Goal: Task Accomplishment & Management: Complete application form

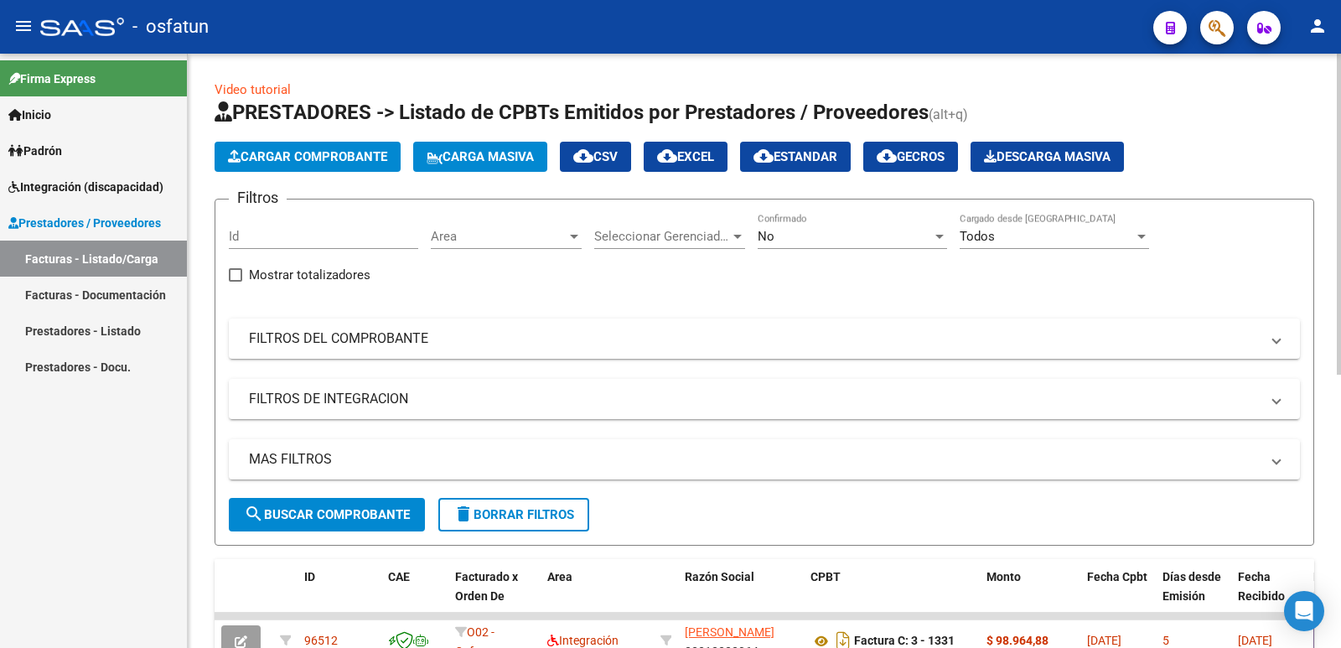
click at [303, 155] on span "Cargar Comprobante" at bounding box center [307, 156] width 159 height 15
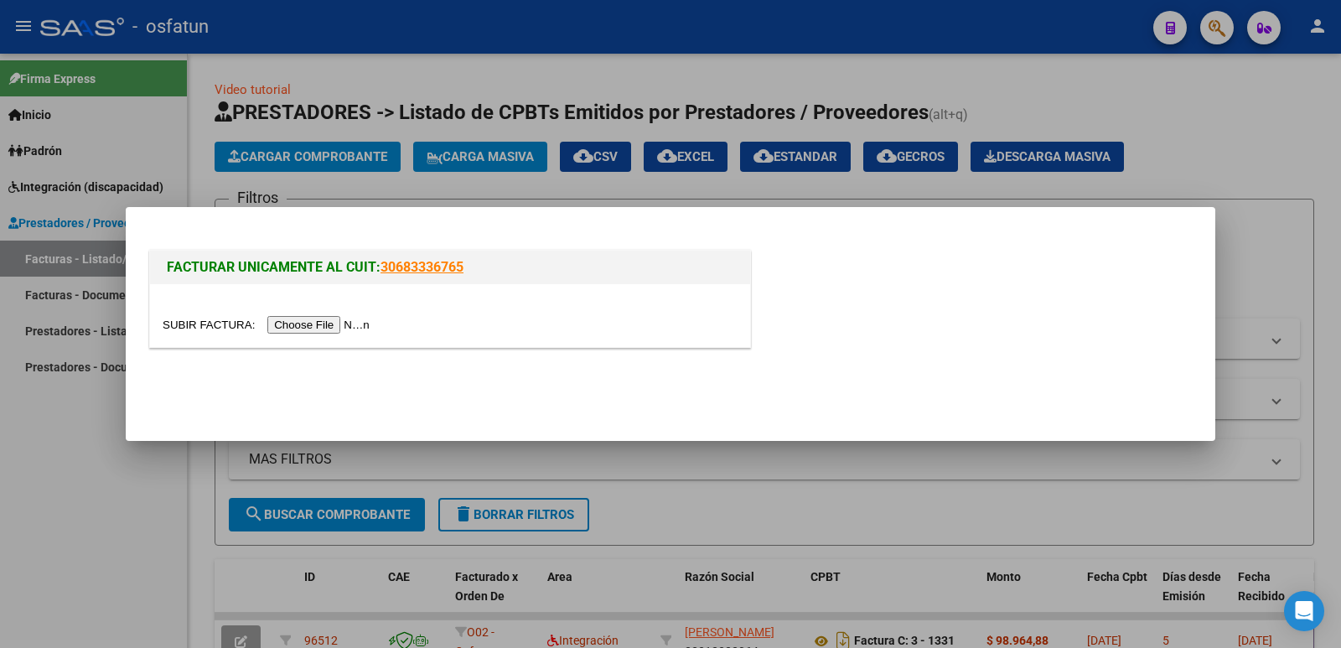
click at [356, 317] on input "file" at bounding box center [269, 325] width 212 height 18
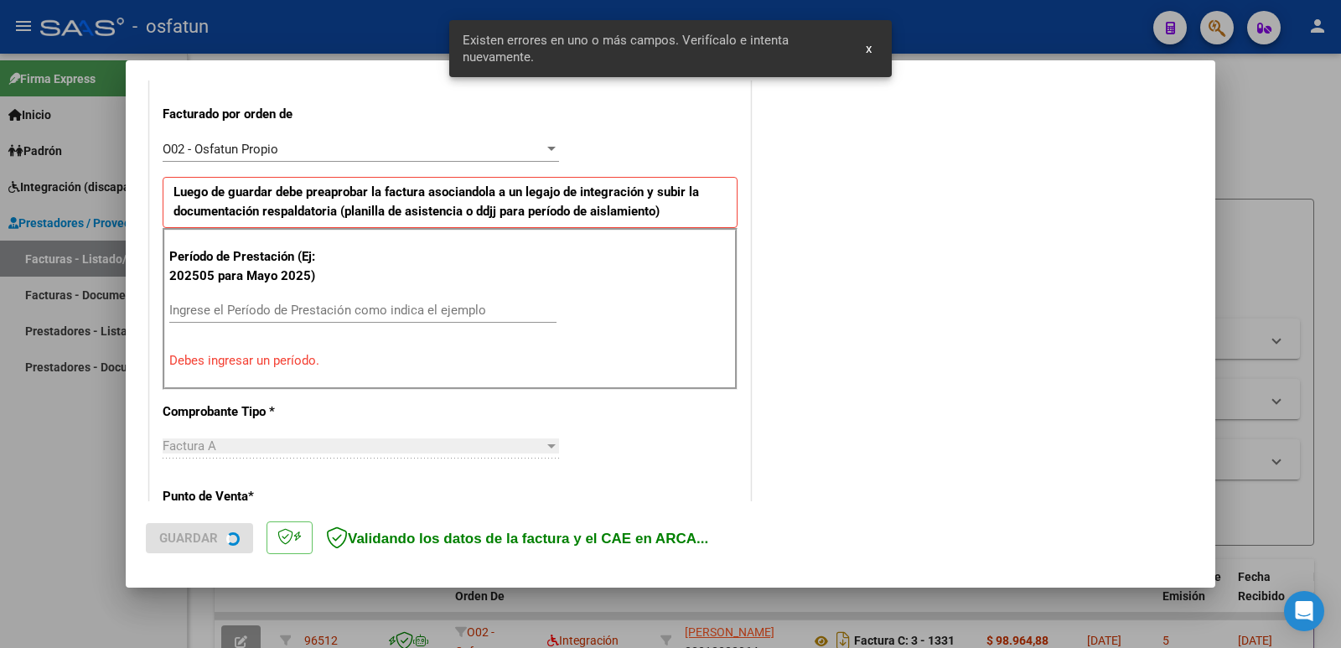
scroll to position [458, 0]
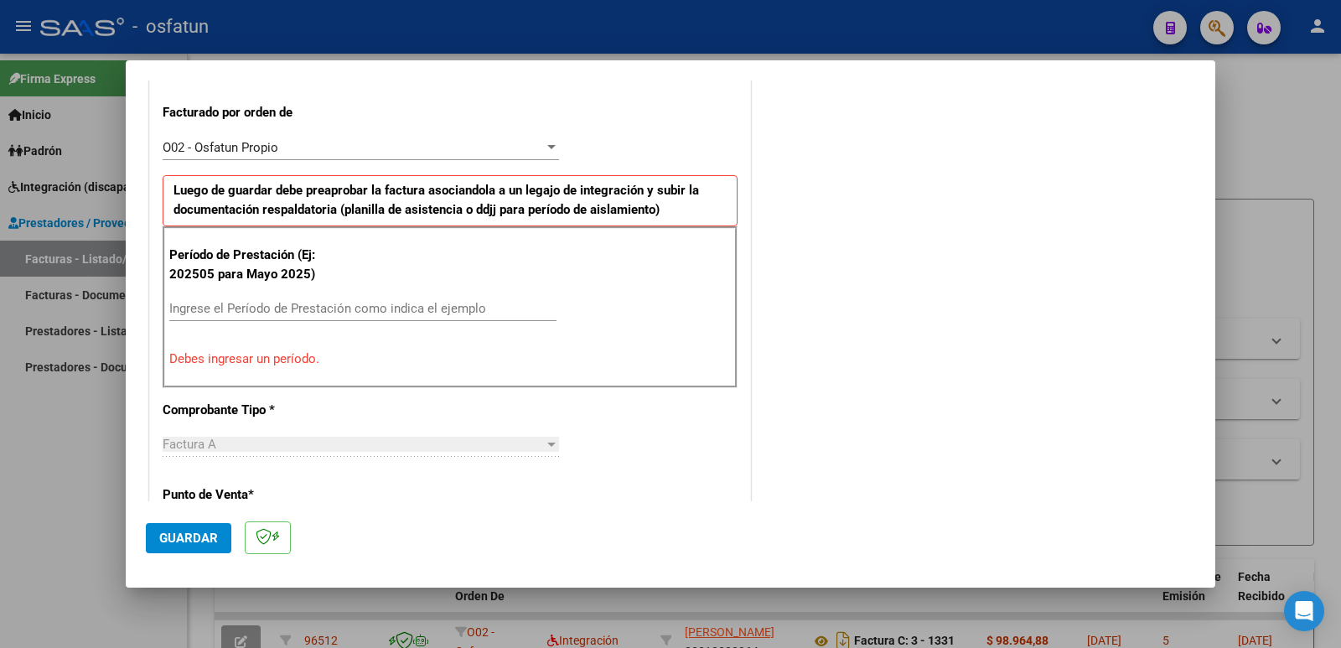
click at [365, 295] on div "Período de Prestación (Ej: 202505 para [DATE]) Ingrese el Período de Prestación…" at bounding box center [450, 306] width 575 height 161
click at [225, 309] on input "Ingrese el Período de Prestación como indica el ejemplo" at bounding box center [362, 308] width 387 height 15
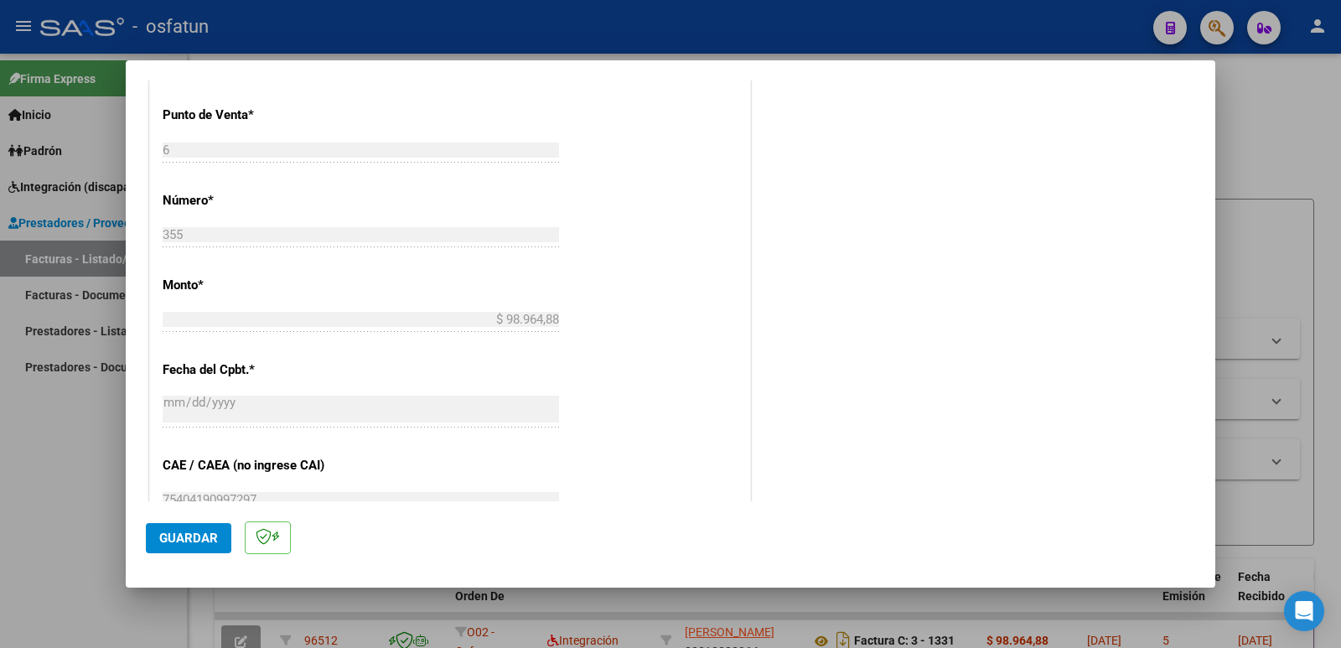
scroll to position [877, 0]
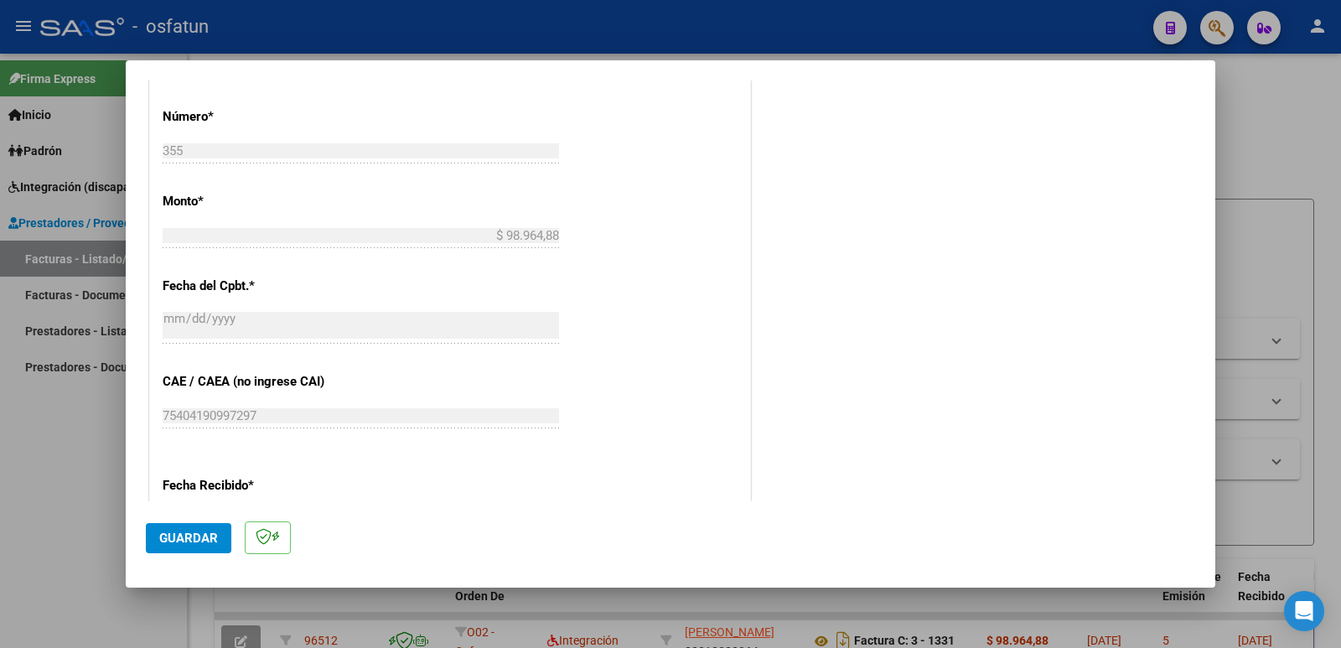
type input "202509"
click at [209, 540] on span "Guardar" at bounding box center [188, 538] width 59 height 15
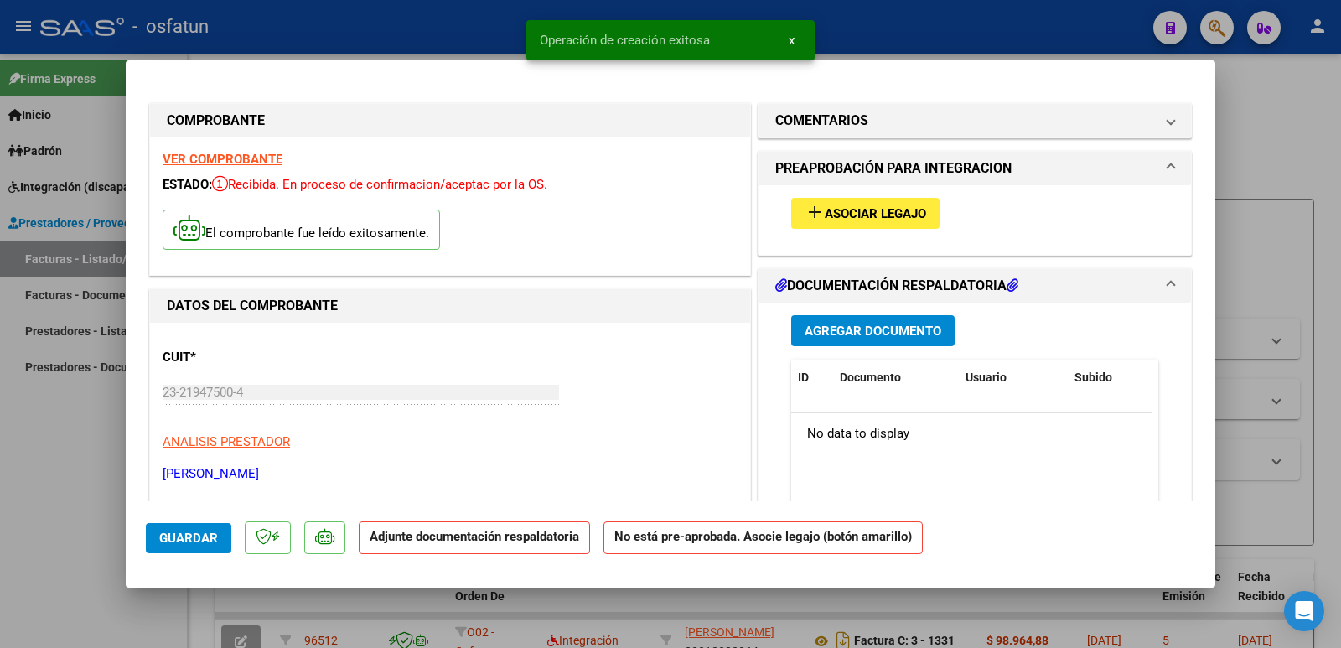
click at [841, 214] on span "Asociar Legajo" at bounding box center [875, 213] width 101 height 15
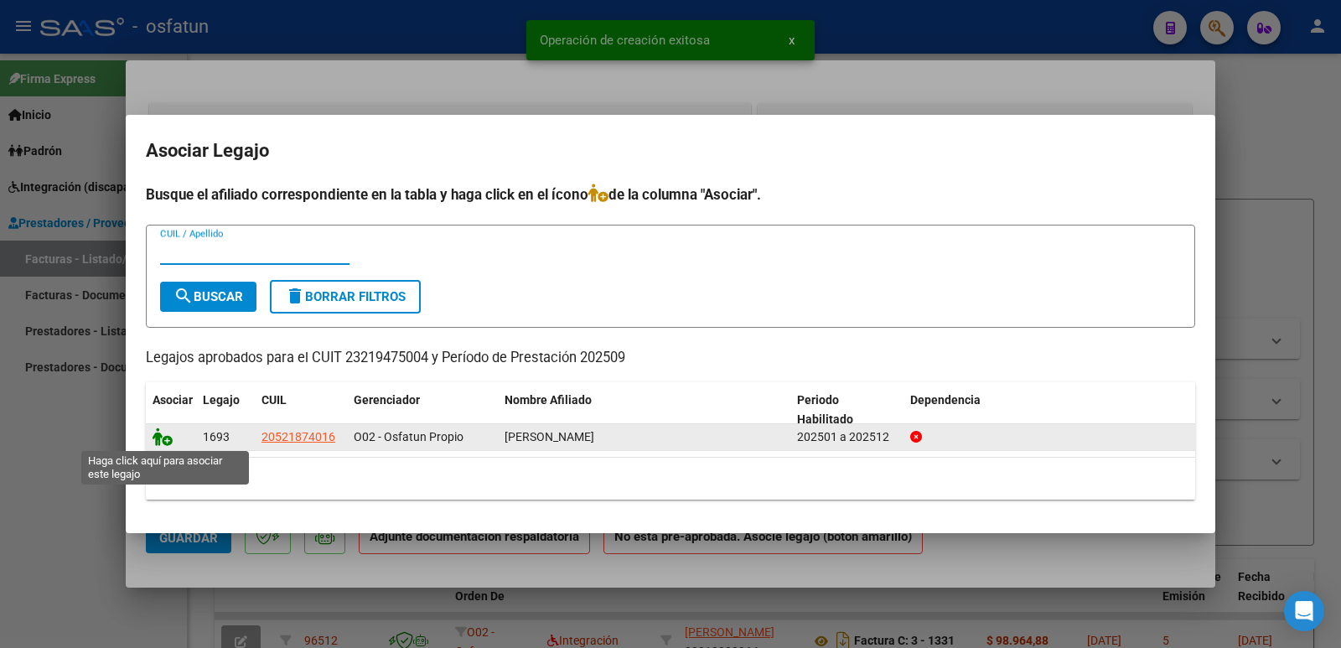
click at [167, 436] on icon at bounding box center [163, 437] width 20 height 18
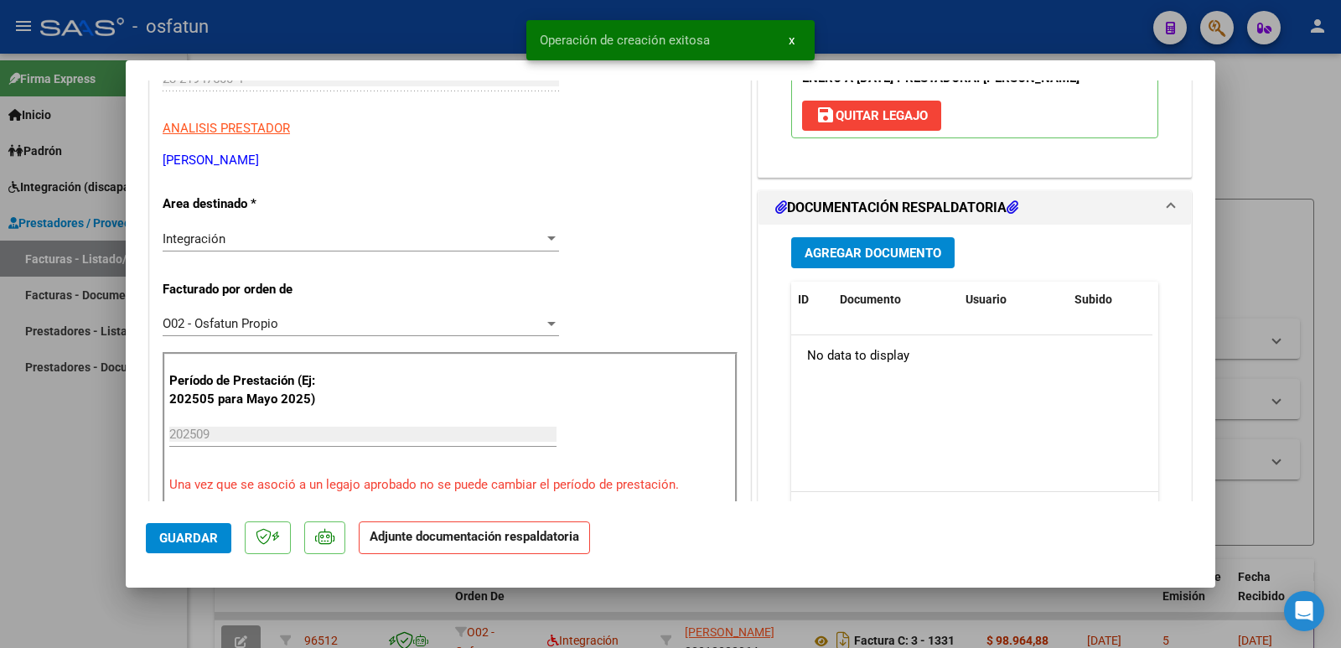
scroll to position [335, 0]
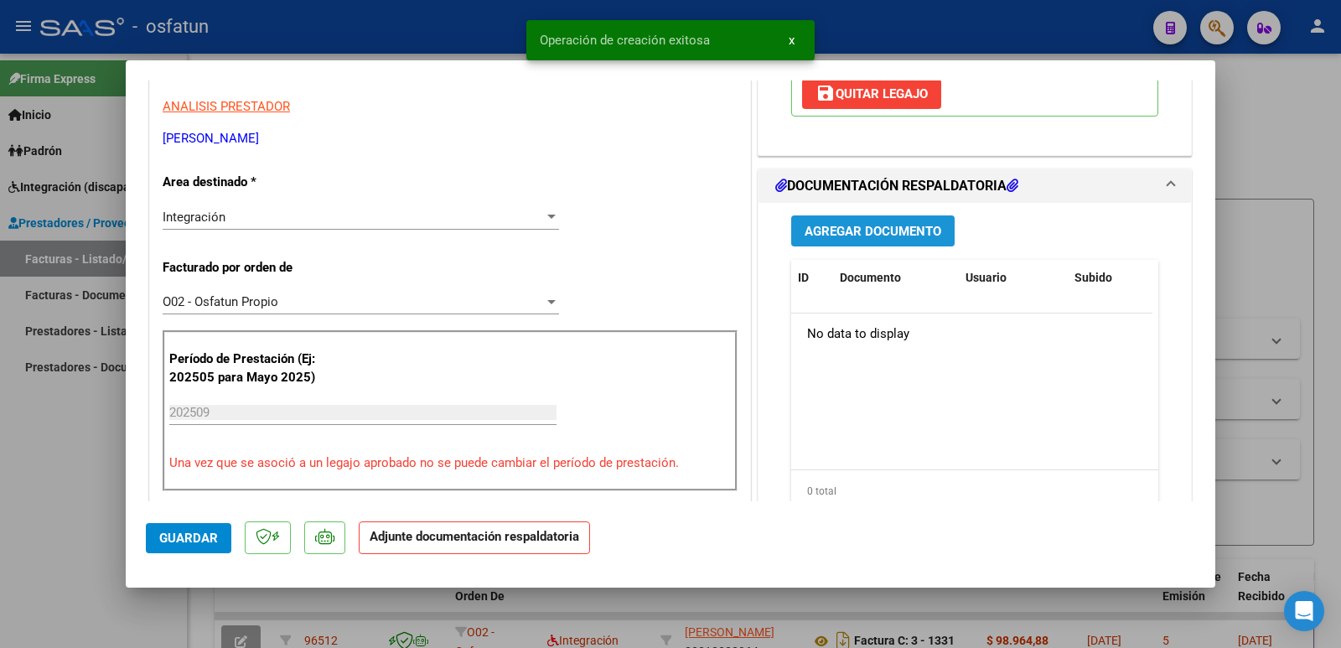
click at [884, 239] on span "Agregar Documento" at bounding box center [873, 231] width 137 height 15
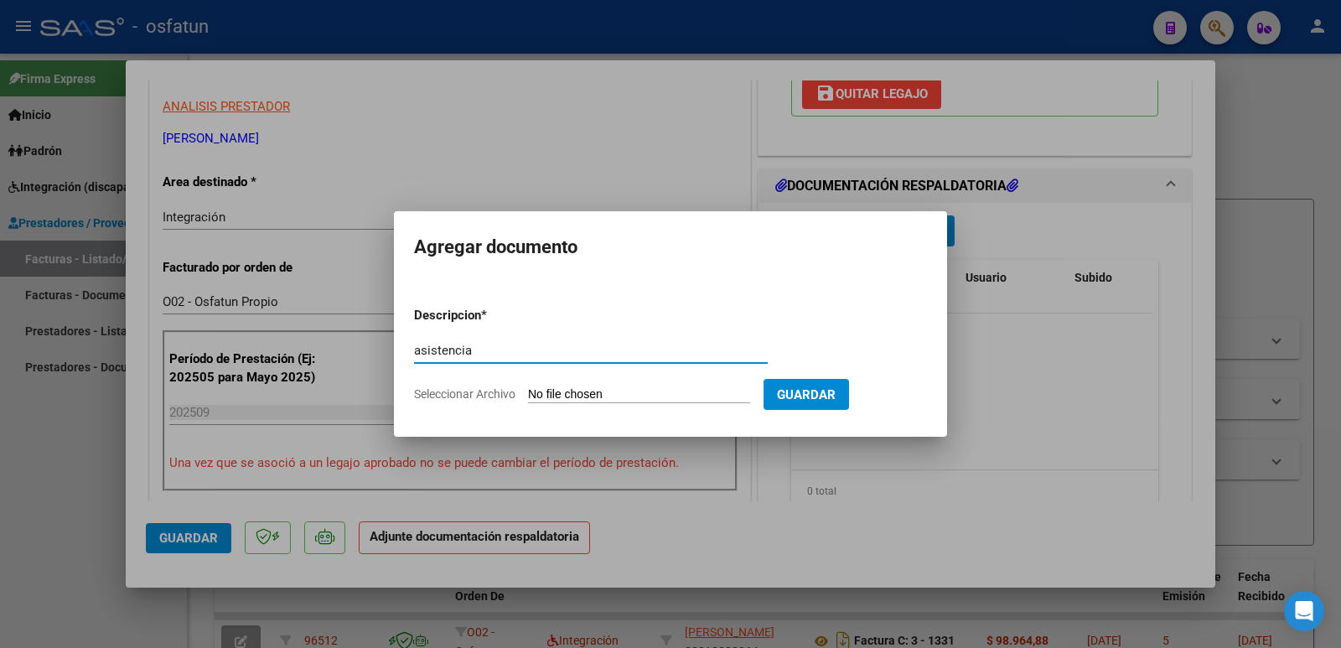
type input "asistencia"
click at [671, 389] on input "Seleccionar Archivo" at bounding box center [639, 395] width 222 height 16
type input "C:\fakepath\23219475004_001_00006_00000355.pdf"
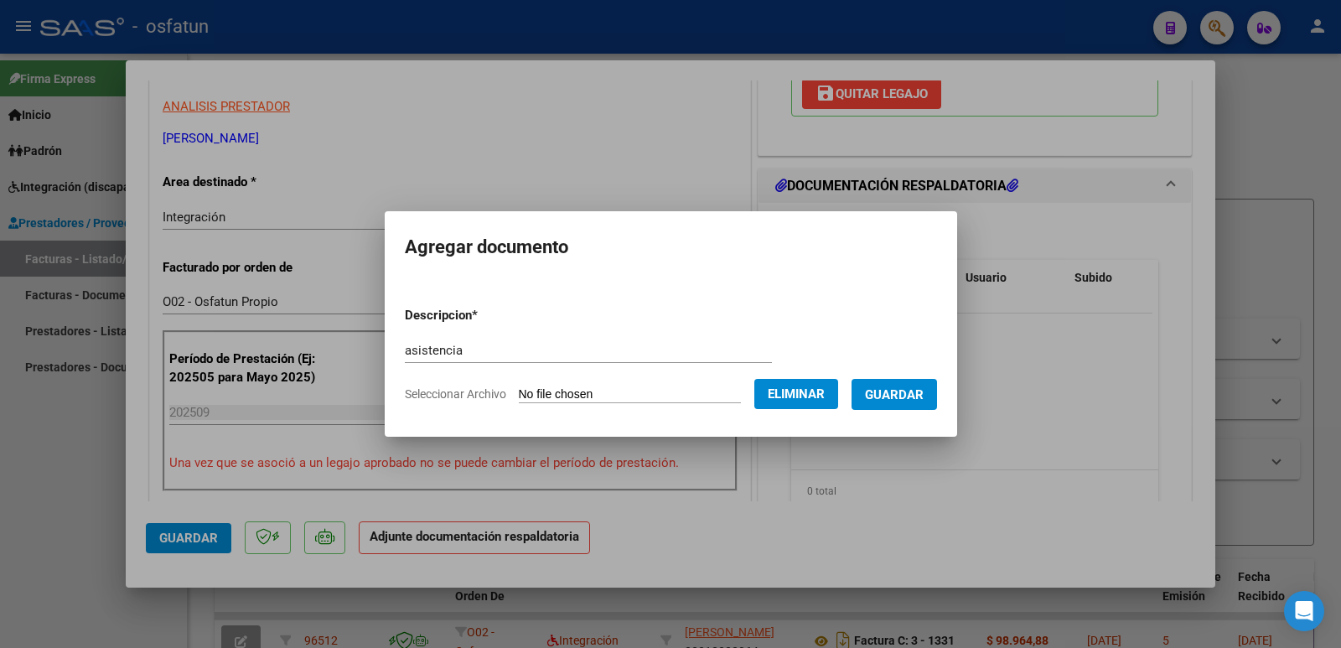
click at [915, 387] on span "Guardar" at bounding box center [894, 394] width 59 height 15
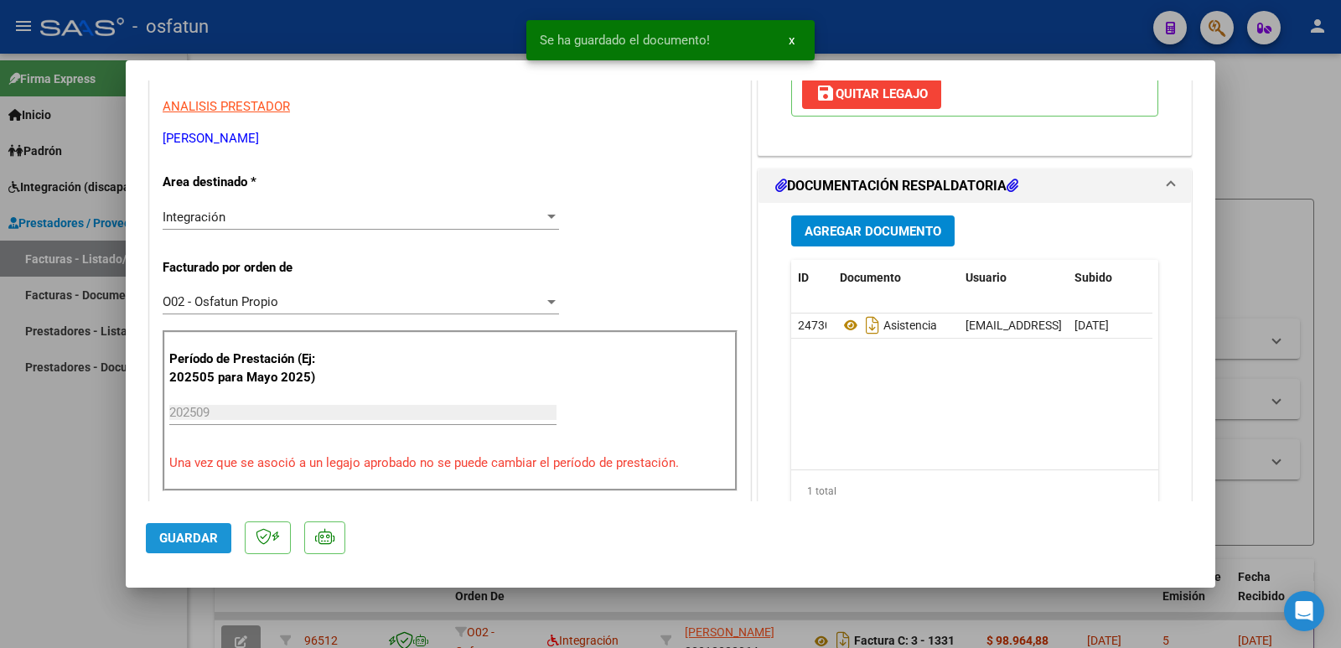
click at [217, 542] on button "Guardar" at bounding box center [189, 538] width 86 height 30
click at [215, 542] on span "Guardar" at bounding box center [188, 538] width 59 height 15
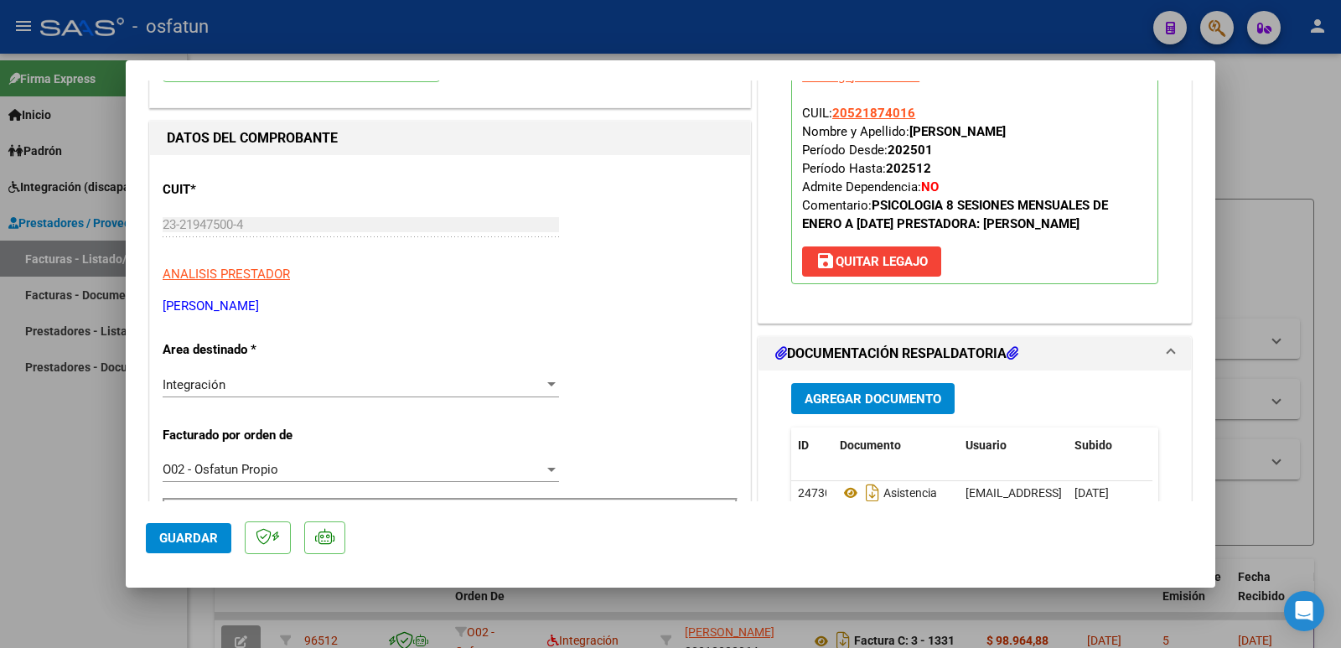
click at [19, 455] on div at bounding box center [670, 324] width 1341 height 648
type input "$ 0,00"
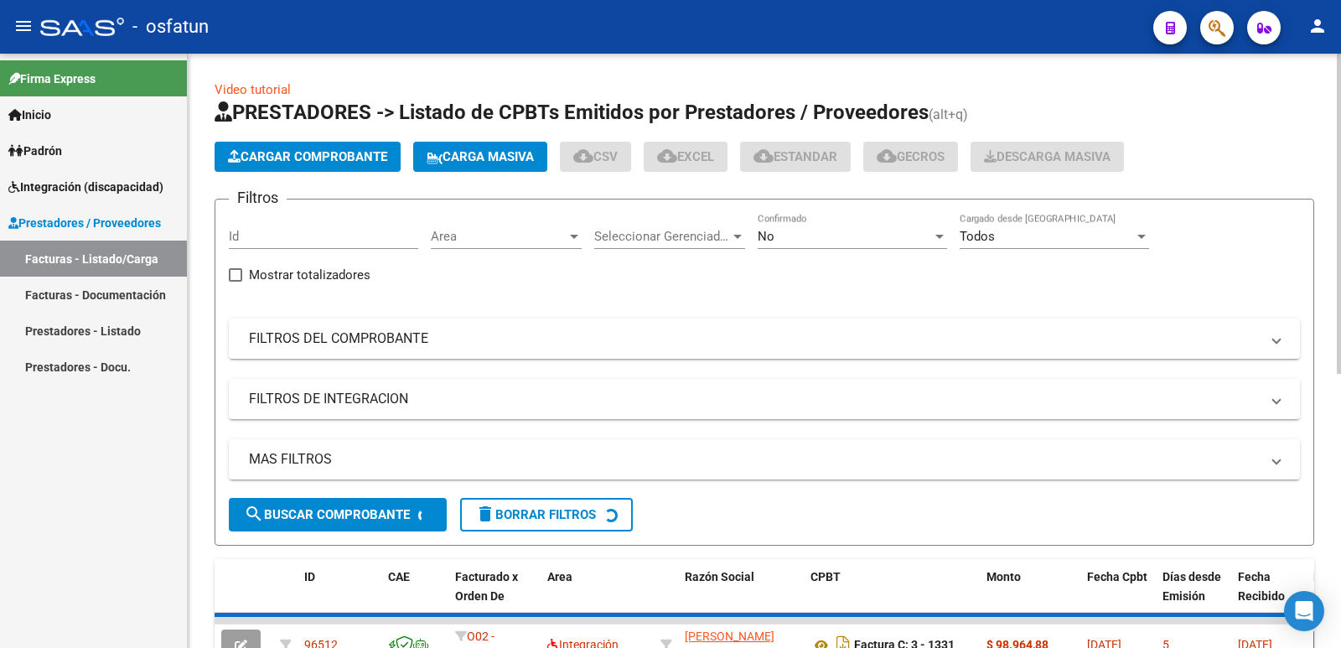
click at [288, 151] on span "Cargar Comprobante" at bounding box center [307, 156] width 159 height 15
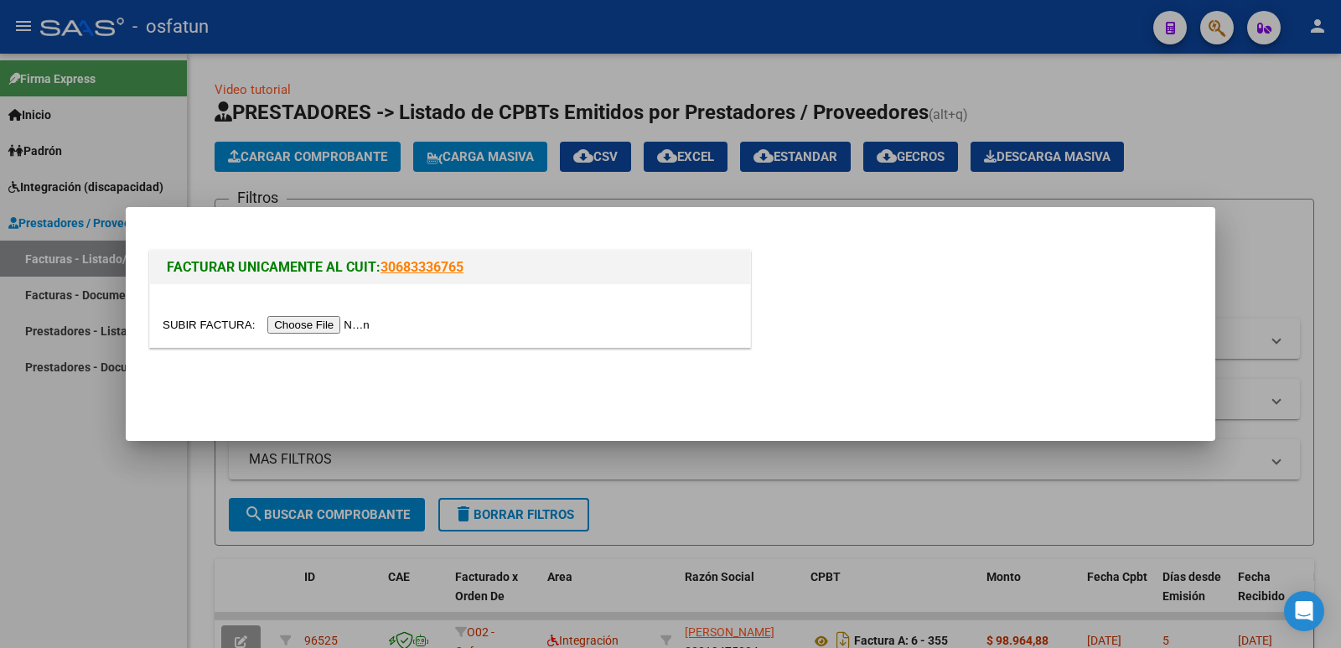
click at [345, 316] on input "file" at bounding box center [269, 325] width 212 height 18
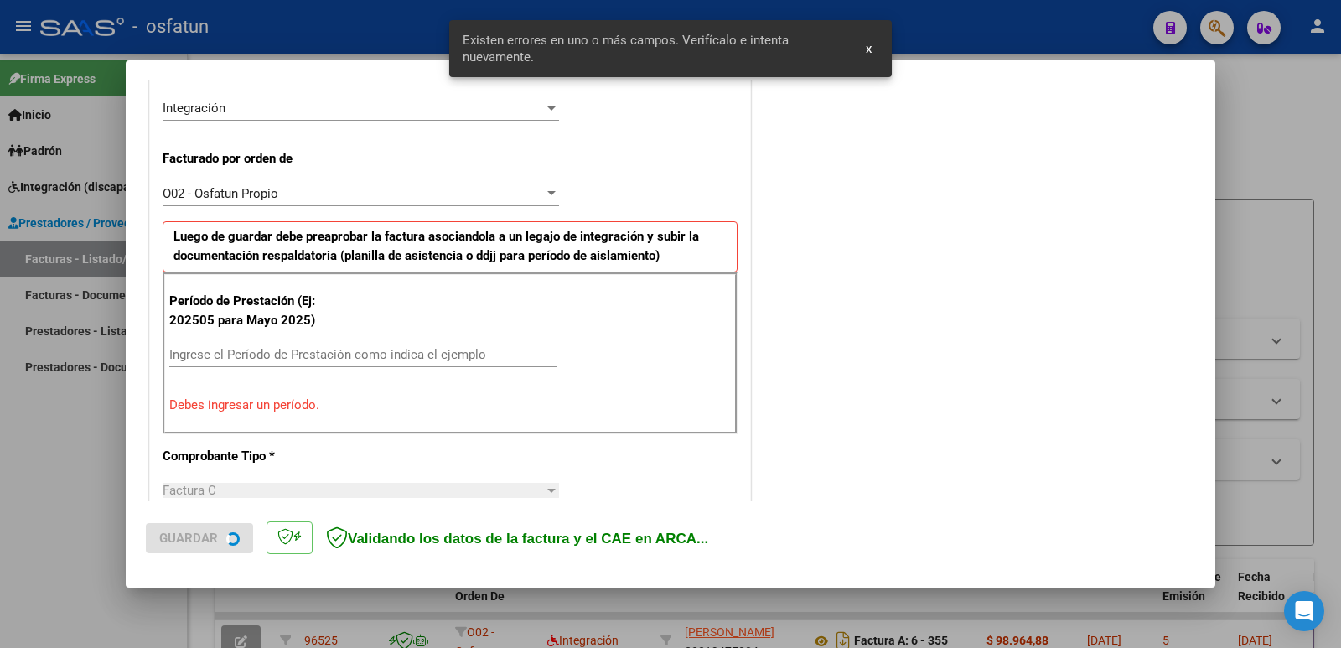
scroll to position [458, 0]
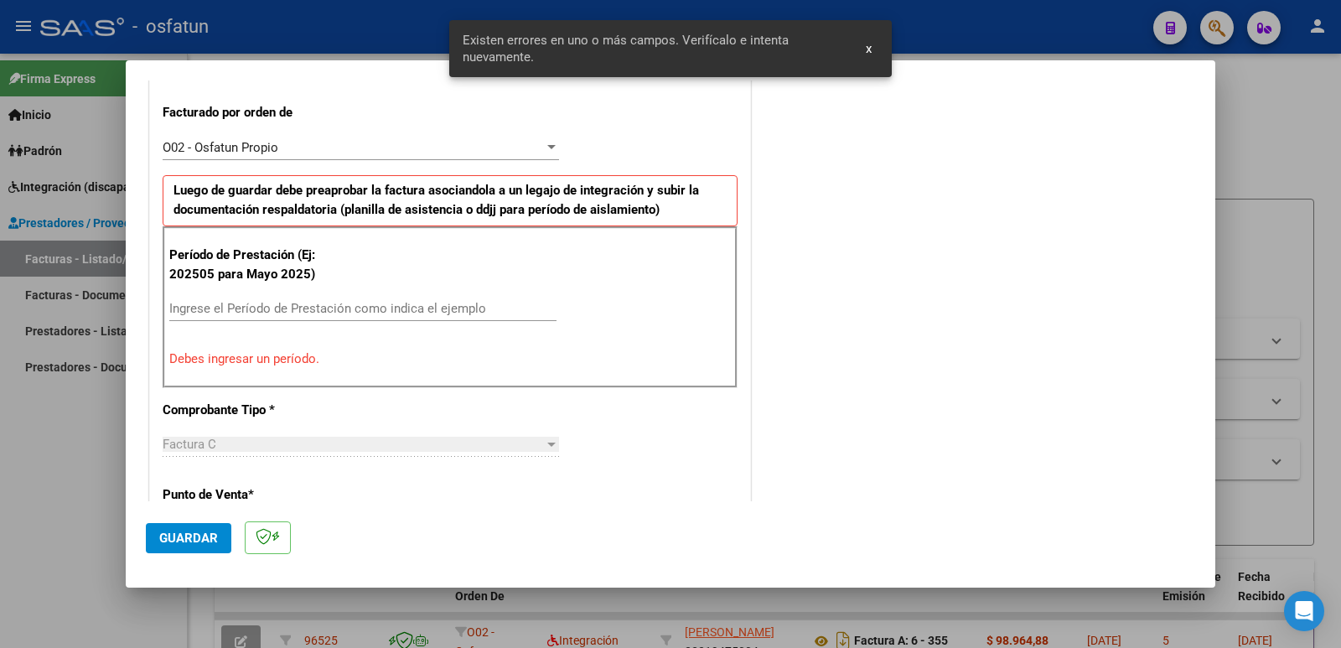
click at [396, 305] on input "Ingrese el Período de Prestación como indica el ejemplo" at bounding box center [362, 308] width 387 height 15
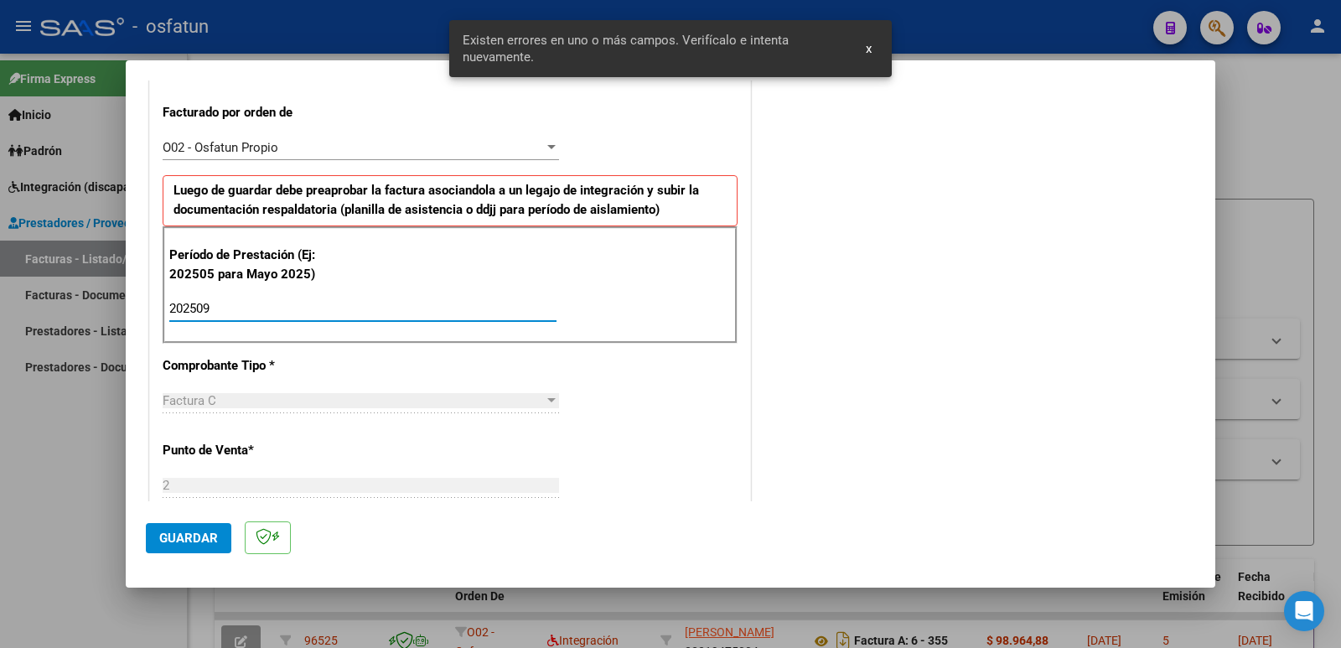
type input "202509"
click at [210, 531] on span "Guardar" at bounding box center [188, 538] width 59 height 15
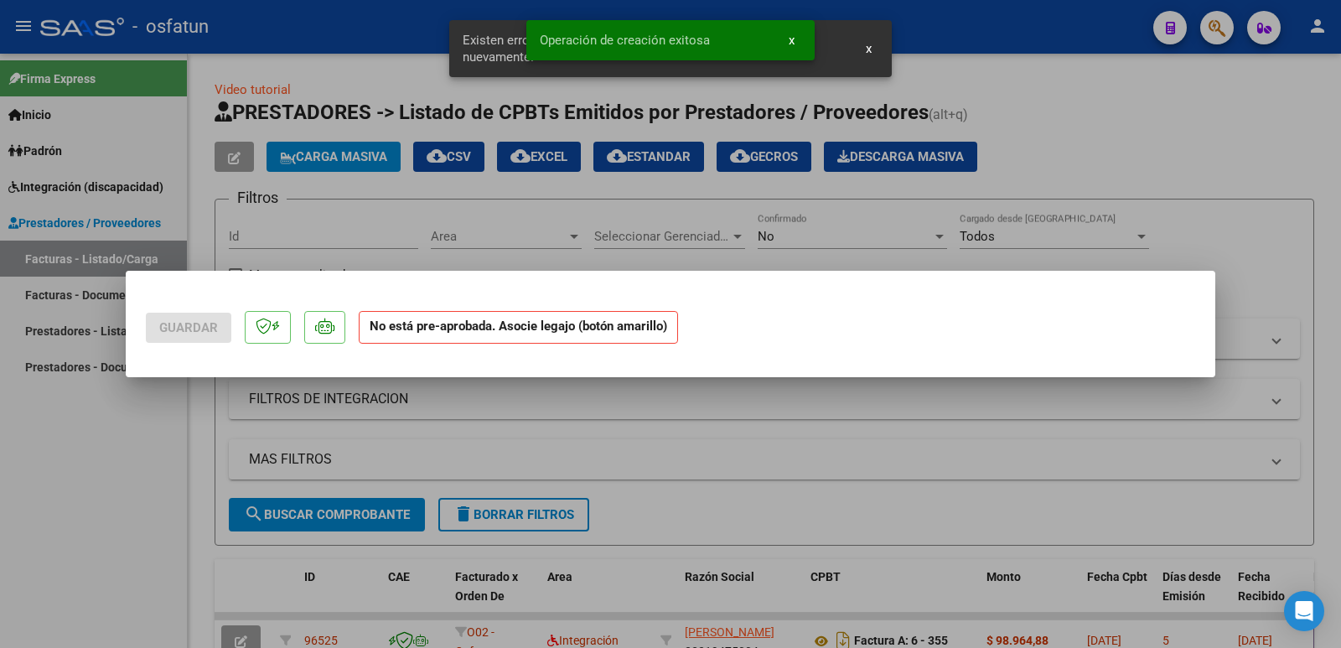
scroll to position [0, 0]
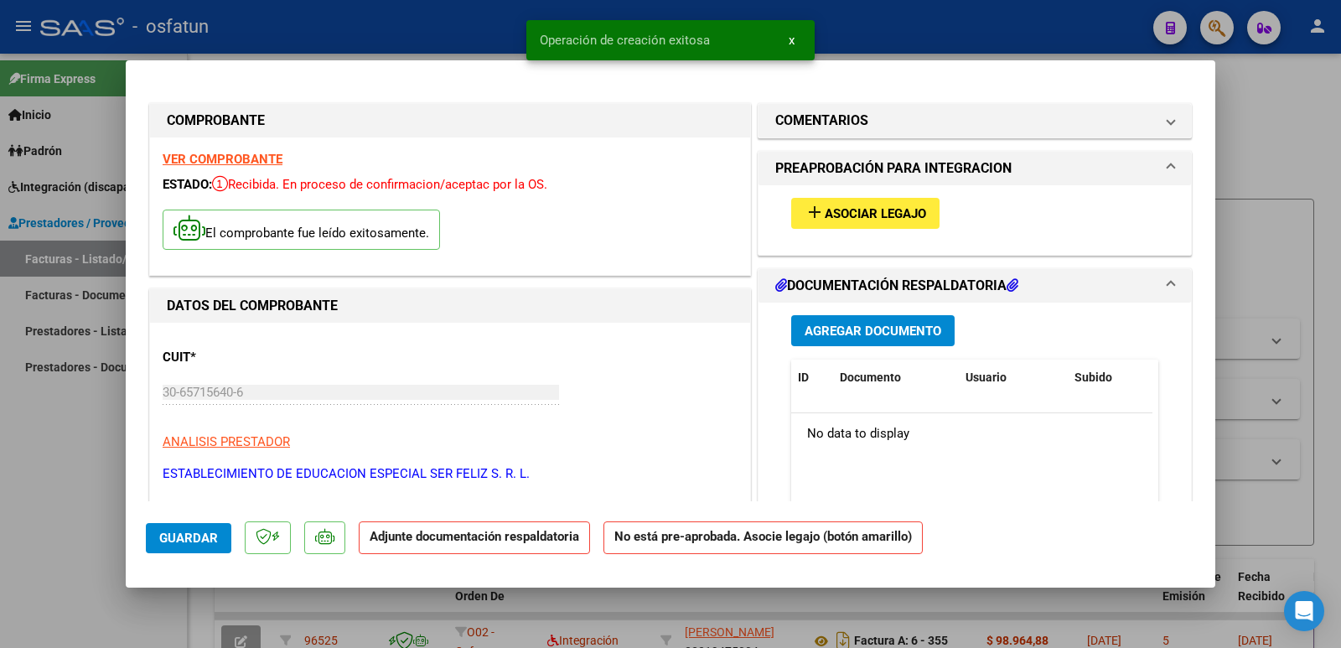
click at [868, 227] on button "add Asociar Legajo" at bounding box center [865, 213] width 148 height 31
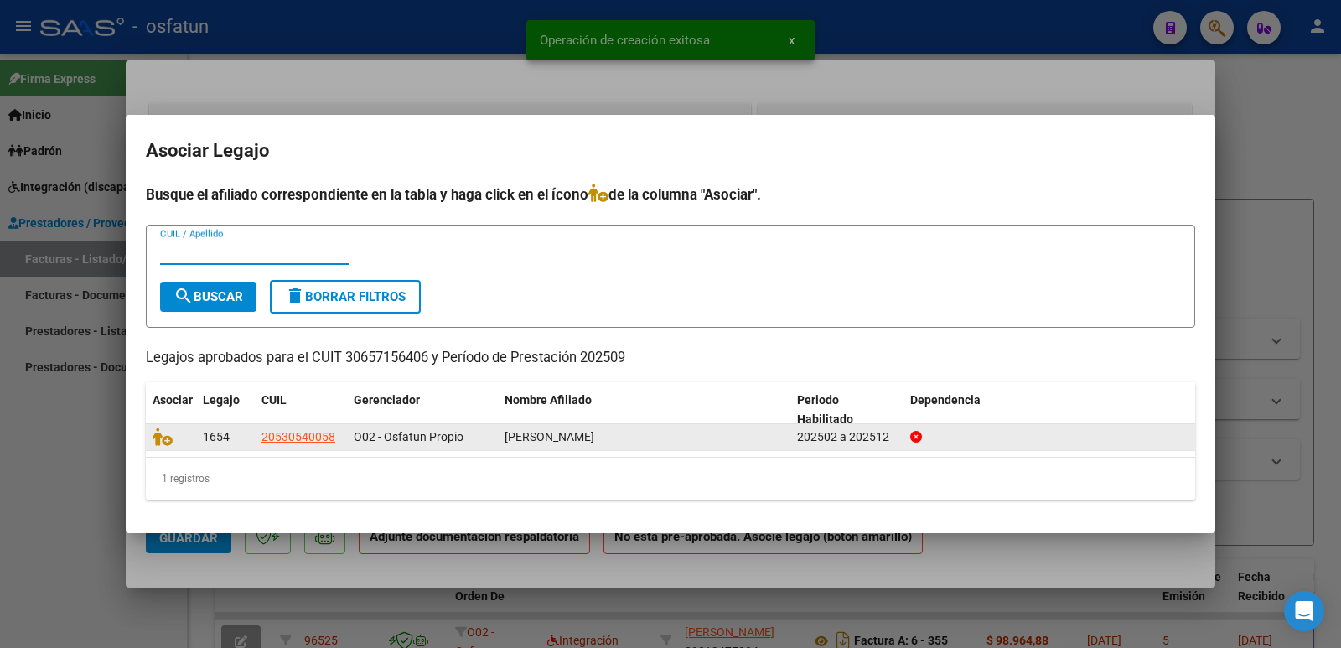
click at [148, 436] on datatable-body-cell at bounding box center [171, 437] width 50 height 26
click at [155, 439] on icon at bounding box center [163, 437] width 20 height 18
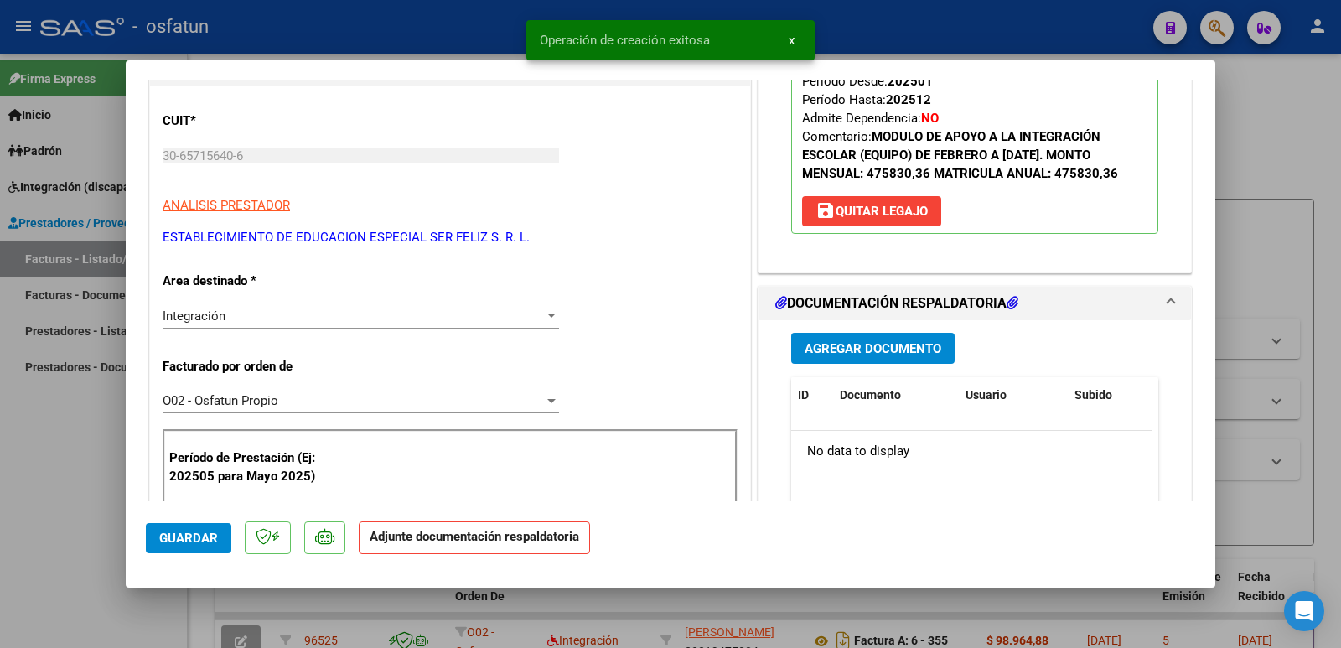
scroll to position [335, 0]
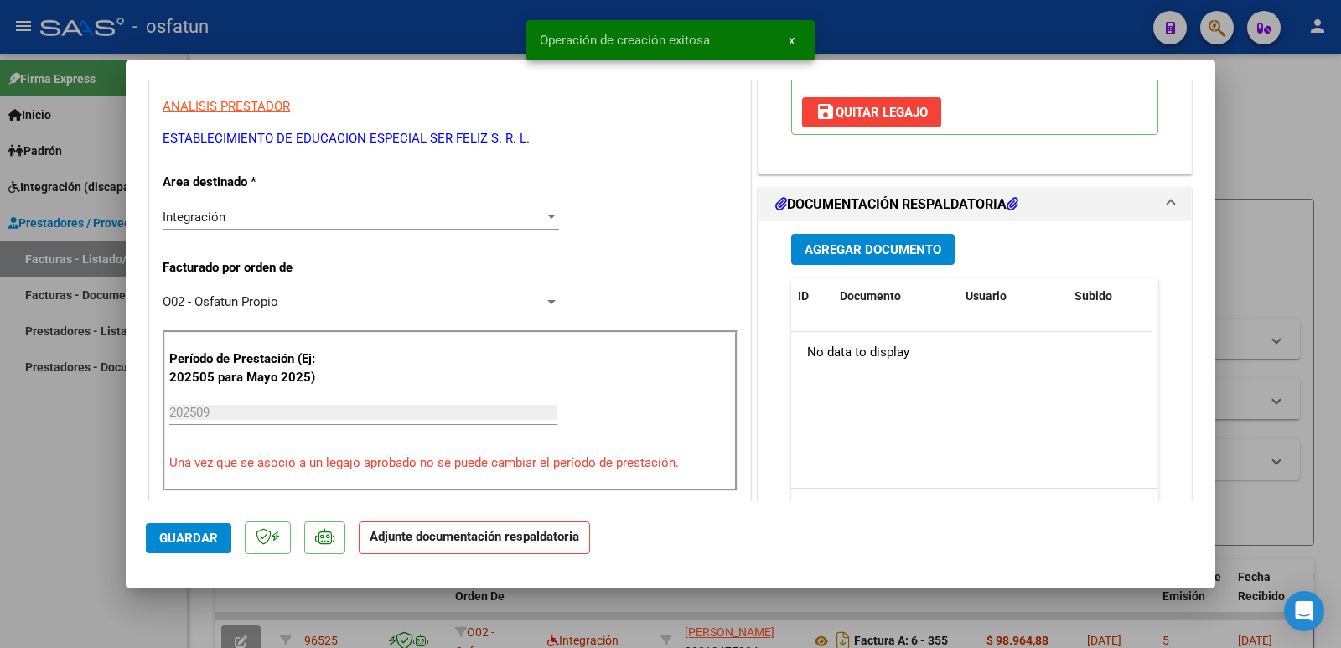
click at [869, 257] on span "Agregar Documento" at bounding box center [873, 249] width 137 height 15
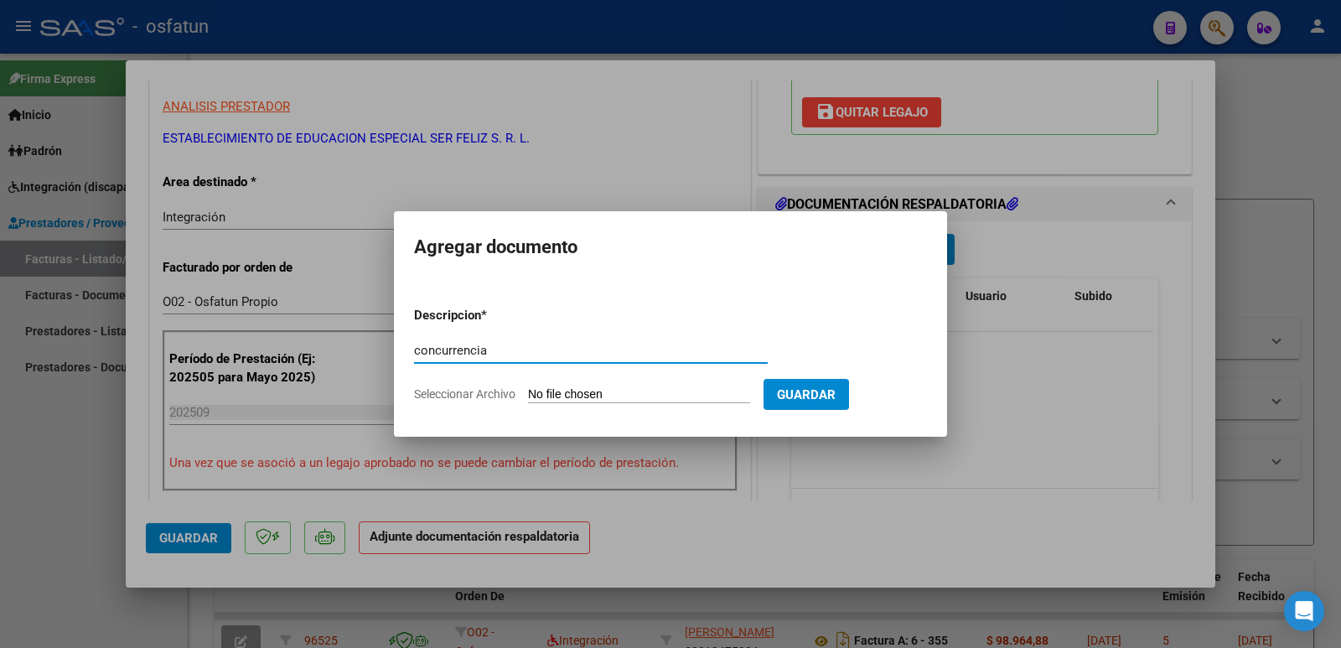
type input "concurrencia"
click at [618, 393] on input "Seleccionar Archivo" at bounding box center [639, 395] width 222 height 16
type input "C:\fakepath\[PERSON_NAME] [DATE].pdf"
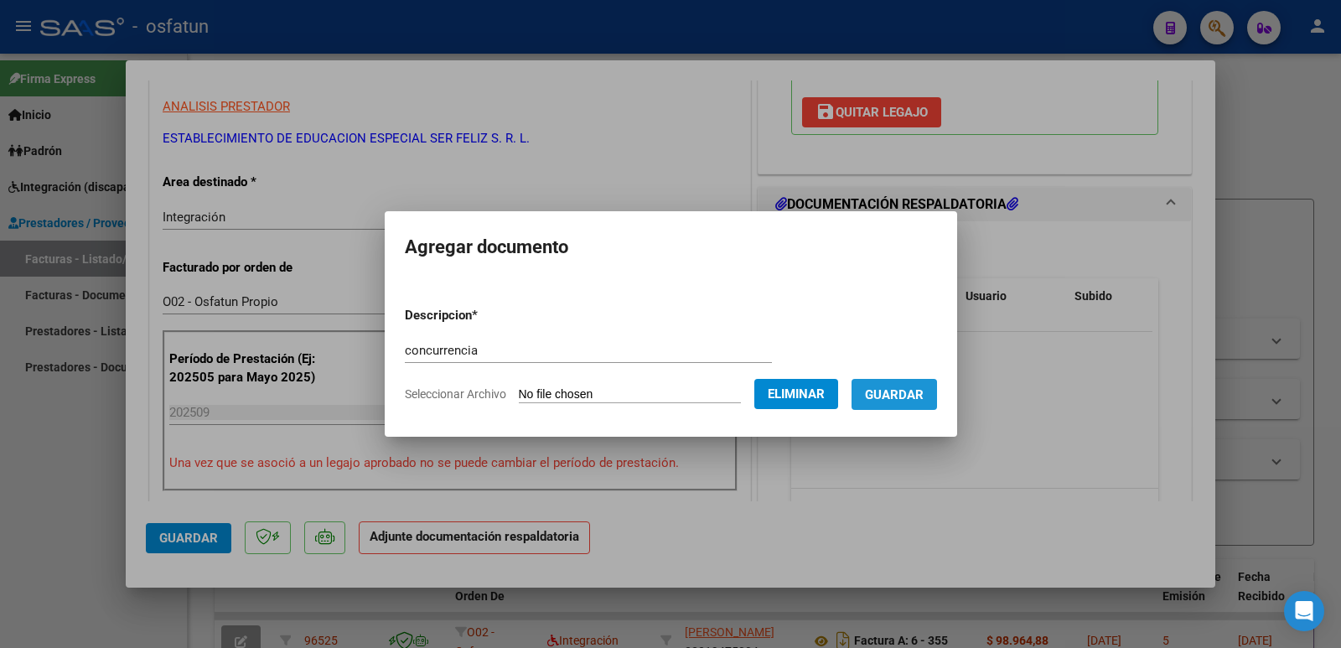
click at [909, 395] on span "Guardar" at bounding box center [894, 394] width 59 height 15
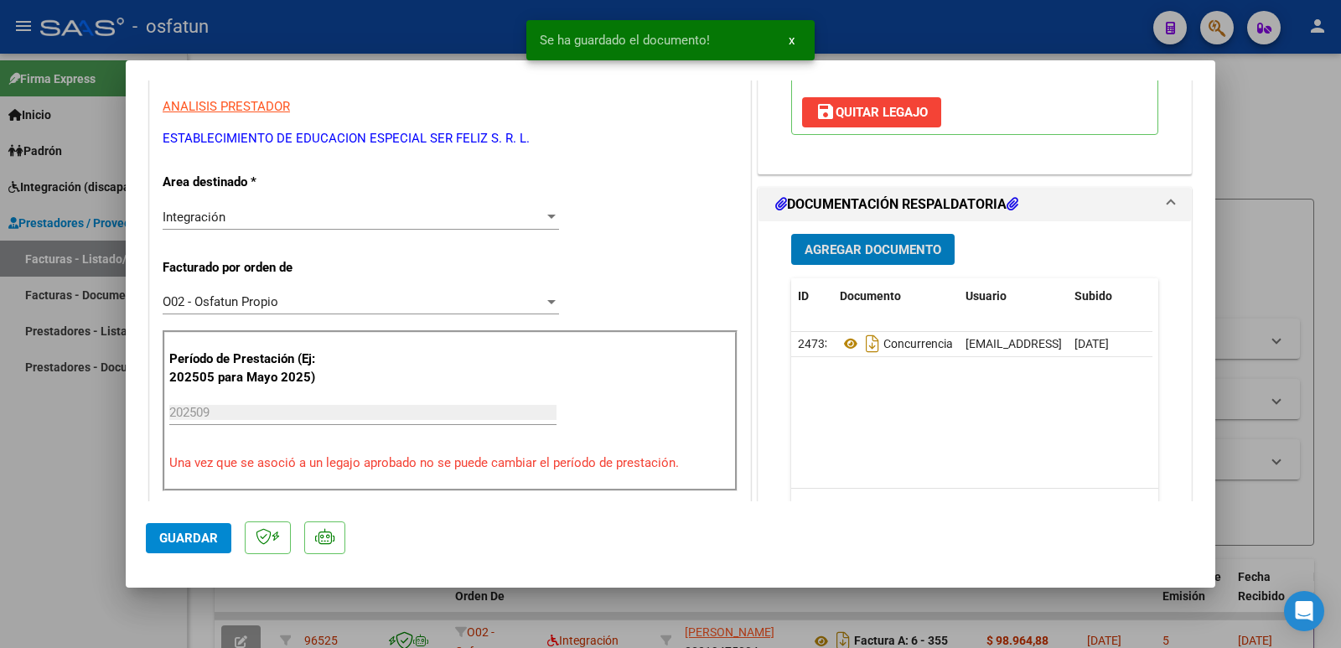
scroll to position [587, 0]
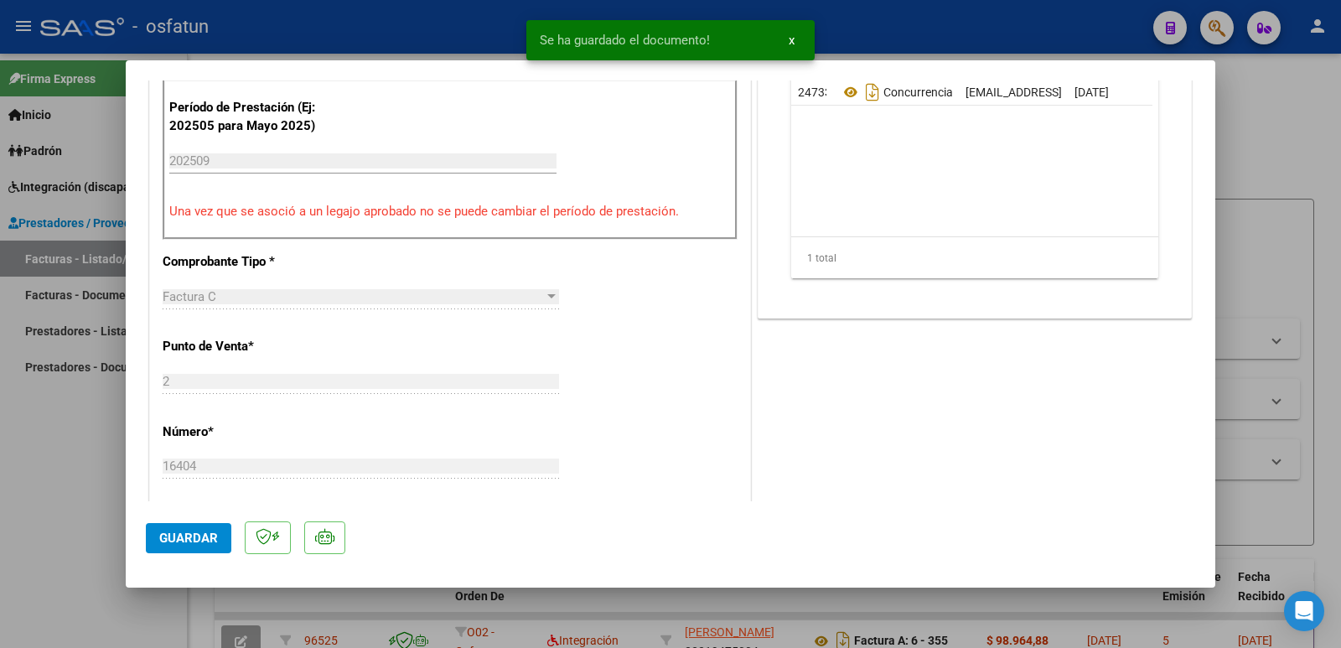
click at [163, 532] on span "Guardar" at bounding box center [188, 538] width 59 height 15
drag, startPoint x: 163, startPoint y: 532, endPoint x: 192, endPoint y: 531, distance: 29.4
click at [163, 532] on span "Guardar" at bounding box center [188, 538] width 59 height 15
click at [191, 531] on span "Guardar" at bounding box center [188, 538] width 59 height 15
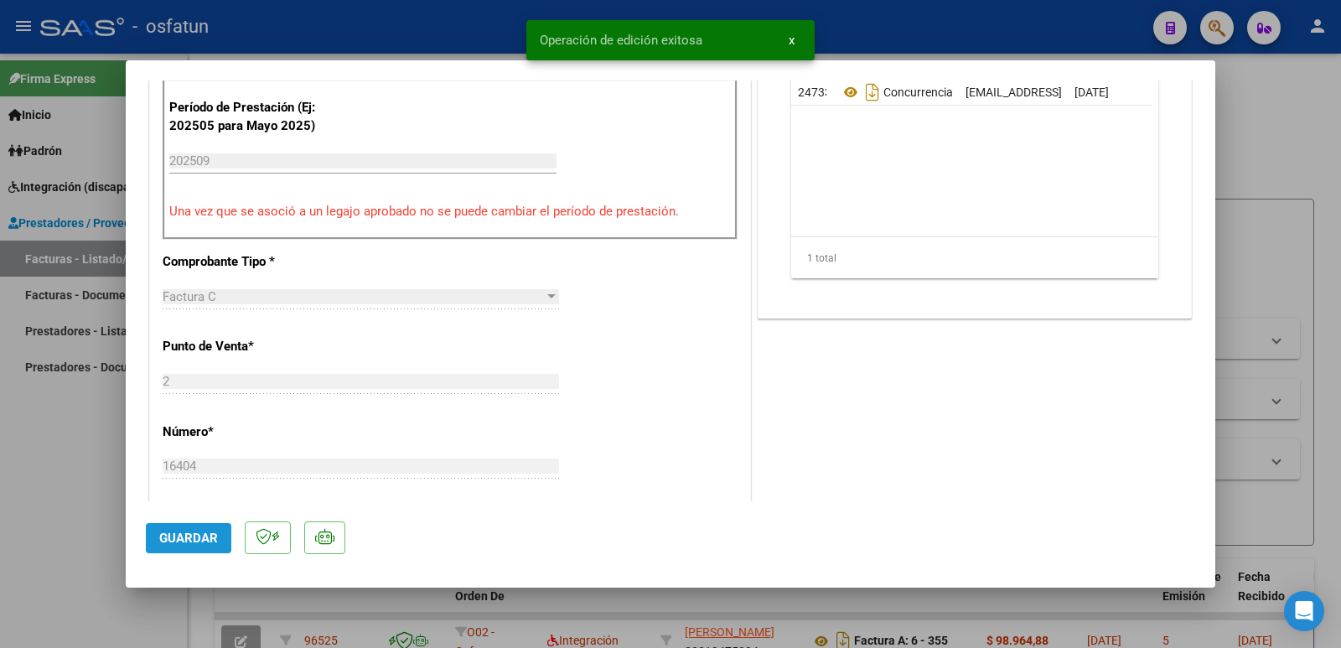
click at [190, 531] on span "Guardar" at bounding box center [188, 538] width 59 height 15
click at [82, 477] on div at bounding box center [670, 324] width 1341 height 648
type input "$ 0,00"
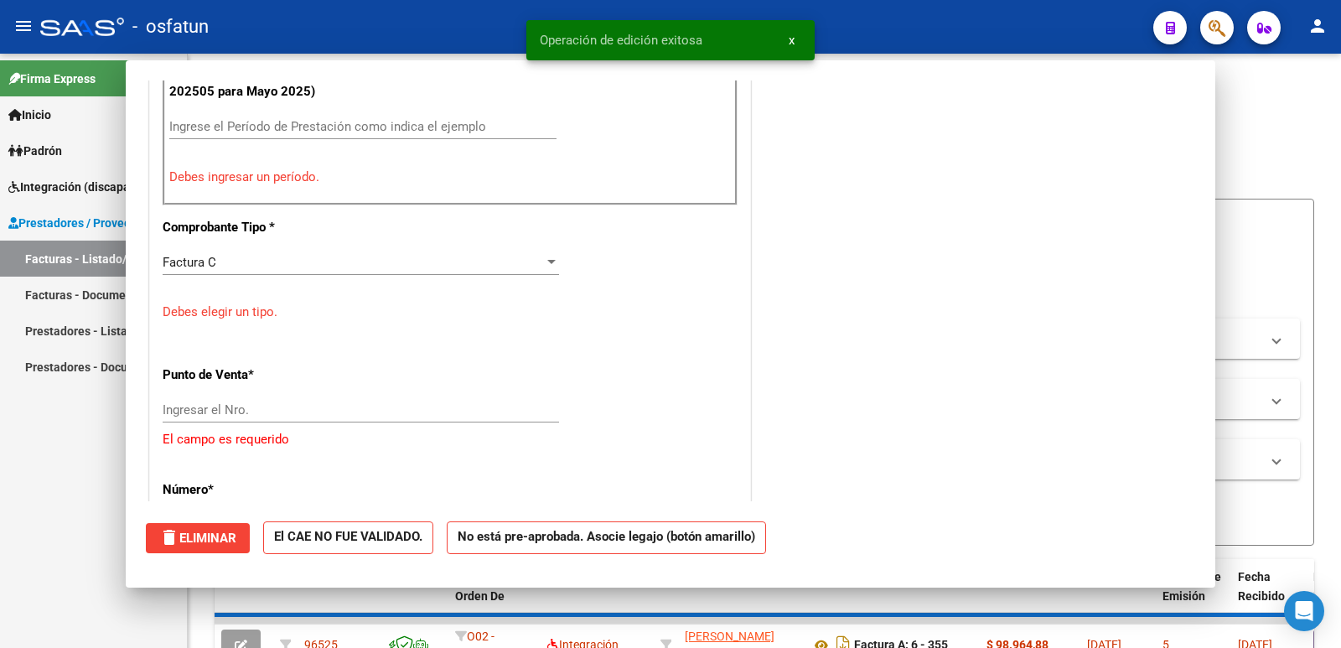
scroll to position [552, 0]
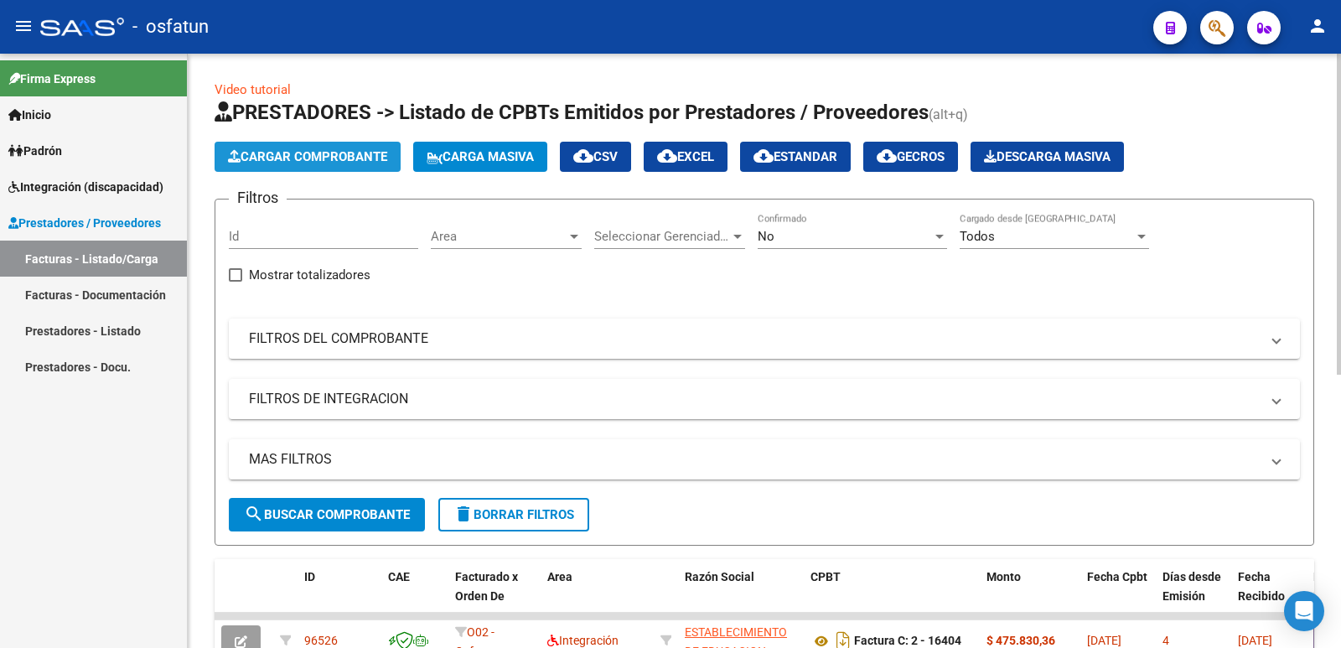
click at [345, 149] on span "Cargar Comprobante" at bounding box center [307, 156] width 159 height 15
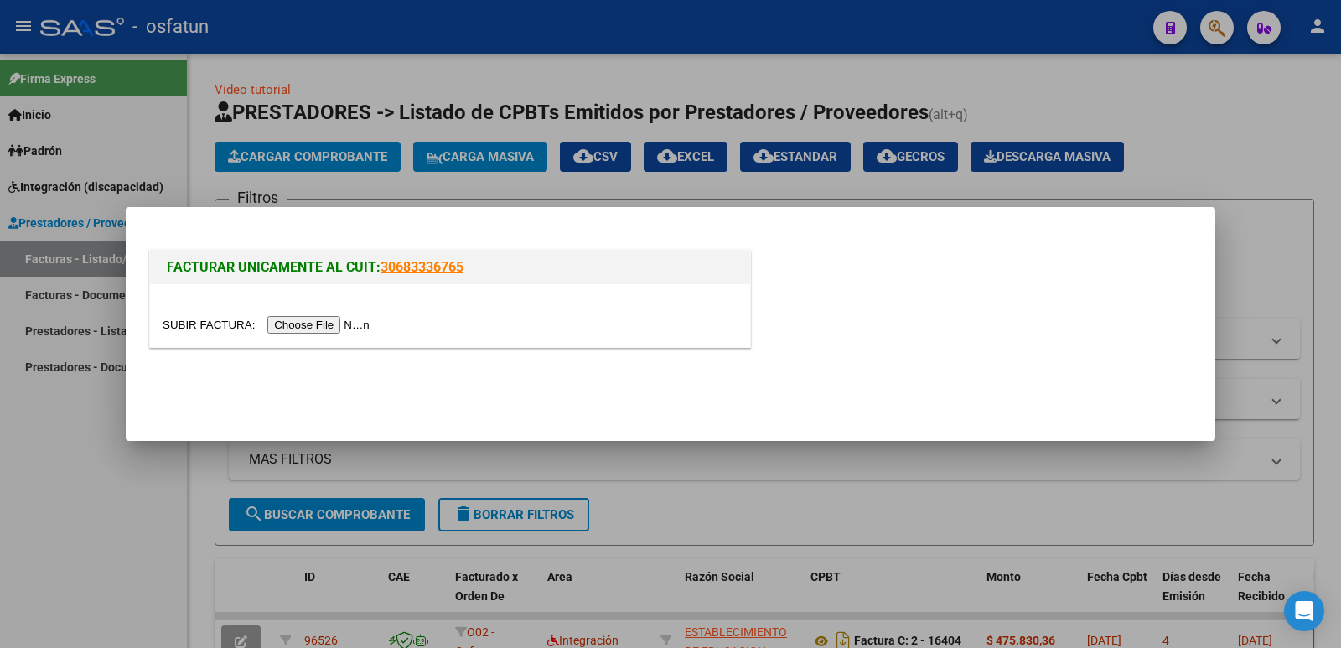
click at [359, 330] on input "file" at bounding box center [269, 325] width 212 height 18
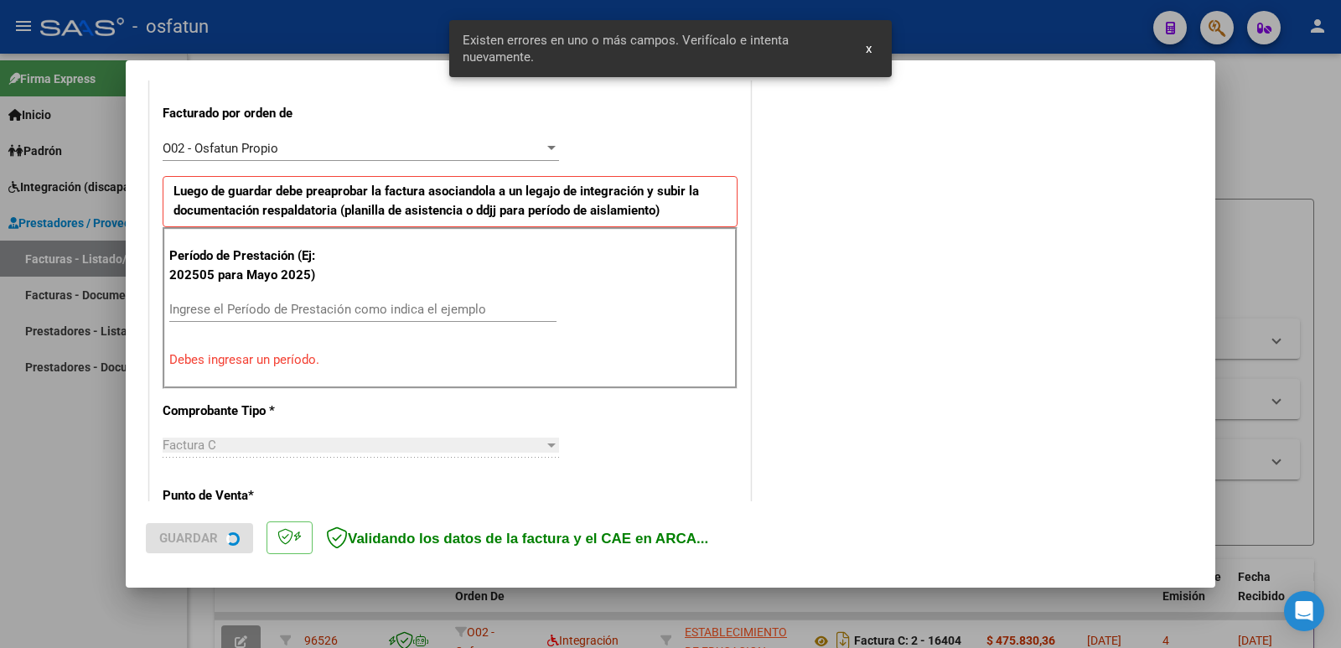
scroll to position [458, 0]
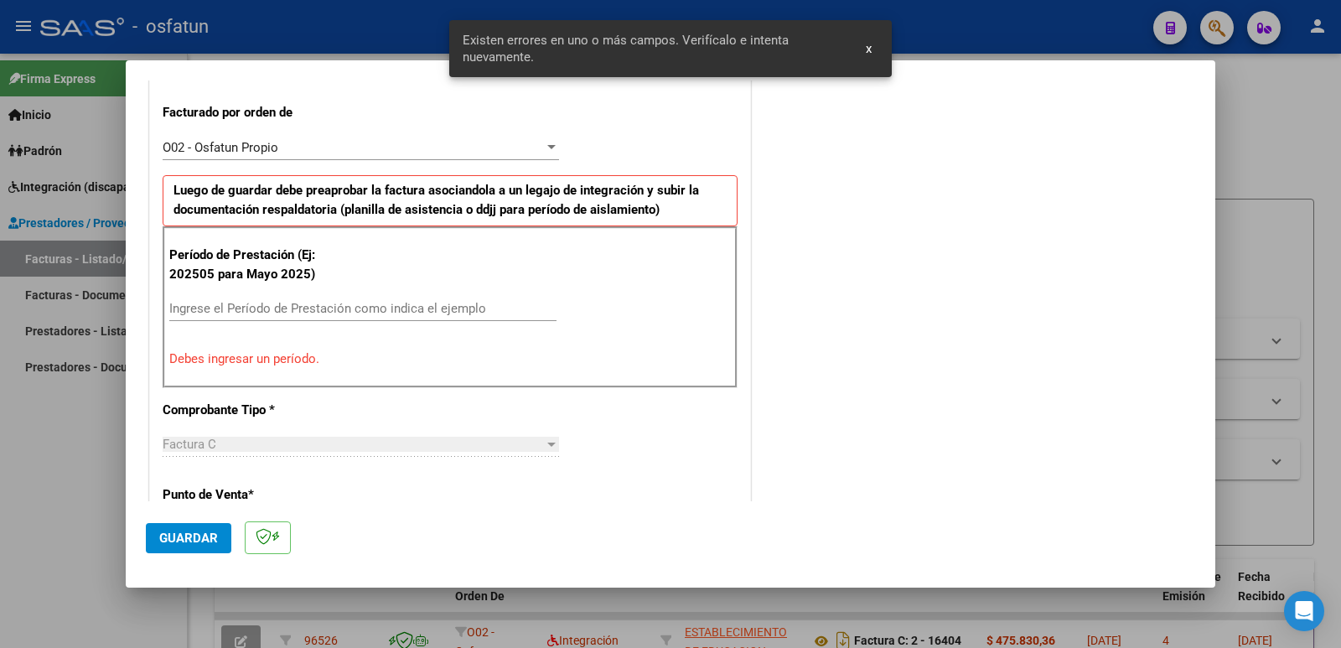
click at [348, 299] on div "Ingrese el Período de Prestación como indica el ejemplo" at bounding box center [362, 308] width 387 height 25
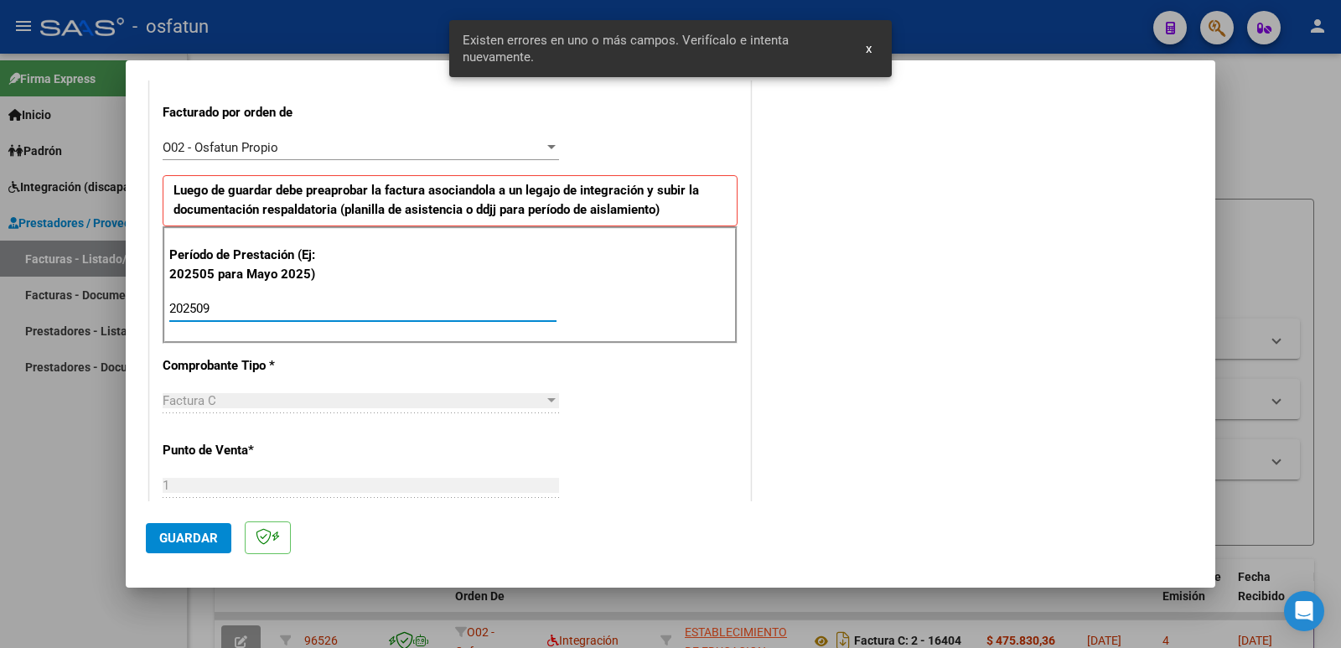
type input "202509"
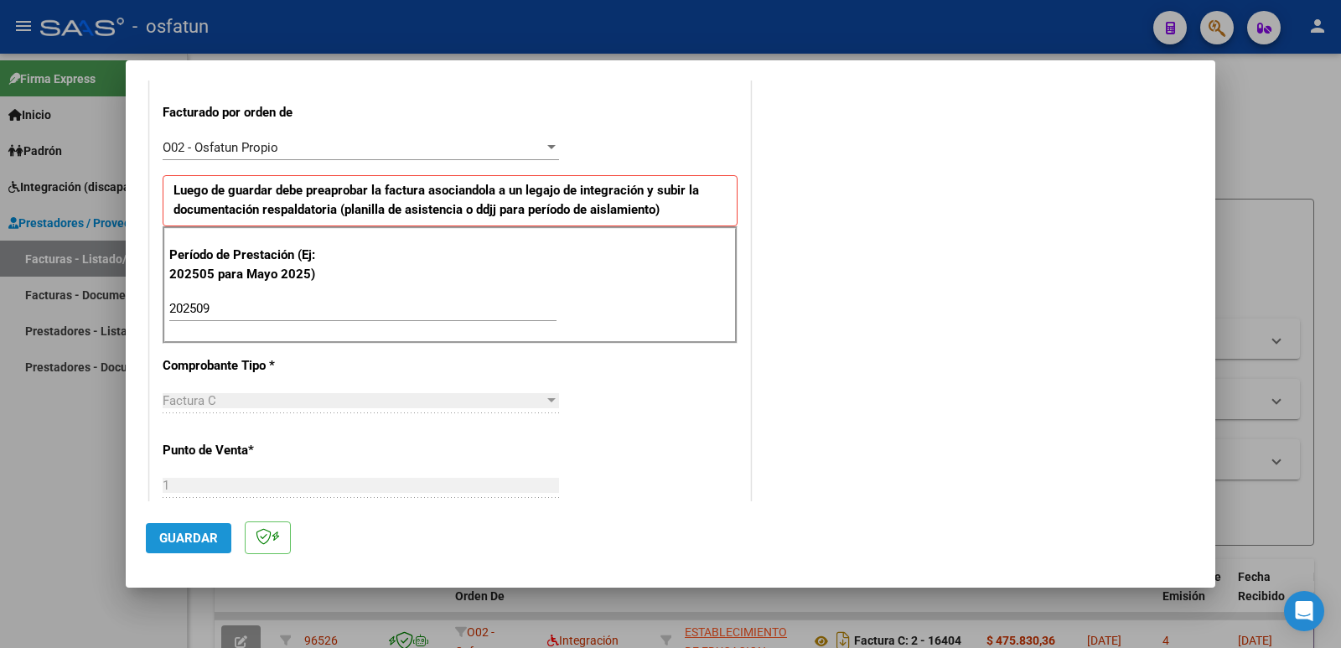
click at [198, 536] on span "Guardar" at bounding box center [188, 538] width 59 height 15
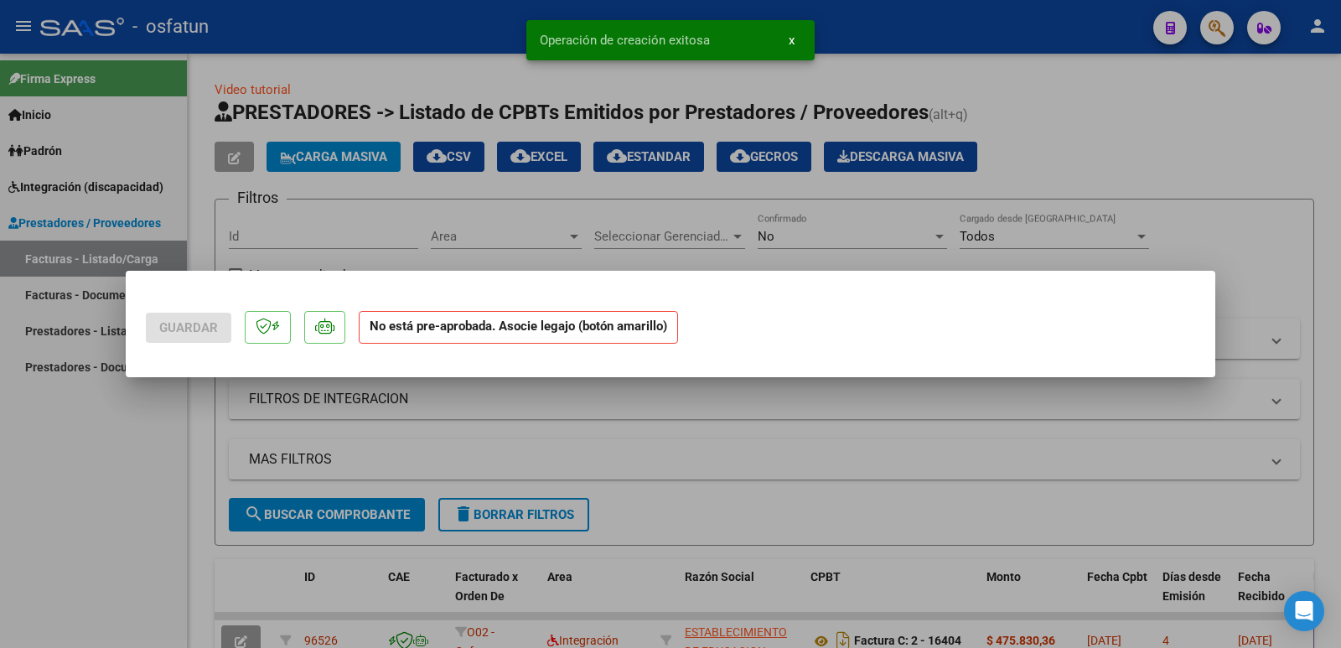
scroll to position [0, 0]
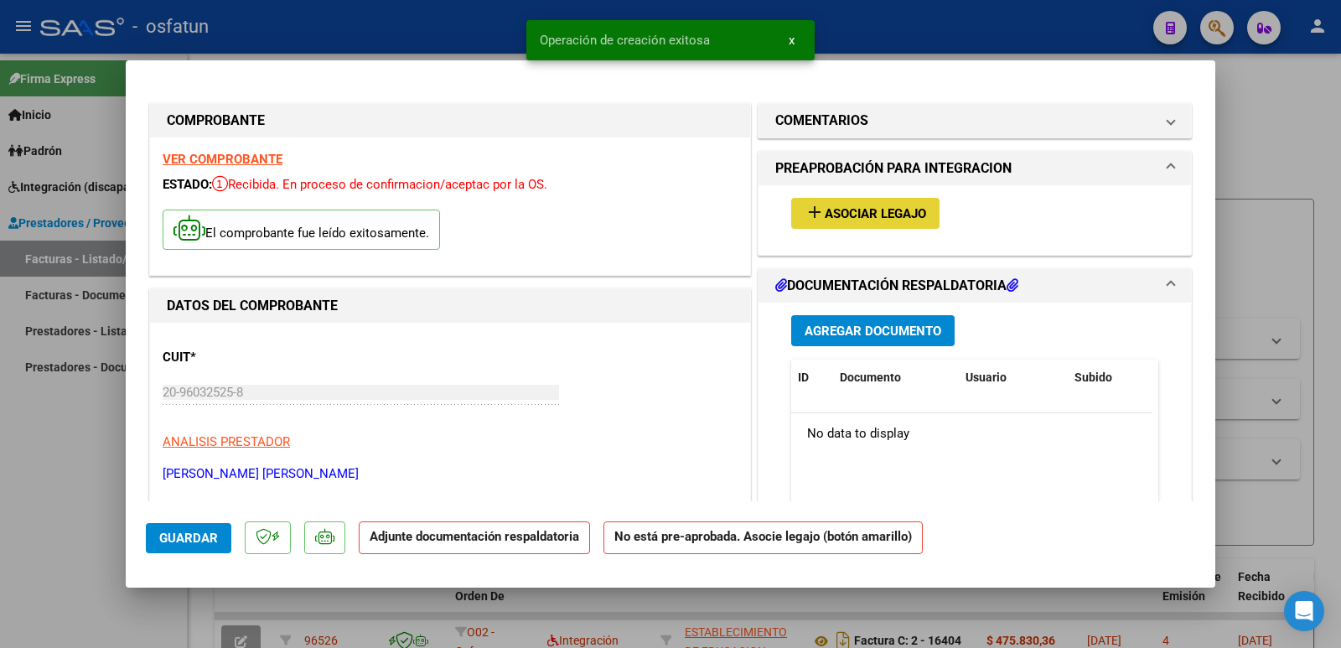
click at [840, 206] on span "Asociar Legajo" at bounding box center [875, 213] width 101 height 15
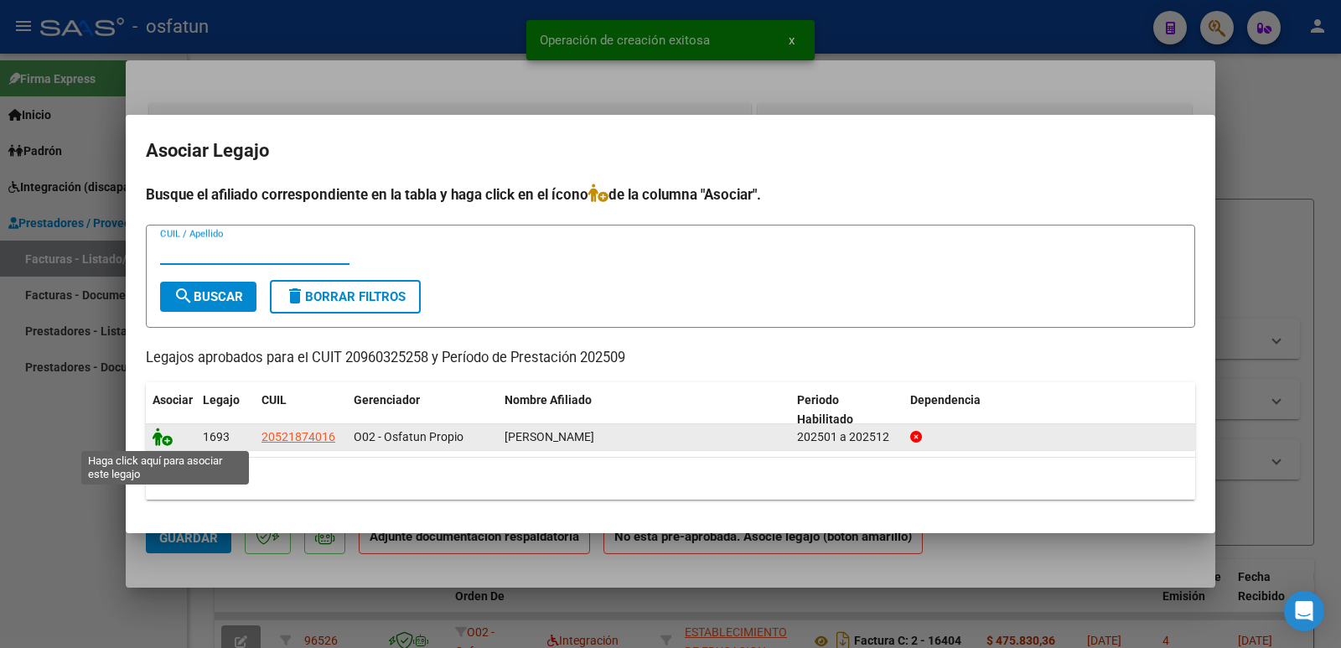
click at [156, 433] on icon at bounding box center [163, 437] width 20 height 18
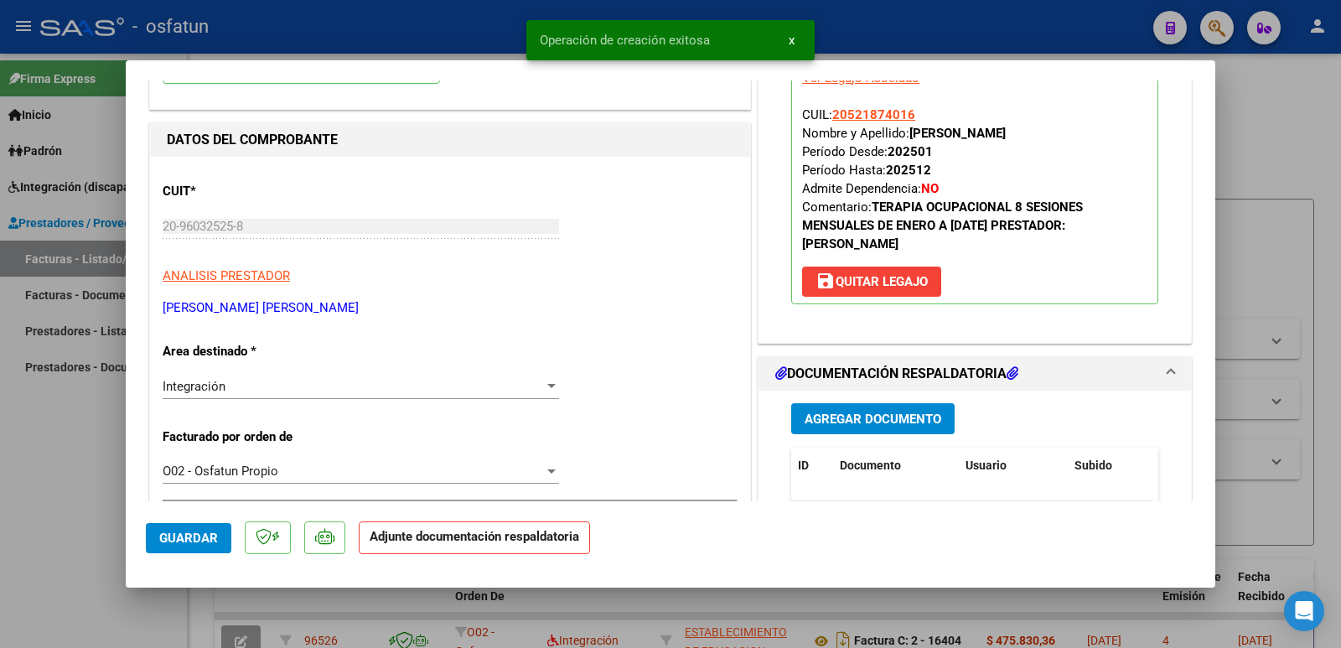
scroll to position [168, 0]
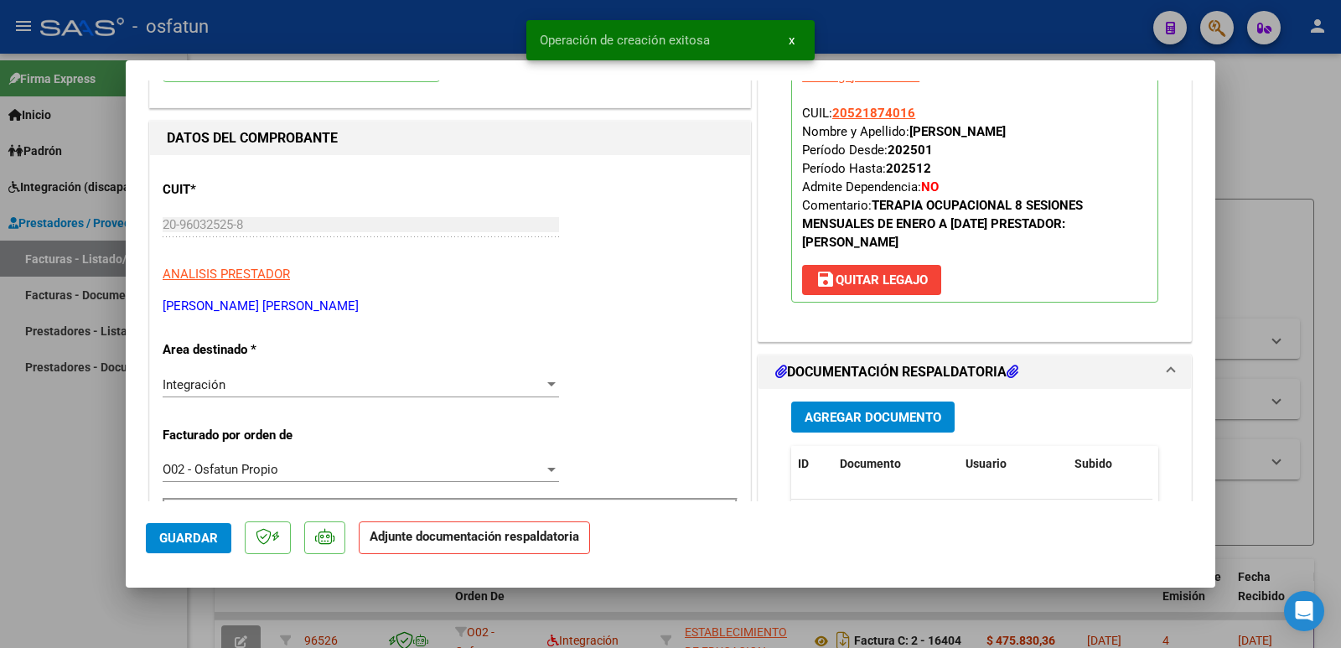
click at [863, 412] on span "Agregar Documento" at bounding box center [873, 417] width 137 height 15
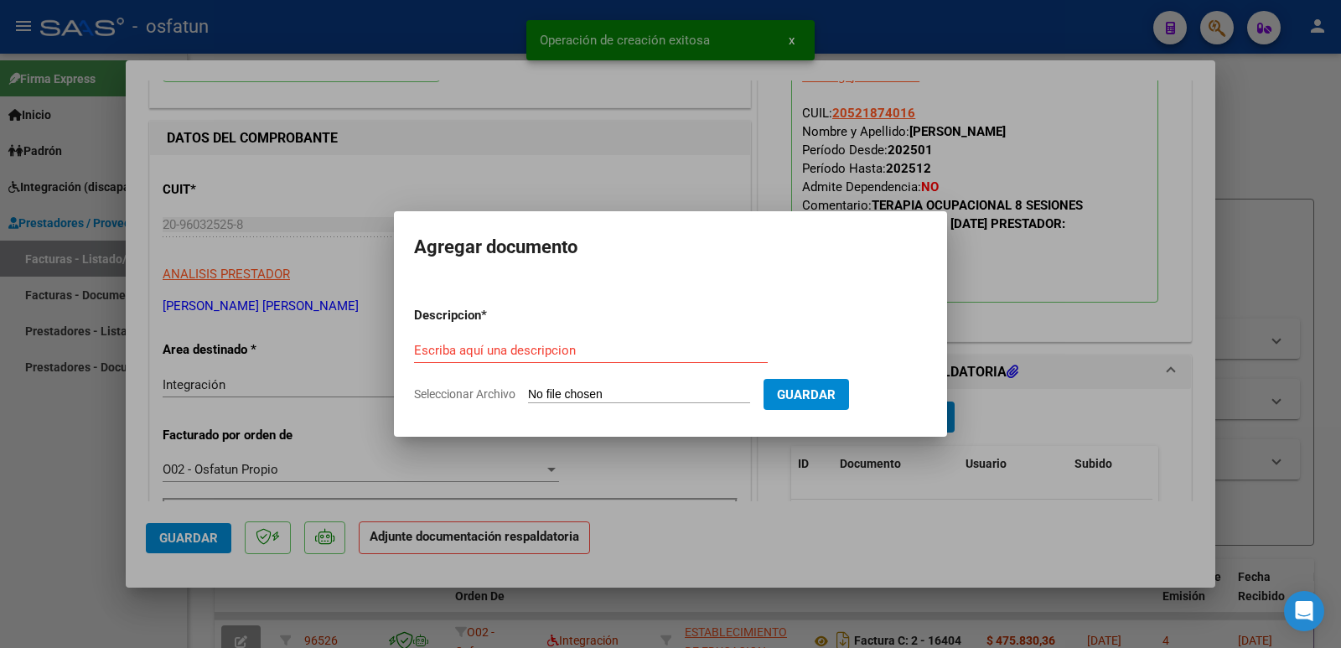
click at [589, 399] on input "Seleccionar Archivo" at bounding box center [639, 395] width 222 height 16
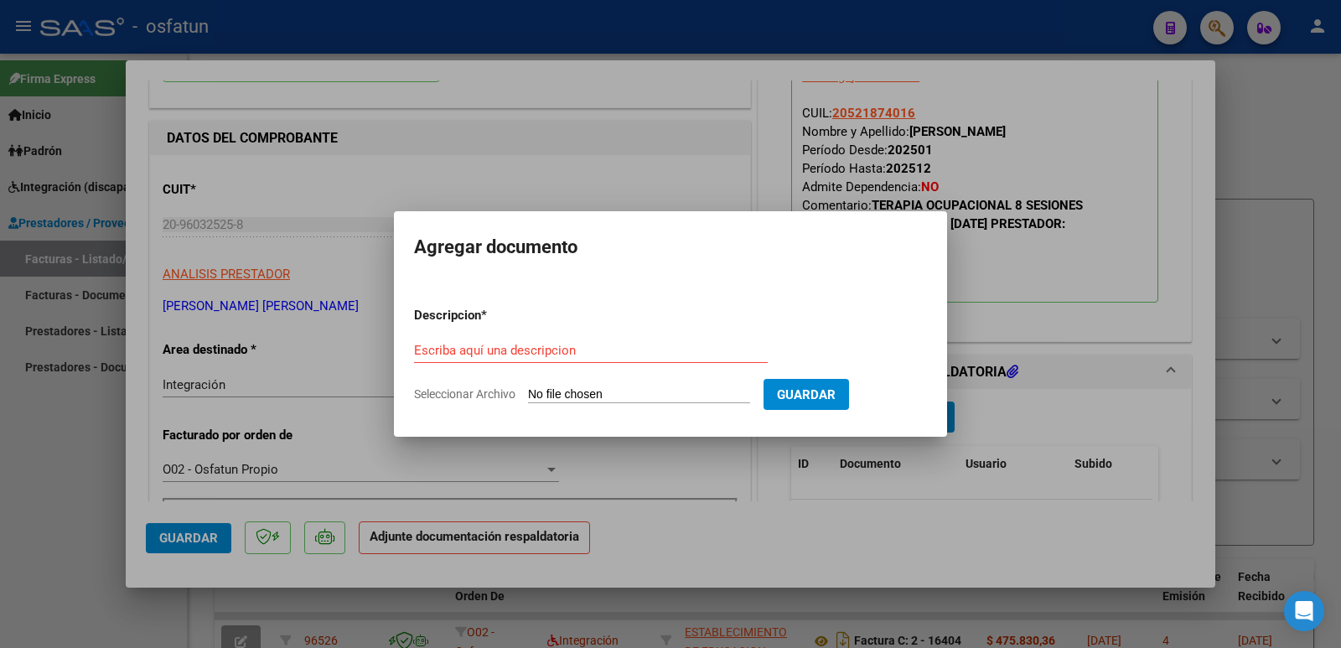
type input "C:\fakepath\[PERSON_NAME] PLANILLA DE ASISTENCIA [PERSON_NAME] [DATE].pdf"
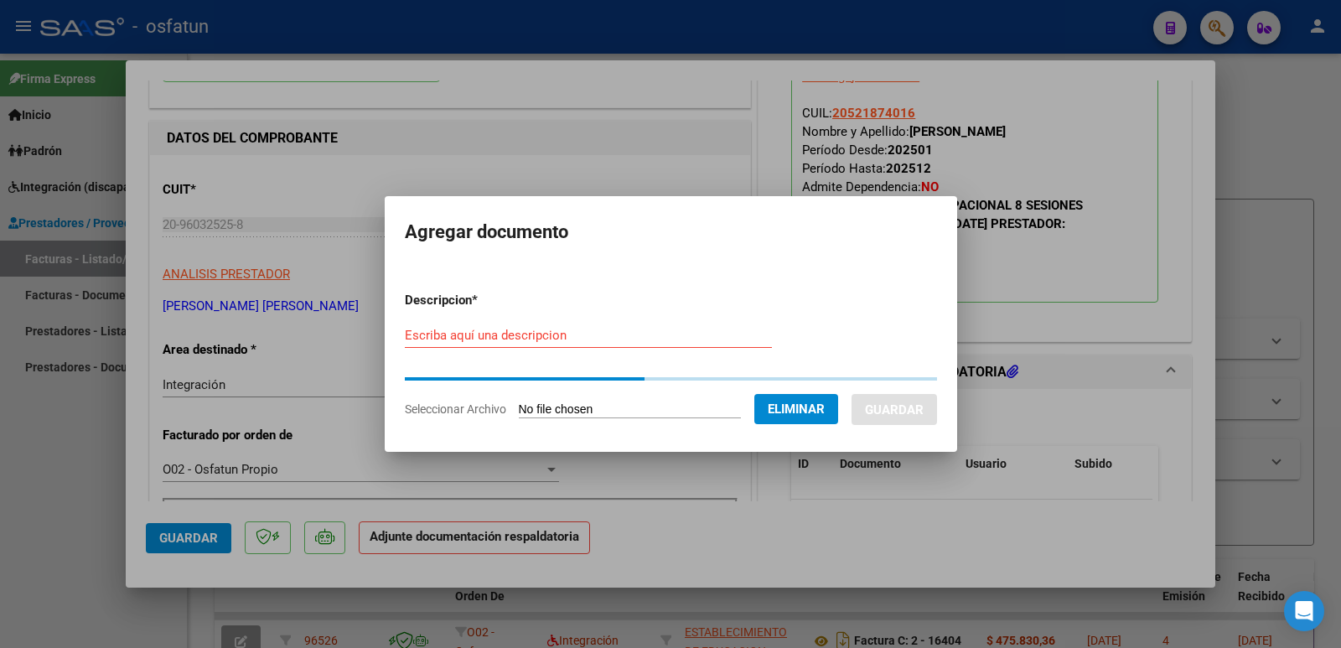
click at [611, 338] on div "Escriba aquí una descripcion" at bounding box center [588, 335] width 367 height 25
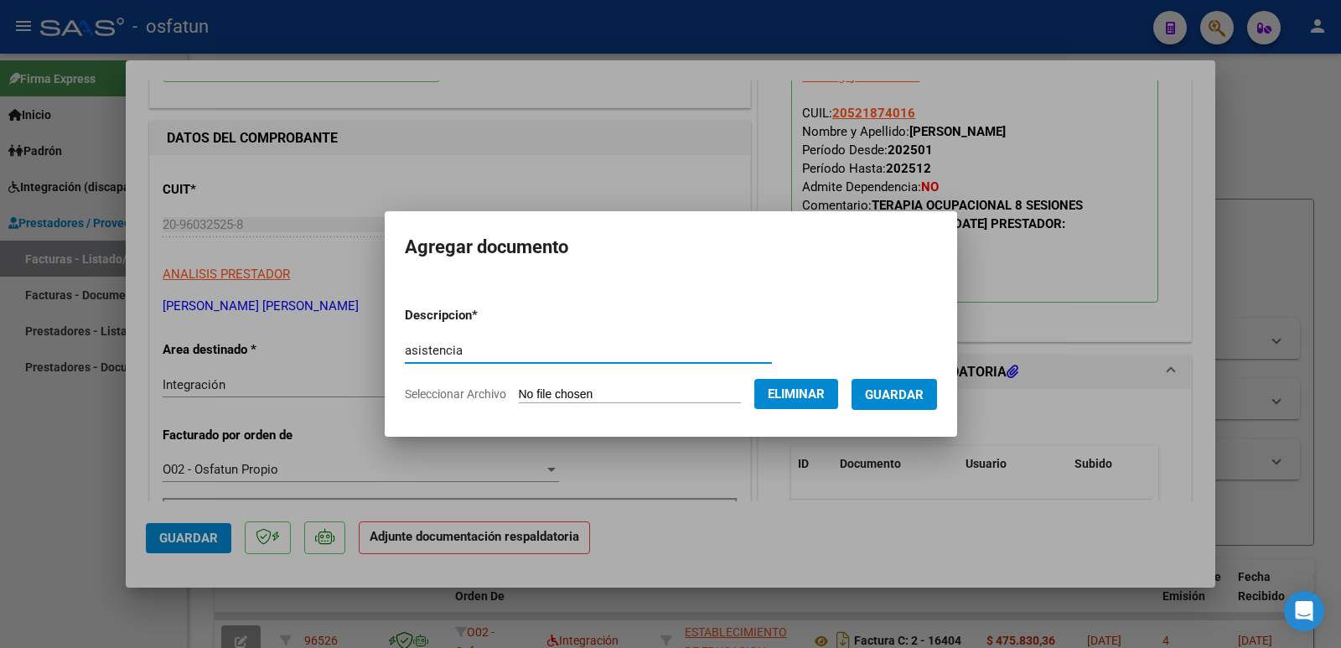
type input "asistencia"
click at [924, 392] on span "Guardar" at bounding box center [894, 394] width 59 height 15
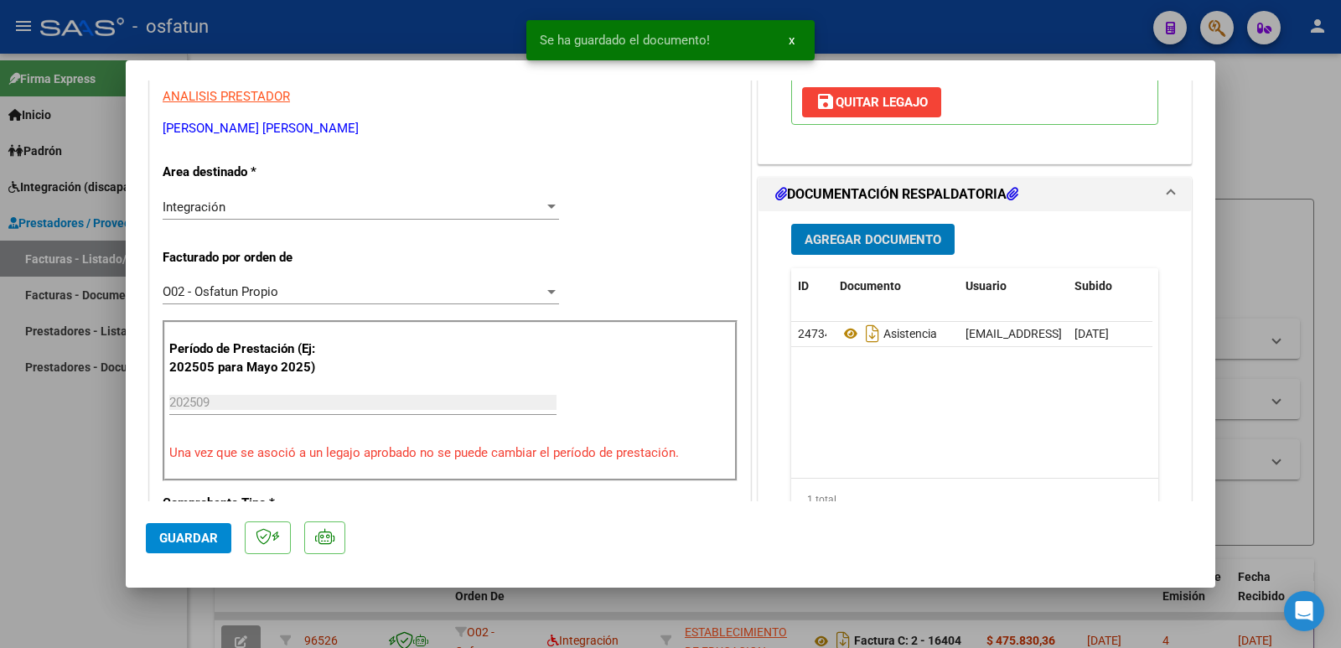
scroll to position [503, 0]
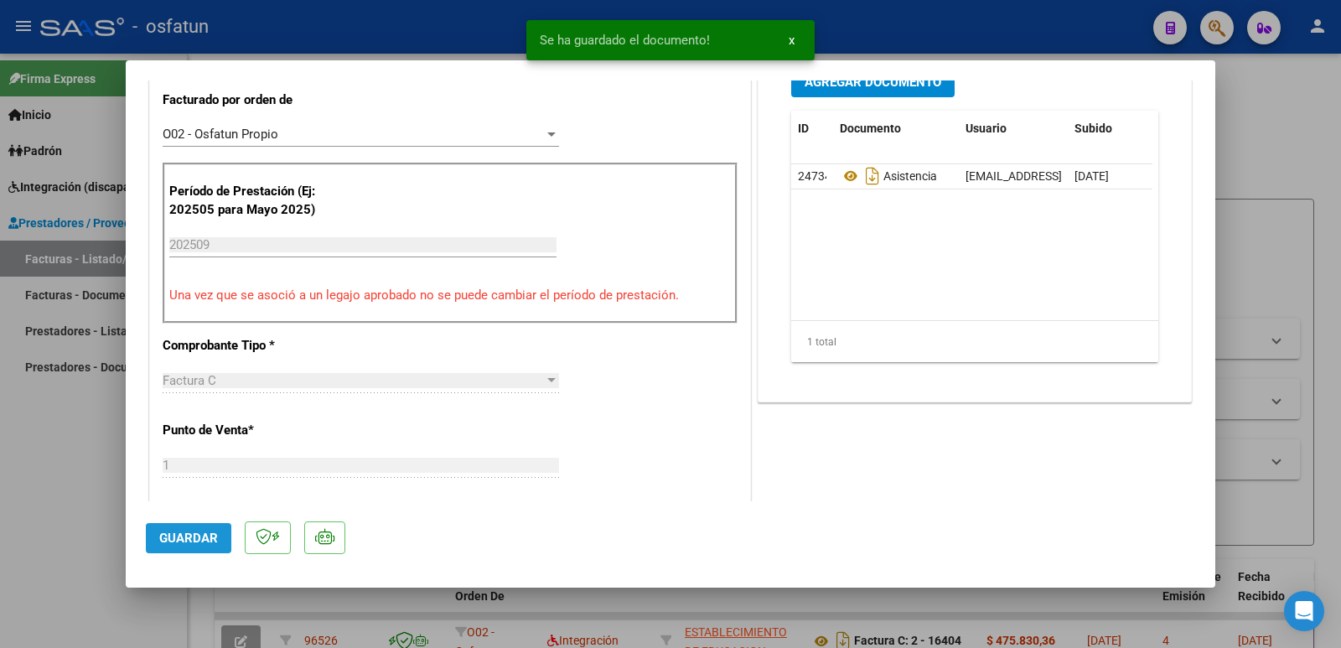
click at [201, 542] on span "Guardar" at bounding box center [188, 538] width 59 height 15
click at [176, 542] on span "Guardar" at bounding box center [188, 538] width 59 height 15
click at [176, 541] on span "Guardar" at bounding box center [188, 538] width 59 height 15
click at [179, 540] on span "Guardar" at bounding box center [188, 538] width 59 height 15
click at [41, 479] on div at bounding box center [670, 324] width 1341 height 648
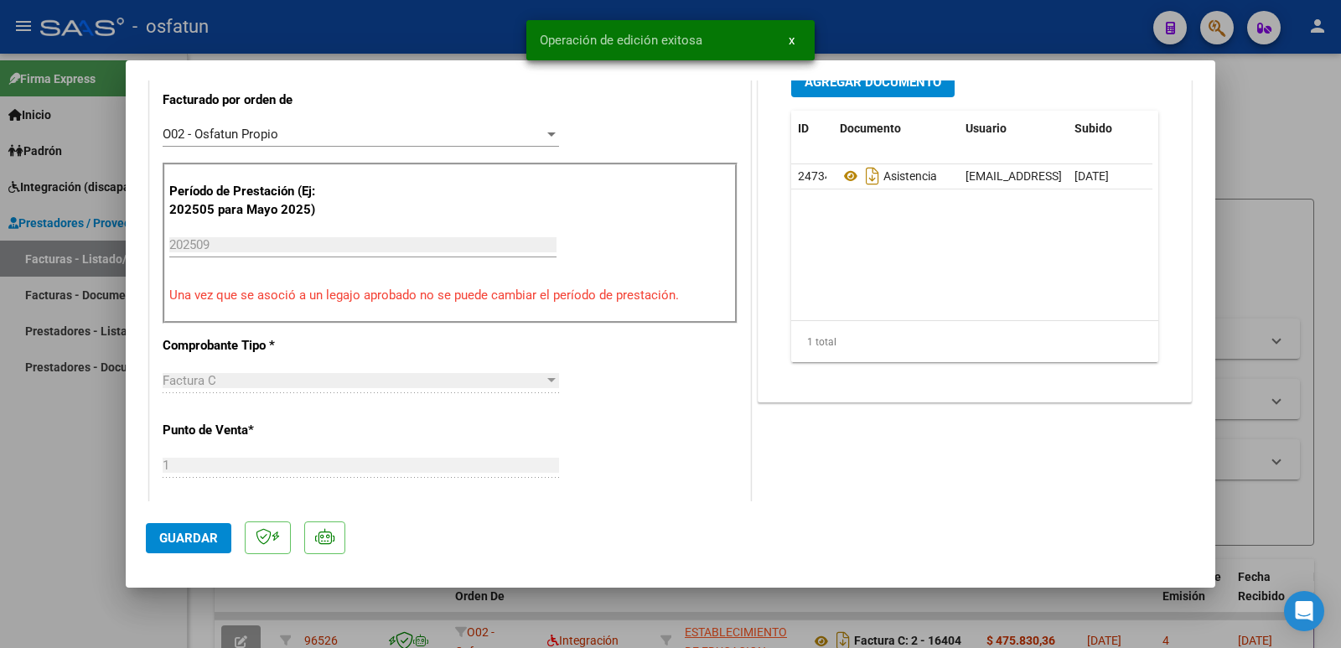
type input "$ 0,00"
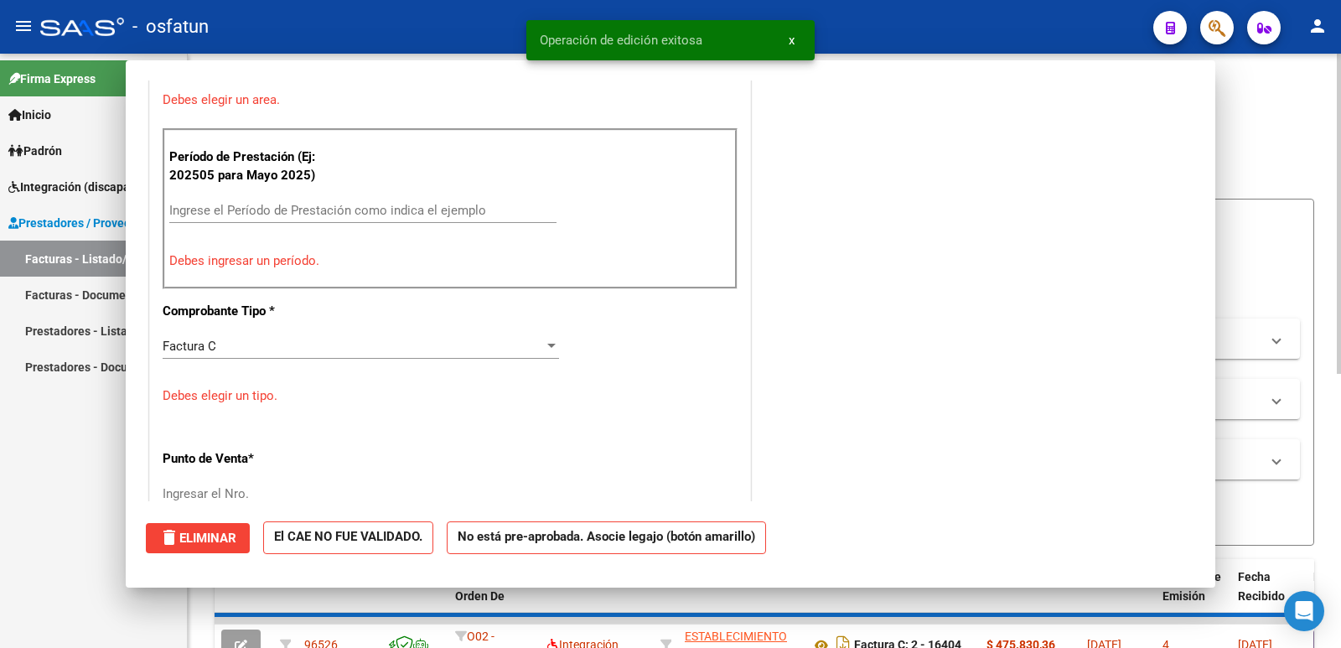
scroll to position [431, 0]
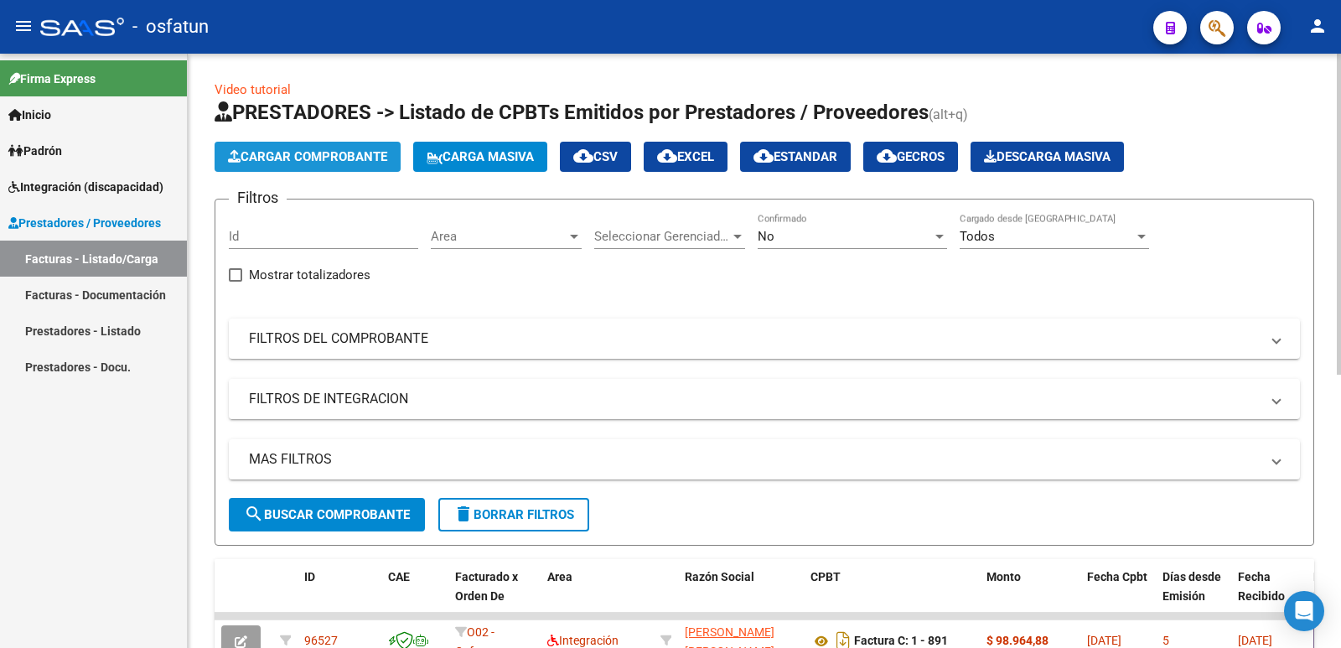
click at [319, 161] on span "Cargar Comprobante" at bounding box center [307, 156] width 159 height 15
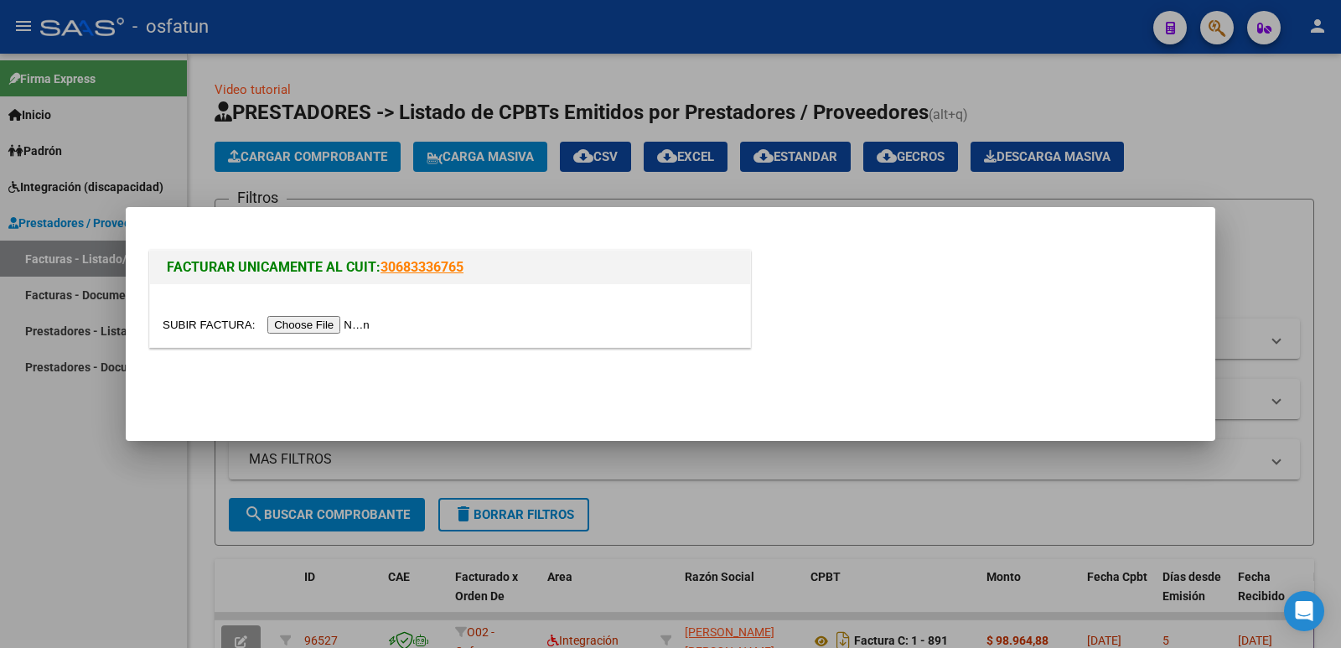
click at [324, 324] on input "file" at bounding box center [269, 325] width 212 height 18
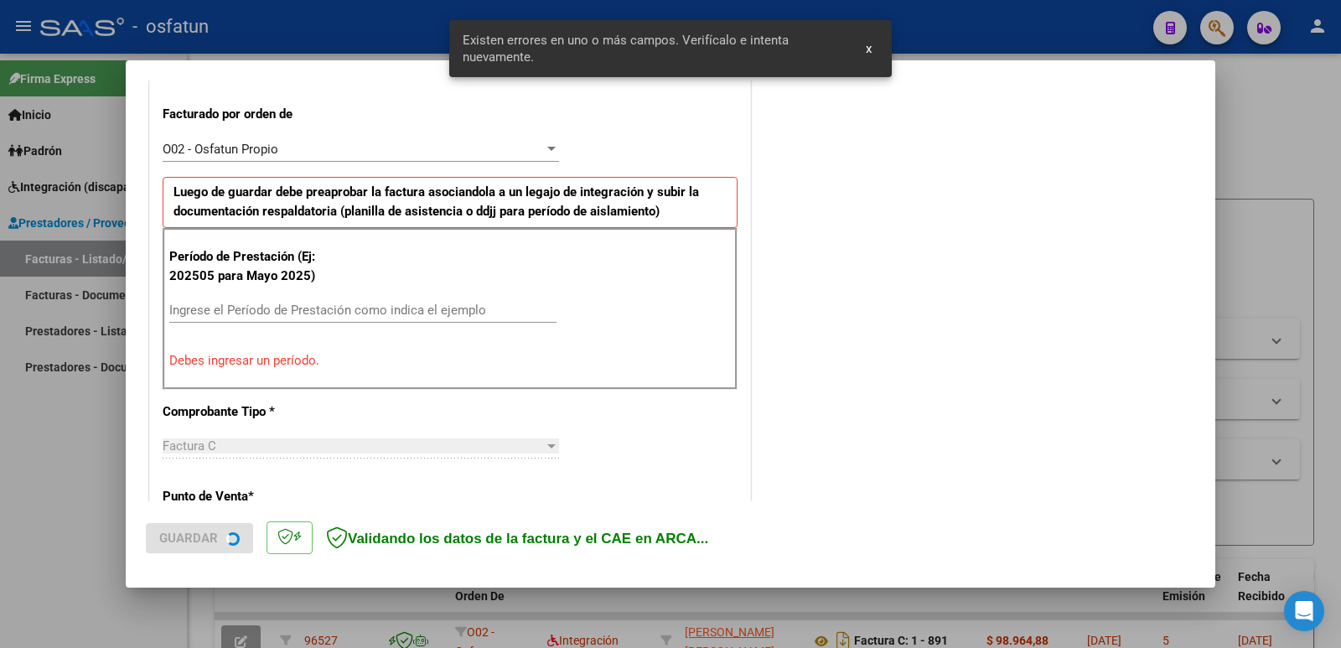
scroll to position [599, 0]
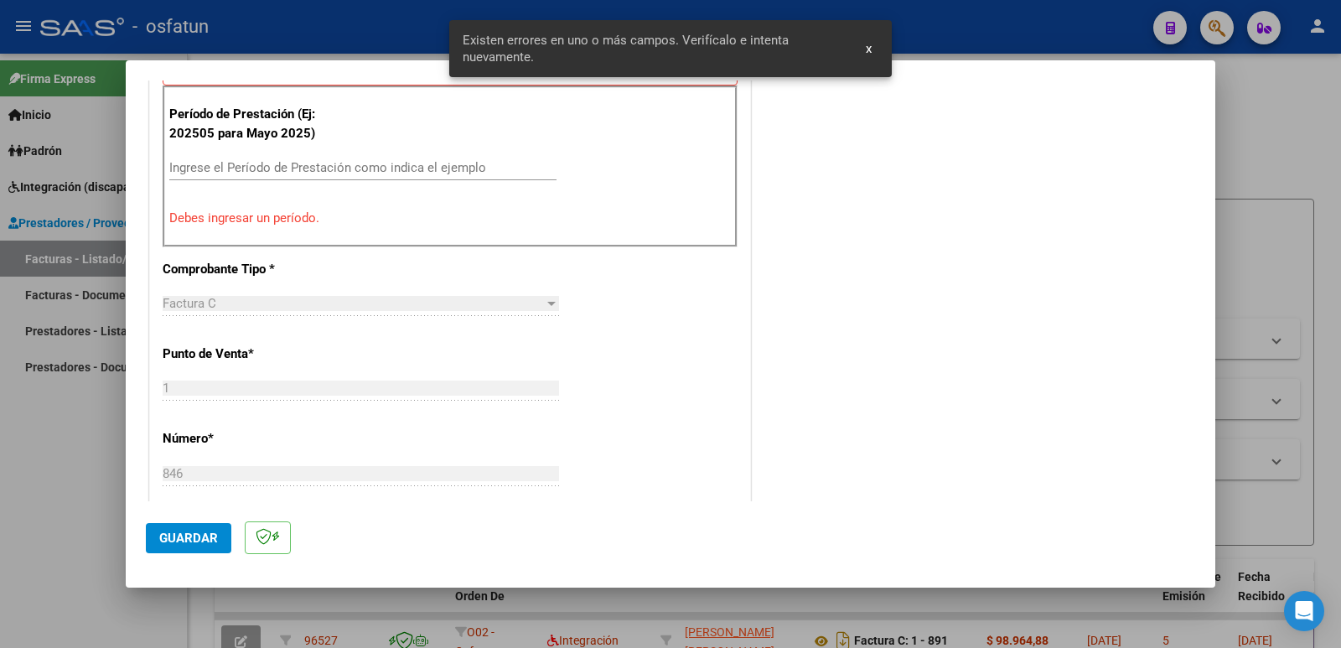
click at [303, 161] on input "Ingrese el Período de Prestación como indica el ejemplo" at bounding box center [362, 167] width 387 height 15
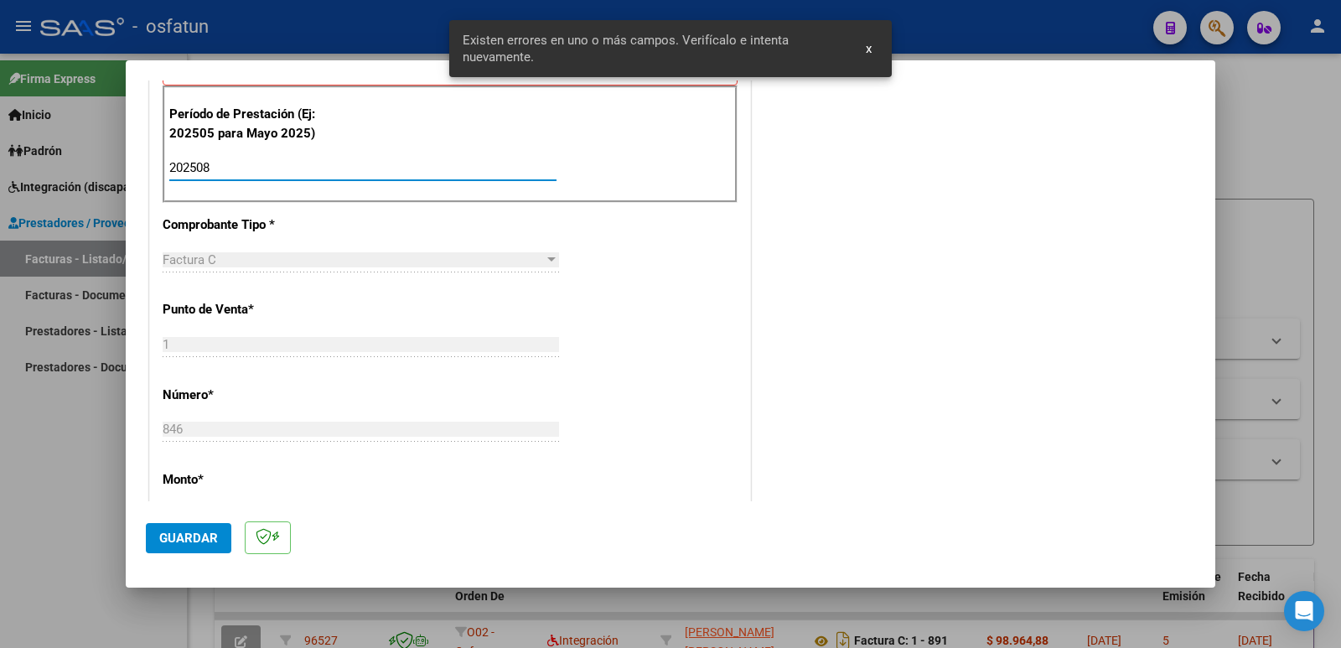
type input "202508"
click at [218, 538] on button "Guardar" at bounding box center [189, 538] width 86 height 30
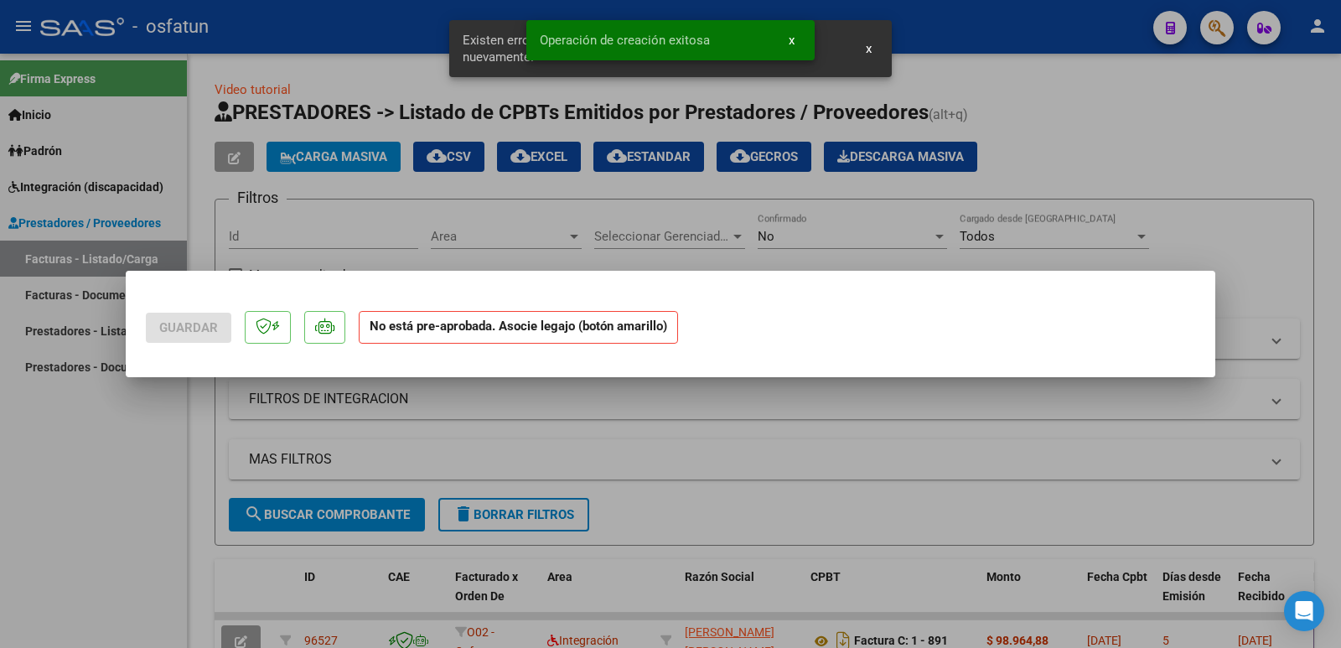
scroll to position [0, 0]
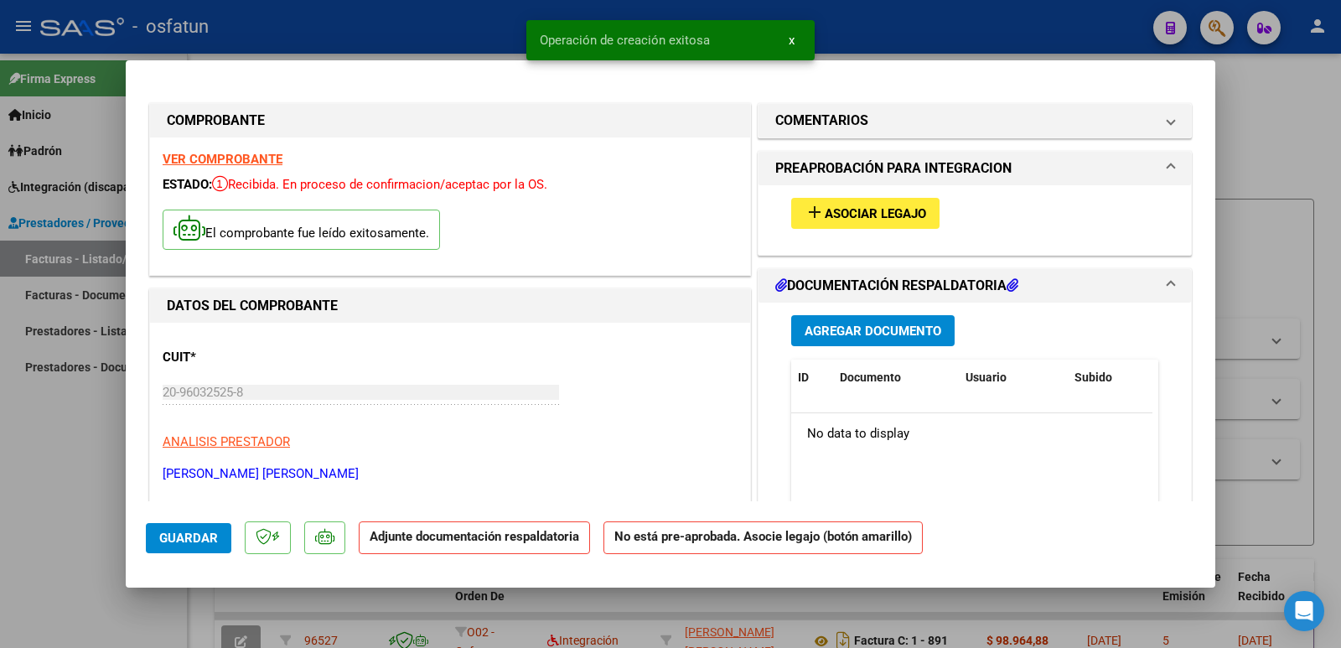
click at [873, 220] on span "Asociar Legajo" at bounding box center [875, 213] width 101 height 15
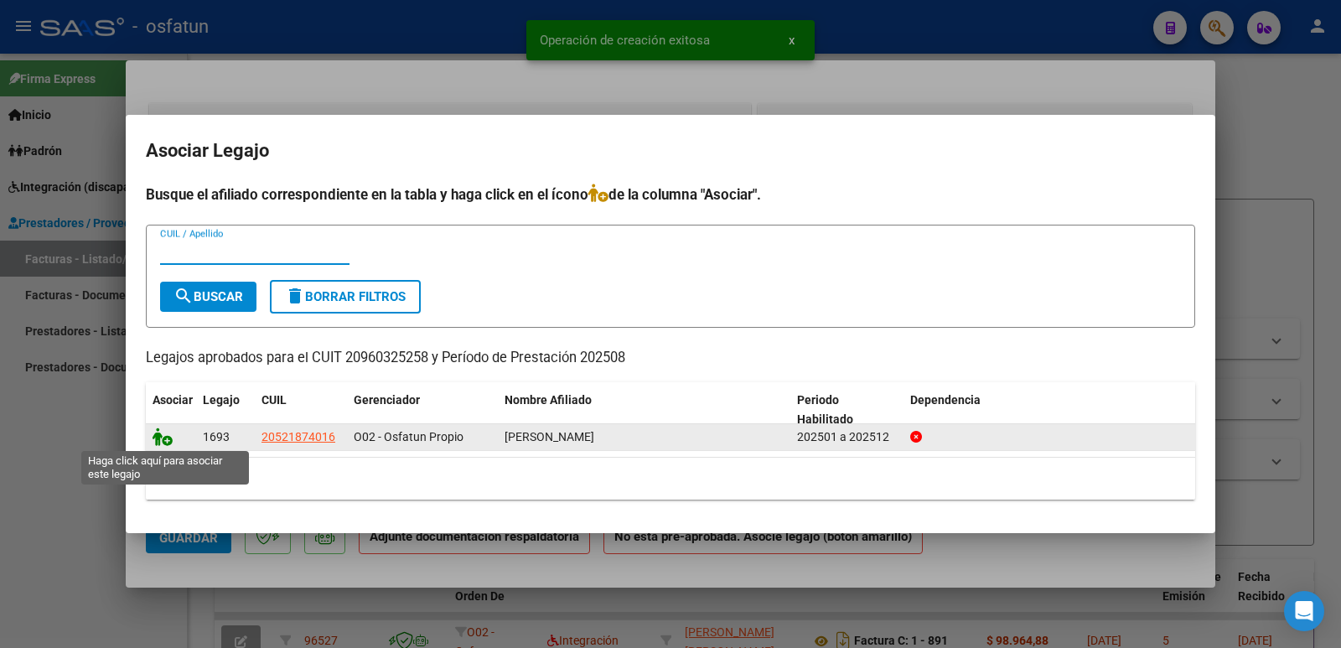
click at [165, 441] on icon at bounding box center [163, 437] width 20 height 18
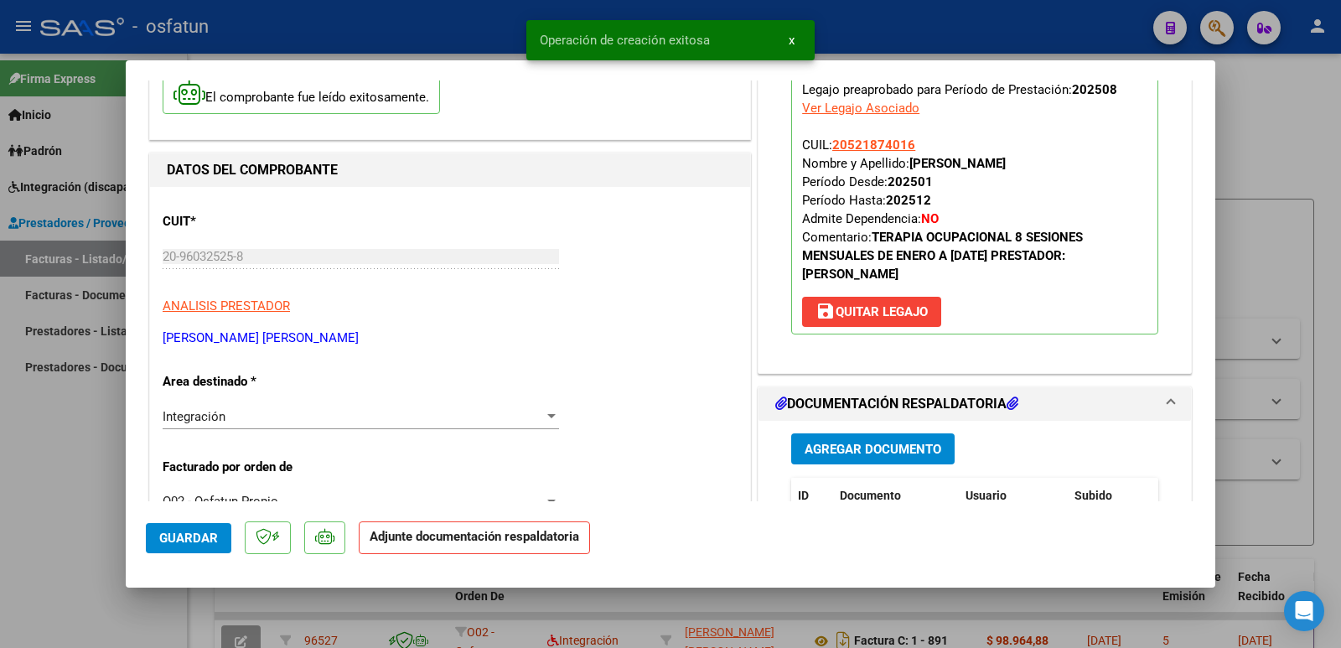
scroll to position [251, 0]
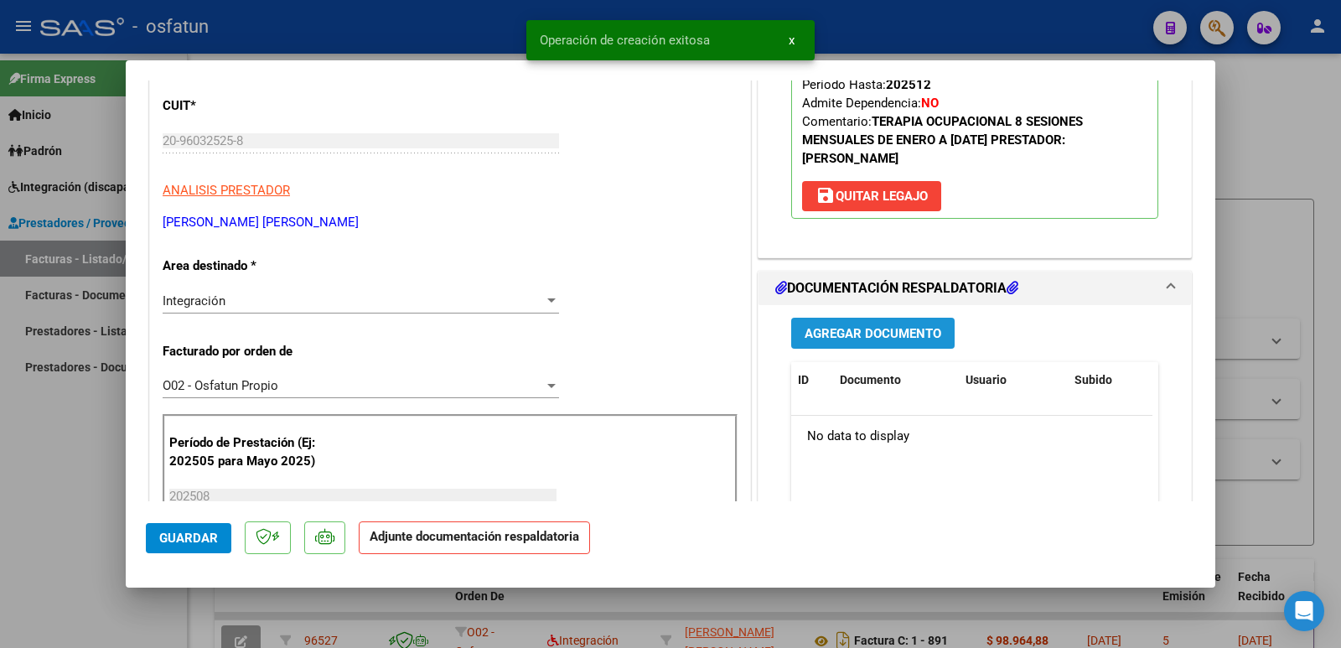
click at [866, 329] on span "Agregar Documento" at bounding box center [873, 333] width 137 height 15
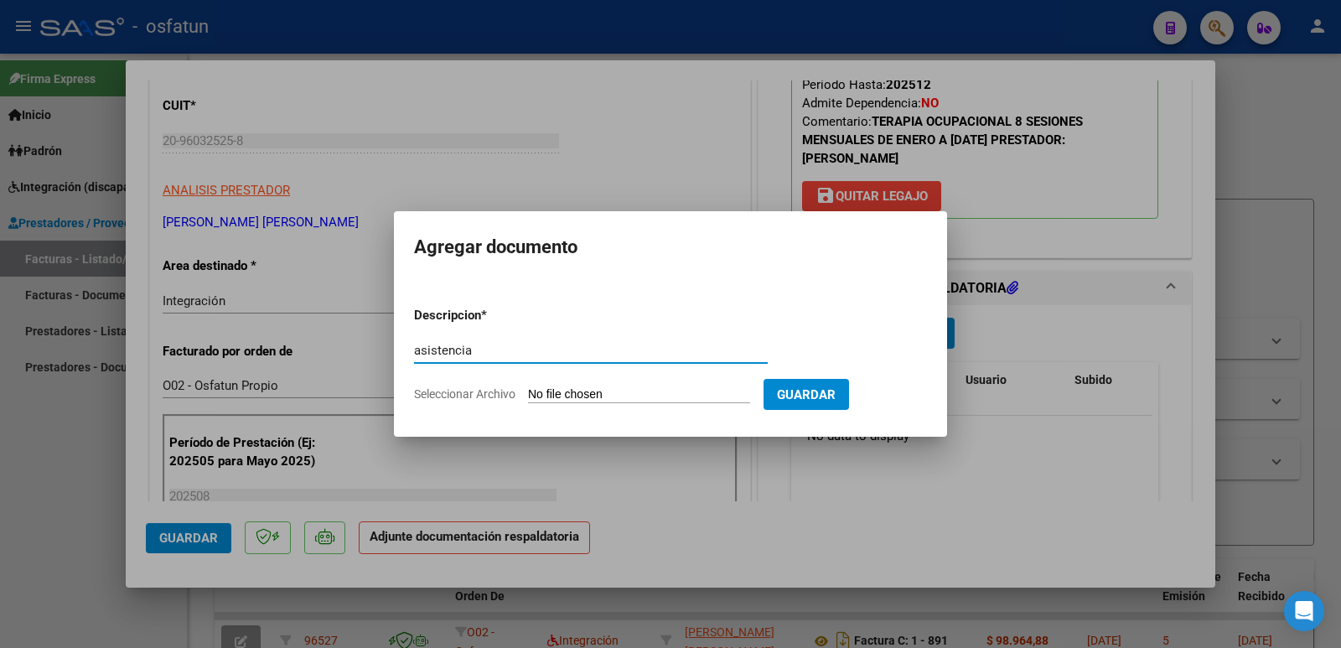
type input "asistencia"
click at [678, 394] on input "Seleccionar Archivo" at bounding box center [639, 395] width 222 height 16
type input "C:\fakepath\[PERSON_NAME] PLANILLA DE ASISTENCIA [PERSON_NAME] [DATE].pdf"
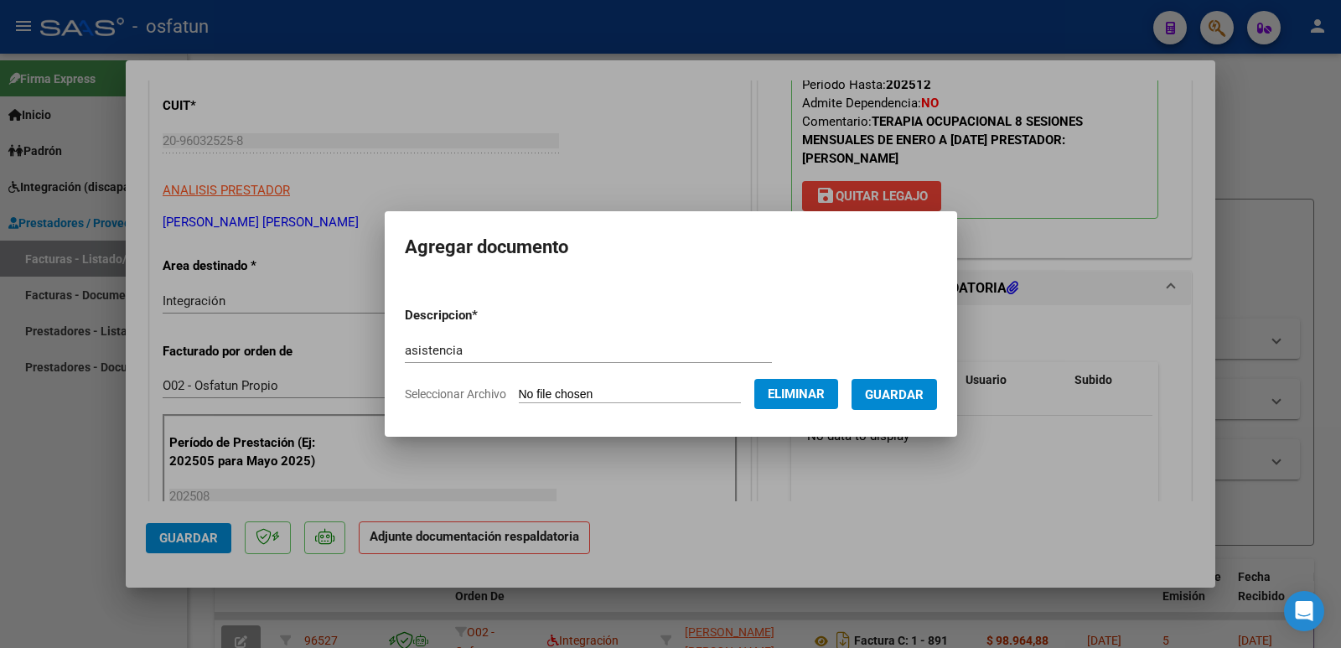
click at [910, 387] on span "Guardar" at bounding box center [894, 394] width 59 height 15
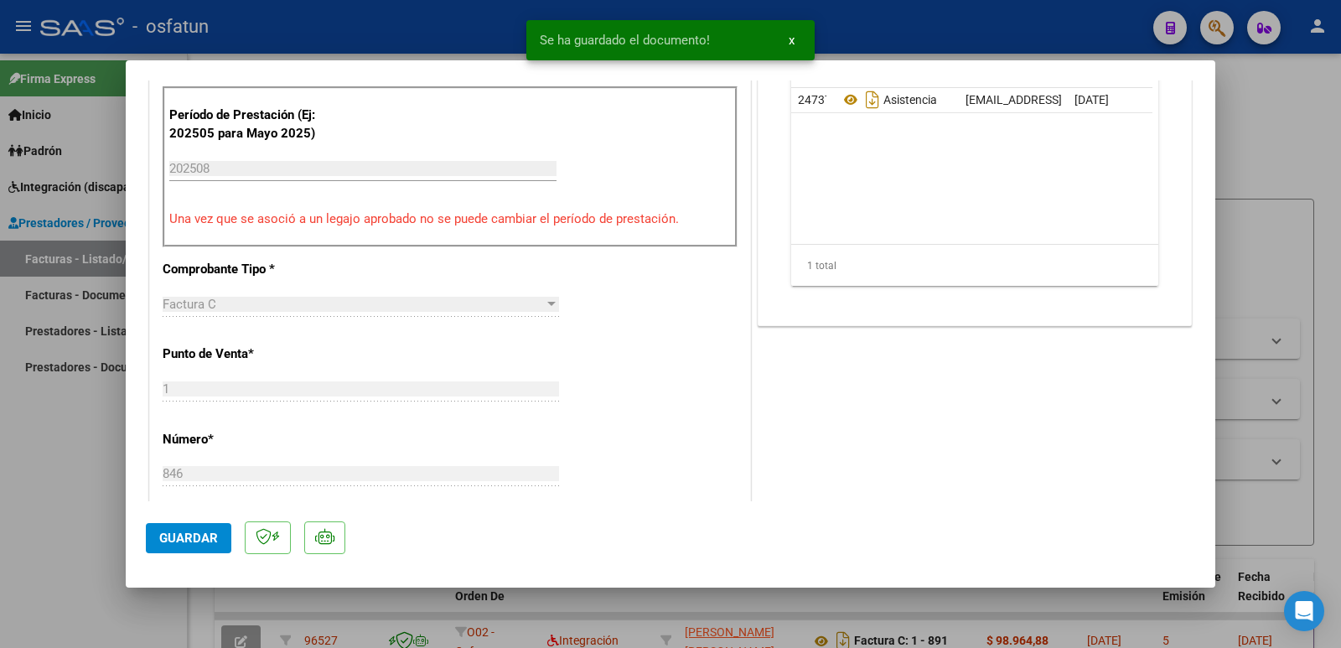
scroll to position [587, 0]
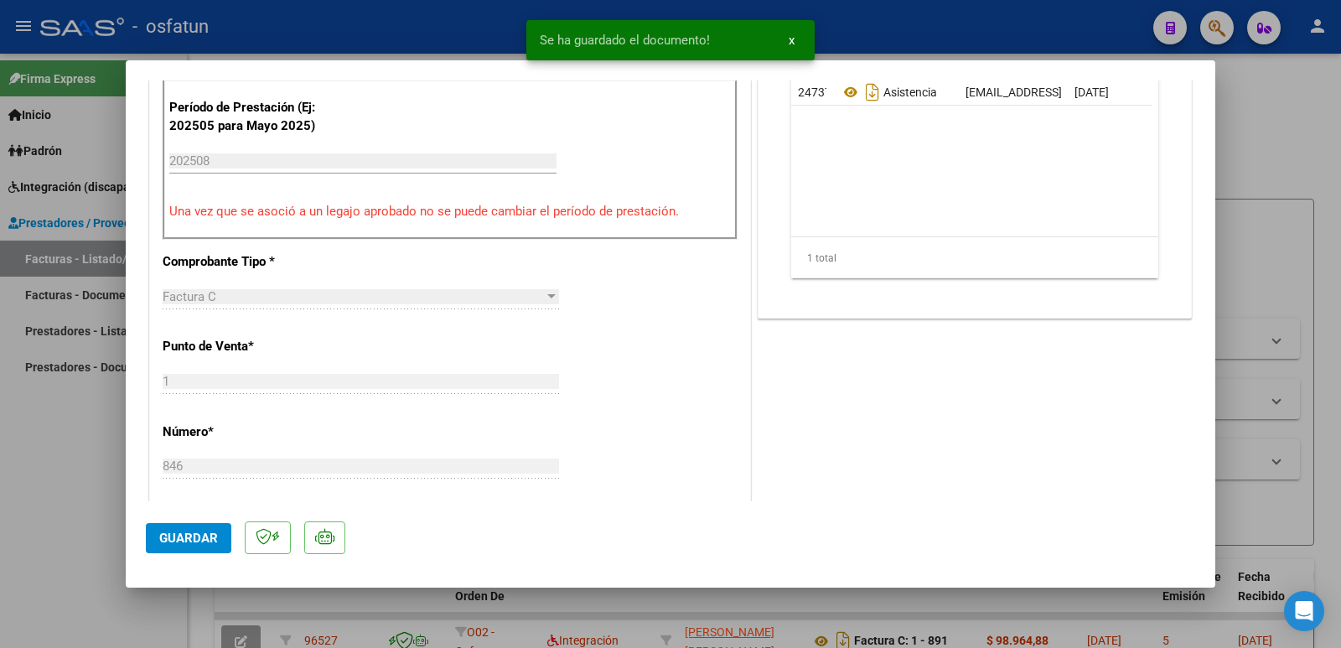
click at [192, 538] on span "Guardar" at bounding box center [188, 538] width 59 height 15
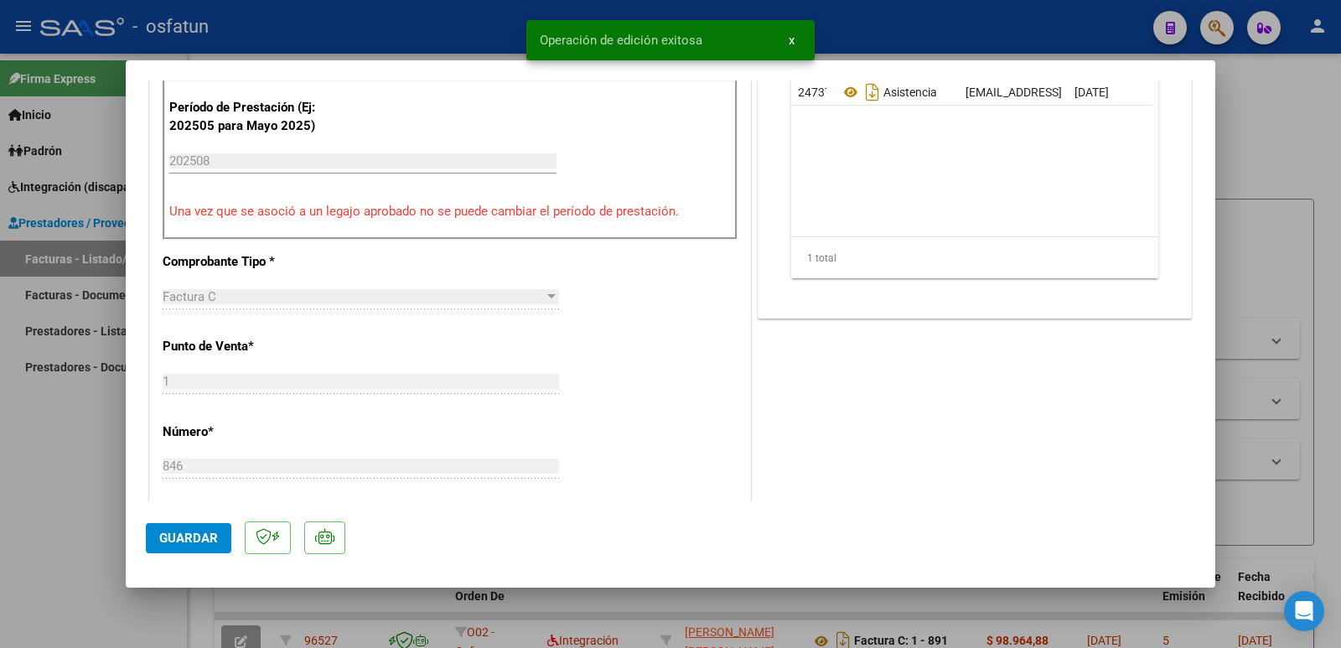
click at [53, 496] on div at bounding box center [670, 324] width 1341 height 648
type input "$ 0,00"
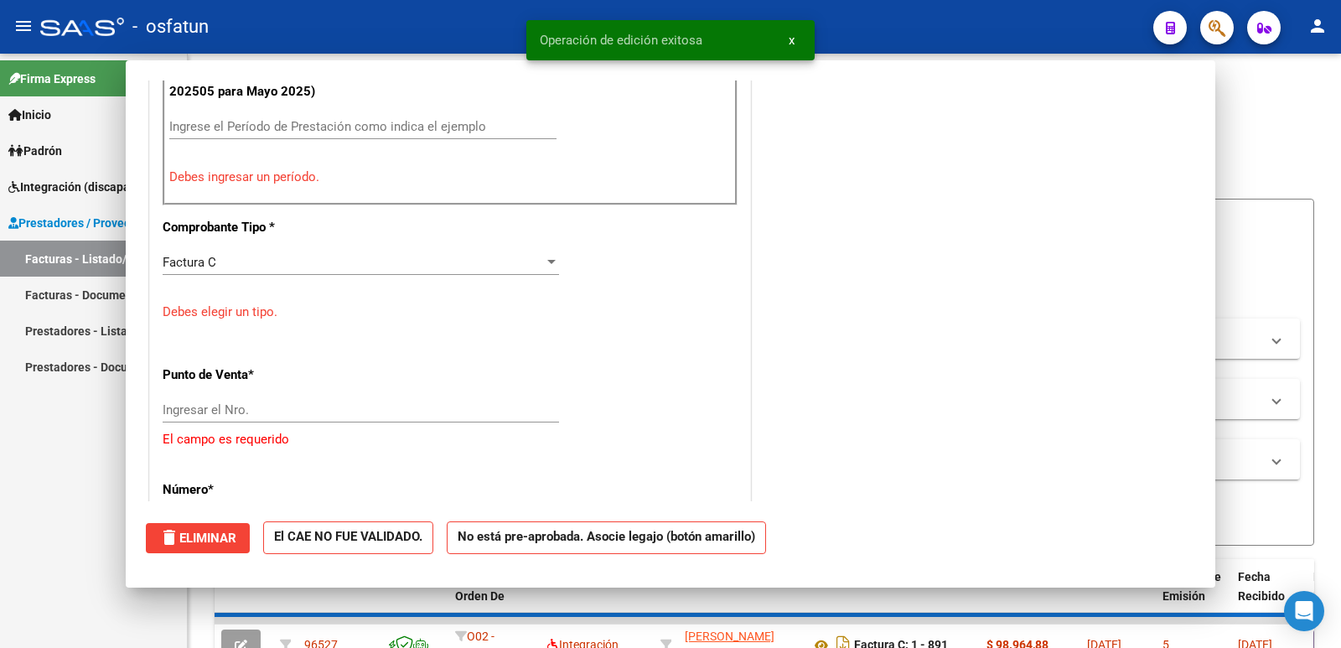
scroll to position [552, 0]
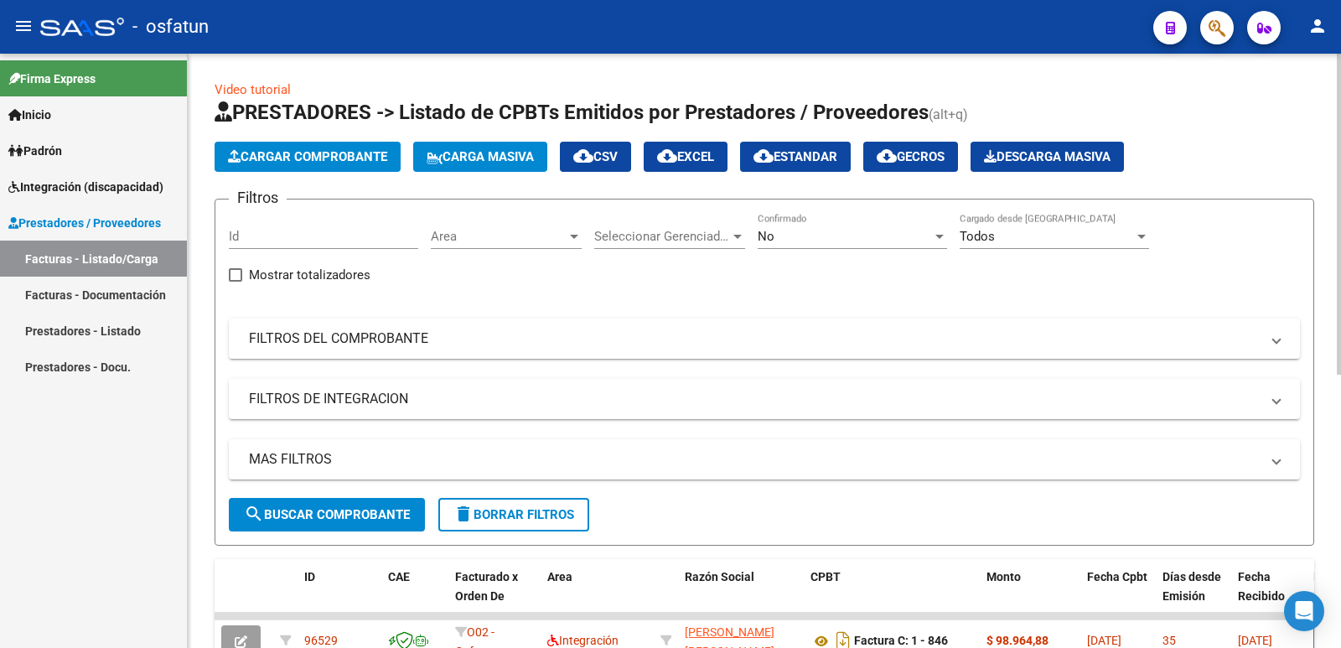
click at [322, 156] on span "Cargar Comprobante" at bounding box center [307, 156] width 159 height 15
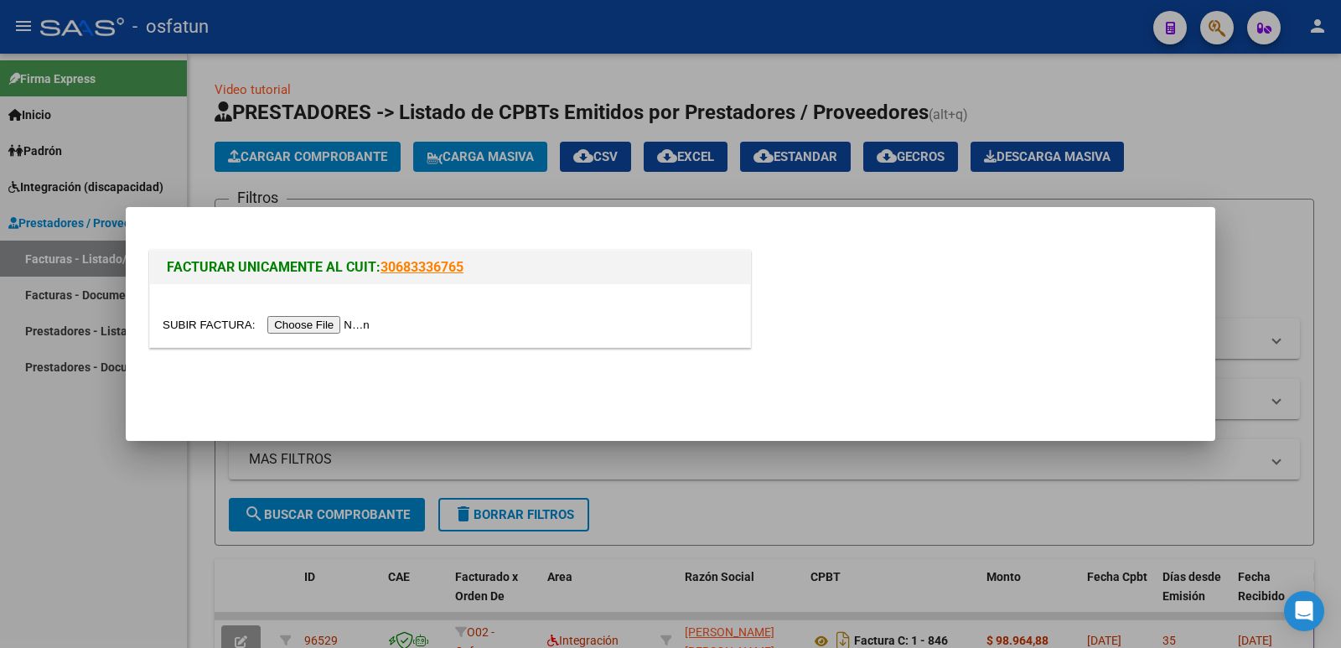
click at [375, 320] on input "file" at bounding box center [269, 325] width 212 height 18
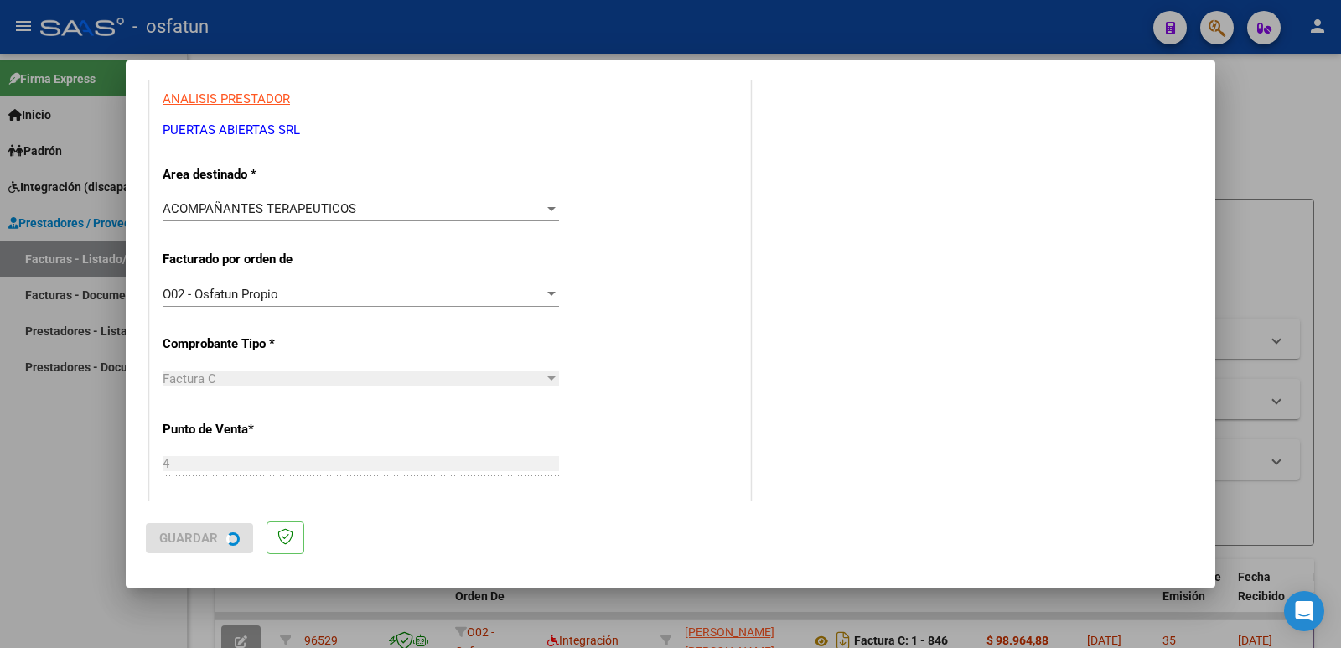
scroll to position [0, 0]
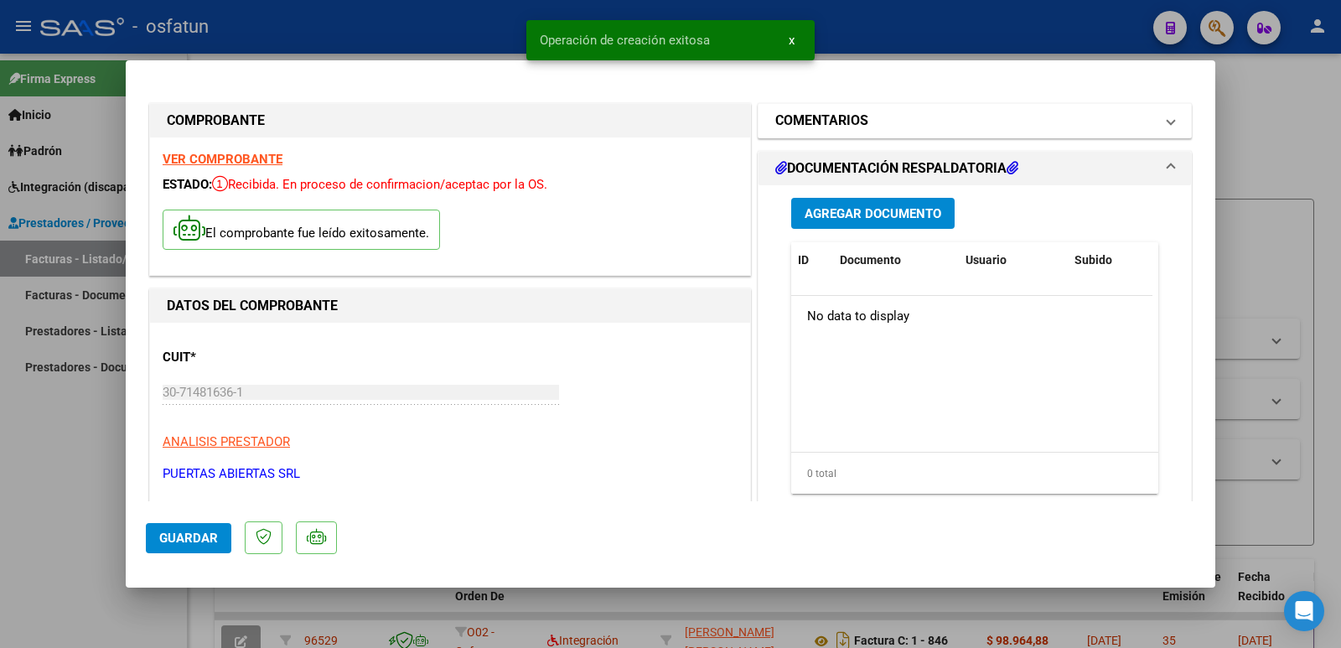
click at [858, 124] on h1 "COMENTARIOS" at bounding box center [821, 121] width 93 height 20
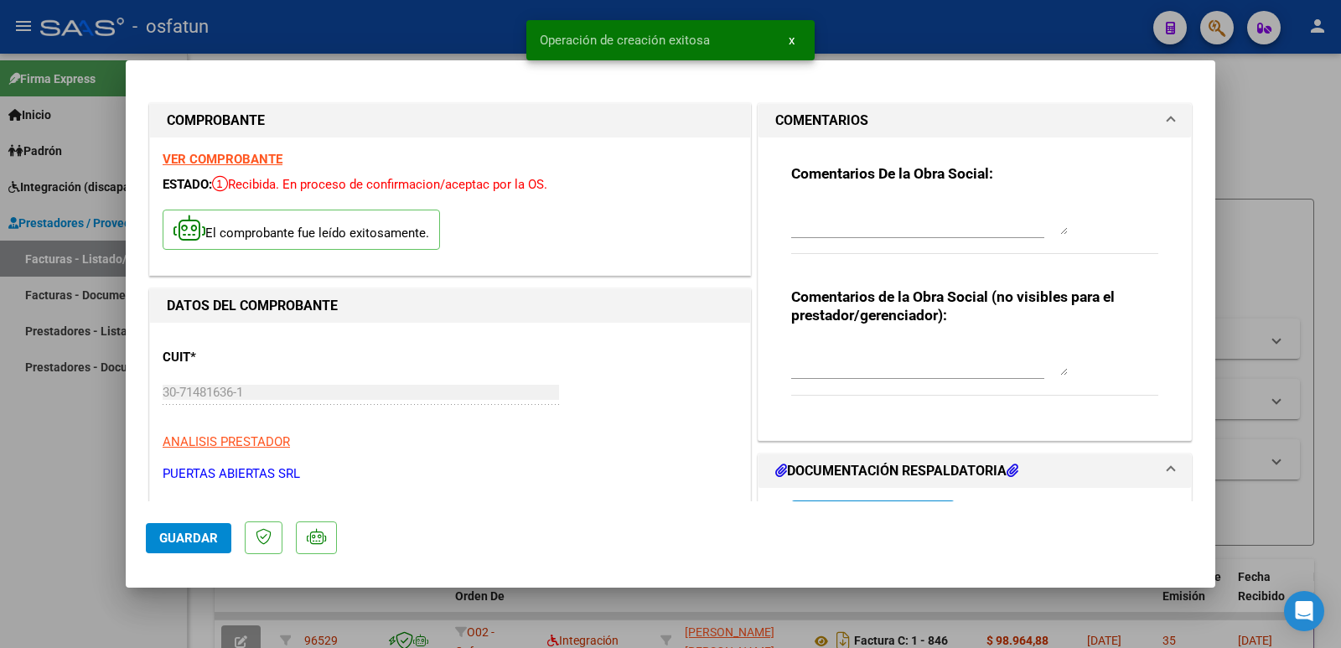
click at [869, 223] on textarea at bounding box center [929, 218] width 277 height 34
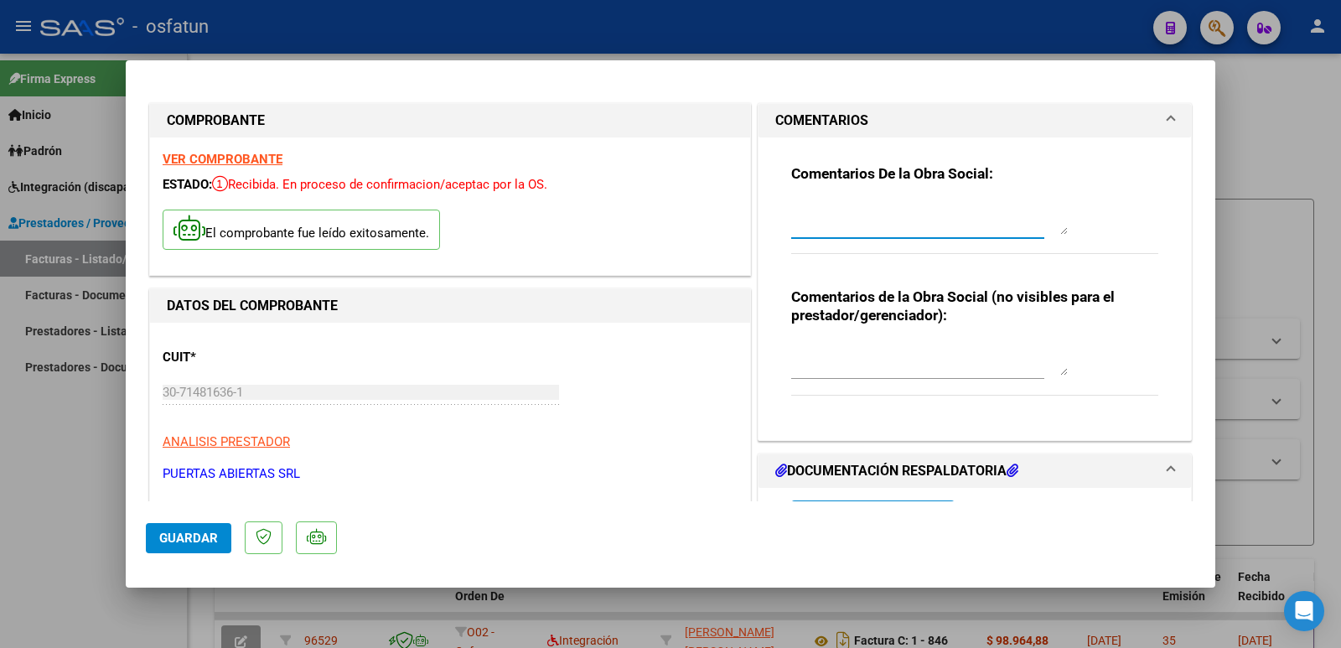
paste textarea "[PERSON_NAME] [PERSON_NAME] - DNI 56.036.597 del mes de [DATE]"
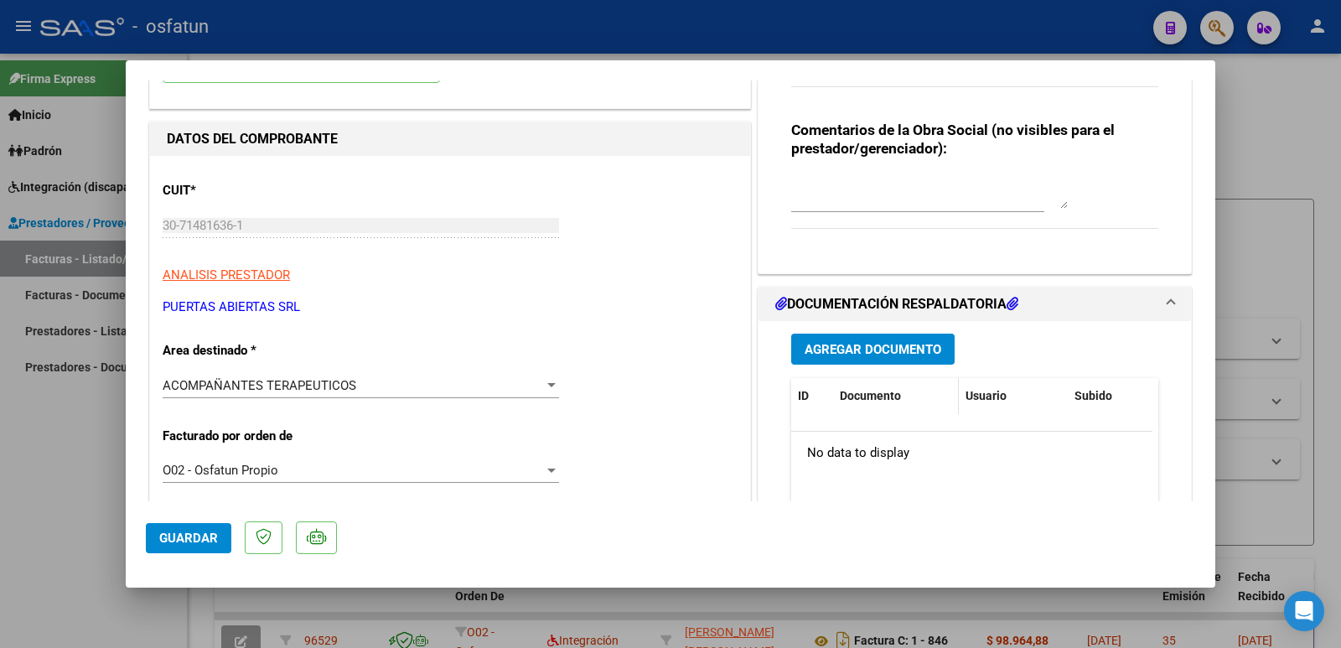
scroll to position [168, 0]
type textarea "[PERSON_NAME] [PERSON_NAME] - DNI 56.036.597 del mes de [DATE]"
click at [863, 345] on span "Agregar Documento" at bounding box center [873, 348] width 137 height 15
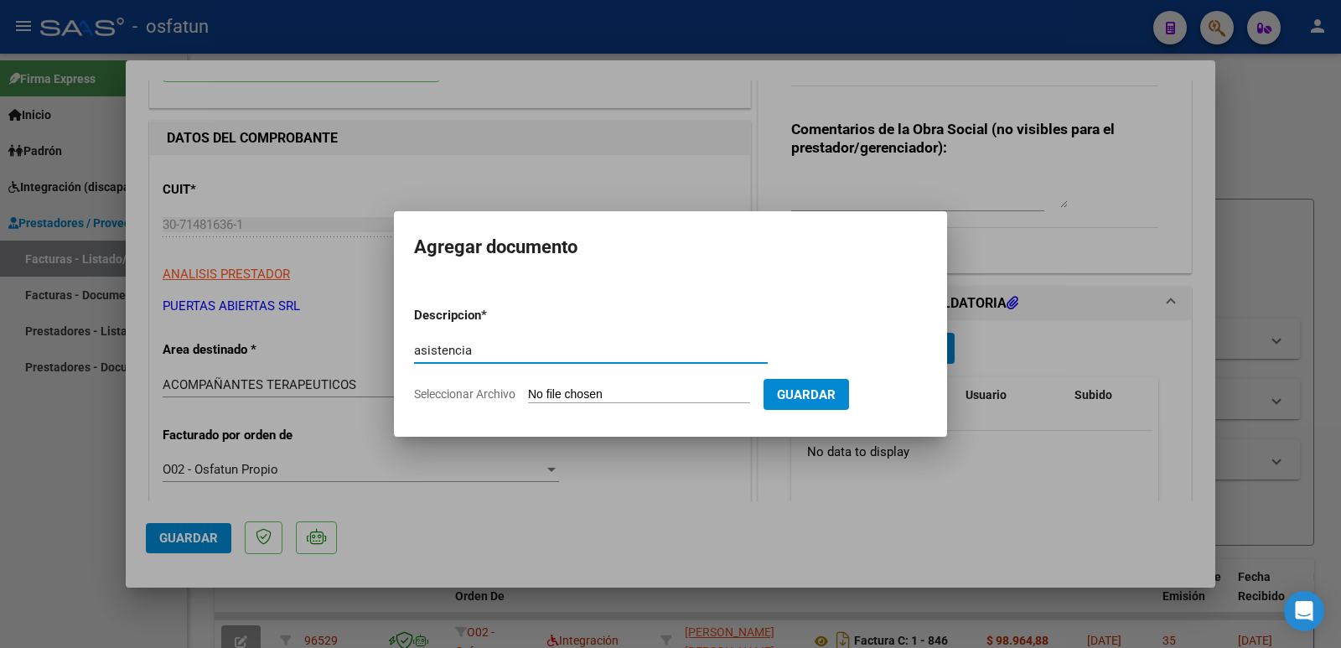
type input "asistencia"
drag, startPoint x: 652, startPoint y: 386, endPoint x: 664, endPoint y: 380, distance: 13.5
click at [652, 386] on form "Descripcion * asistencia Escriba aquí una descripcion Seleccionar Archivo Guard…" at bounding box center [670, 354] width 513 height 122
click at [598, 396] on input "Seleccionar Archivo" at bounding box center [639, 395] width 222 height 16
type input "C:\fakepath\PA_30714816361_011_00004_00013440.pdf"
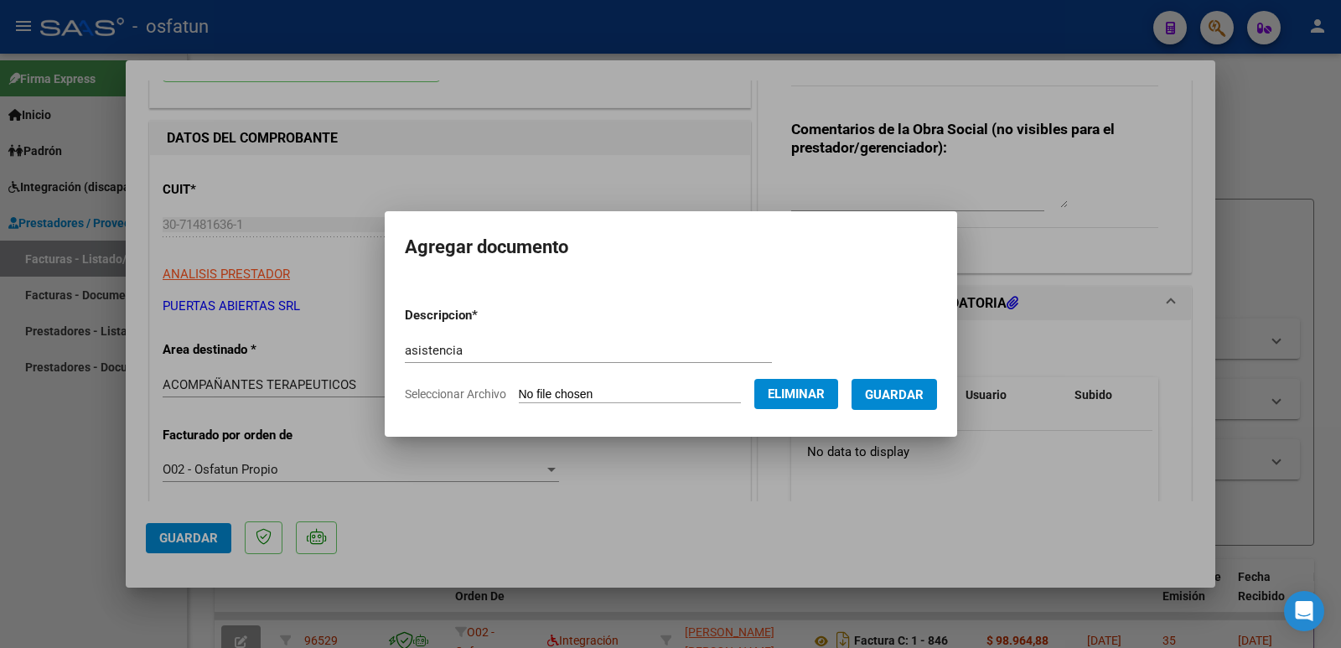
click at [899, 408] on button "Guardar" at bounding box center [895, 394] width 86 height 31
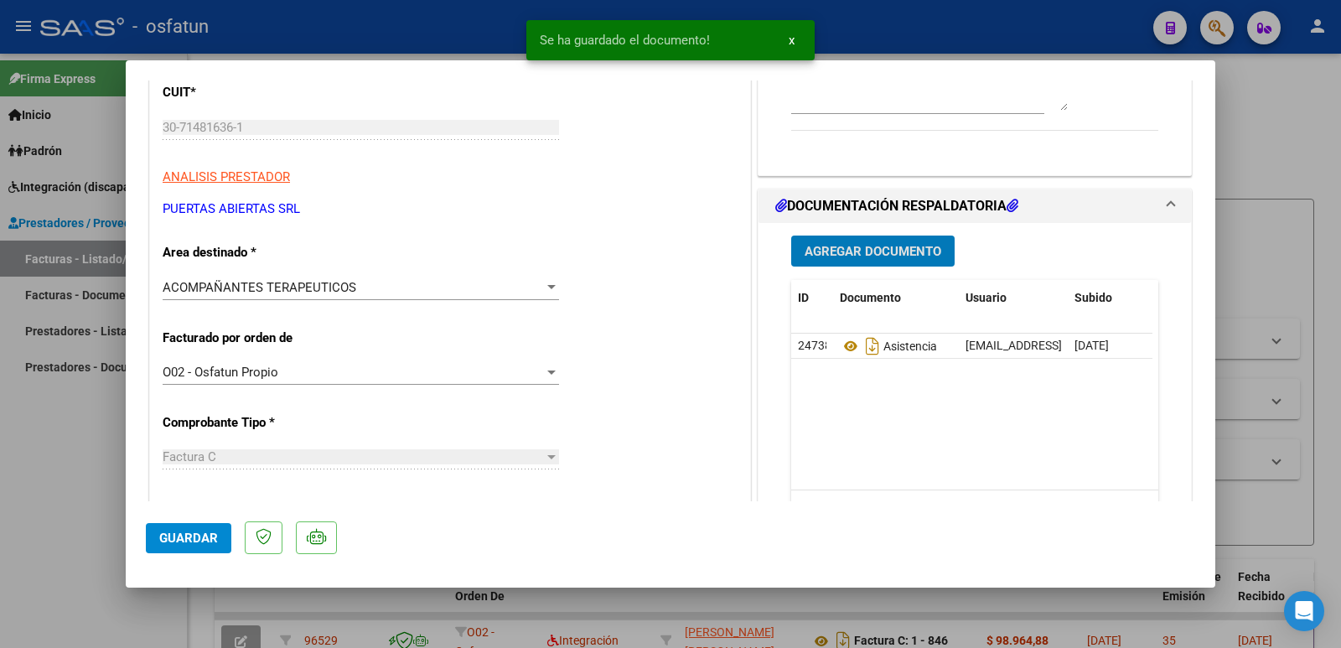
scroll to position [419, 0]
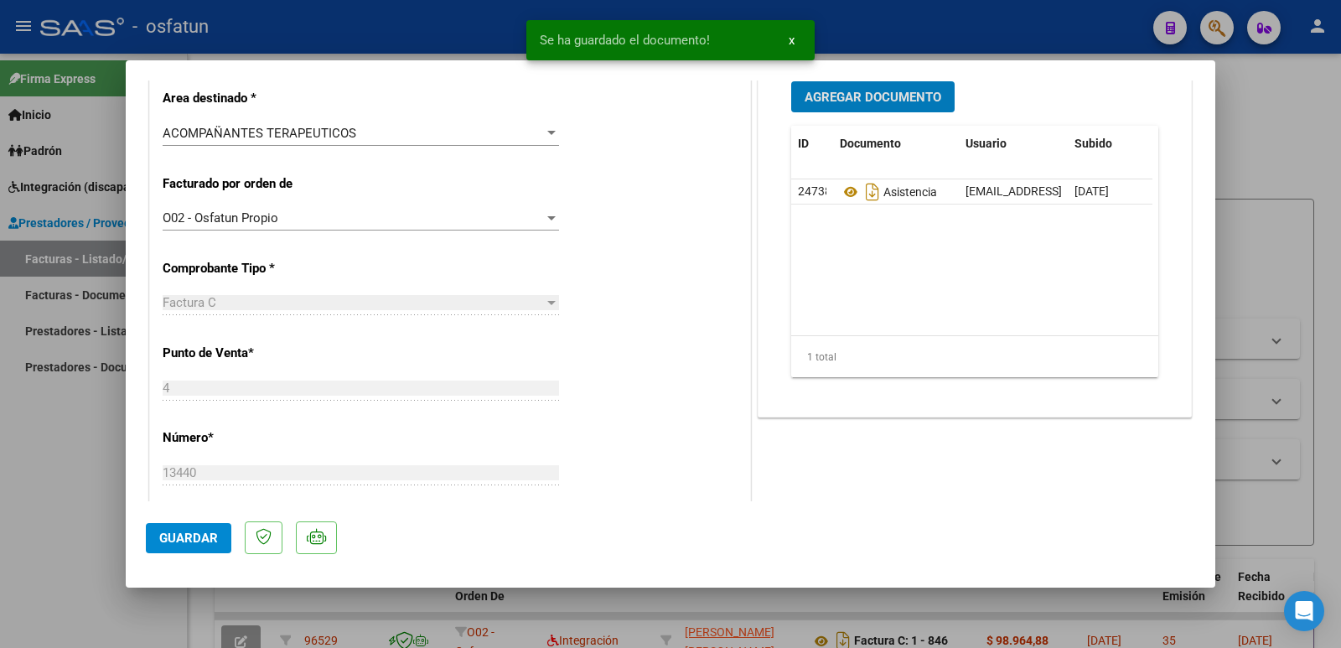
click at [215, 529] on button "Guardar" at bounding box center [189, 538] width 86 height 30
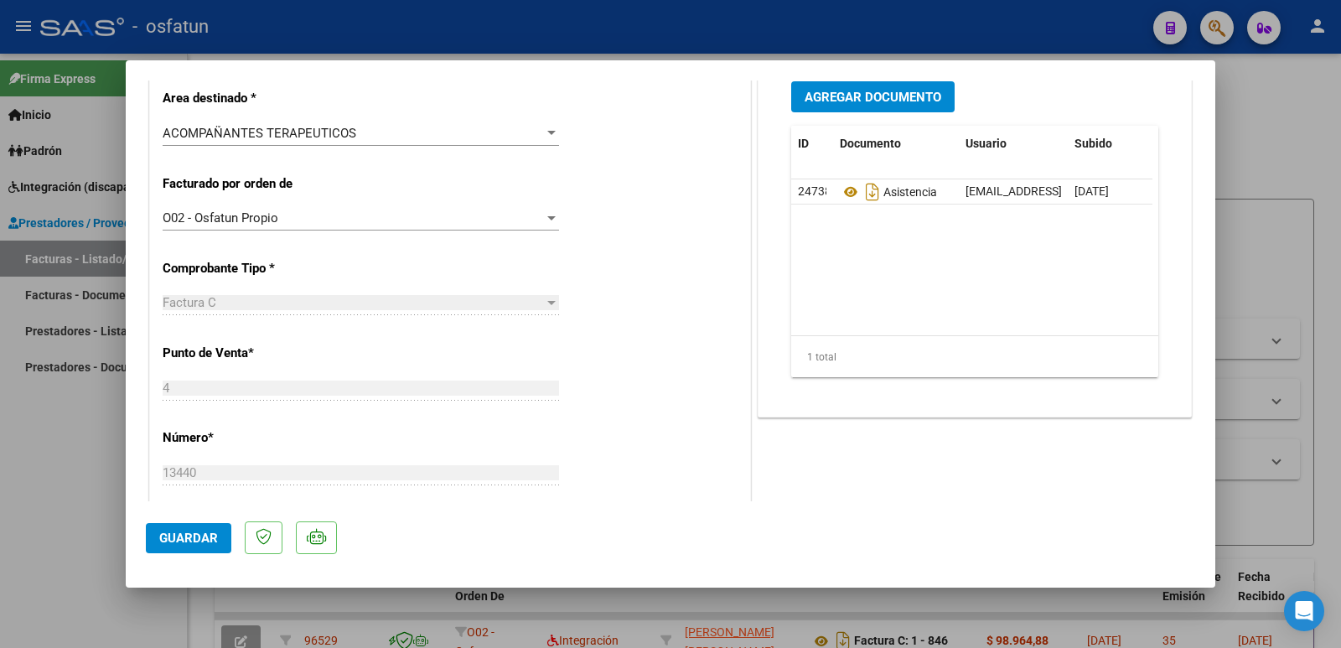
click at [189, 543] on span "Guardar" at bounding box center [188, 538] width 59 height 15
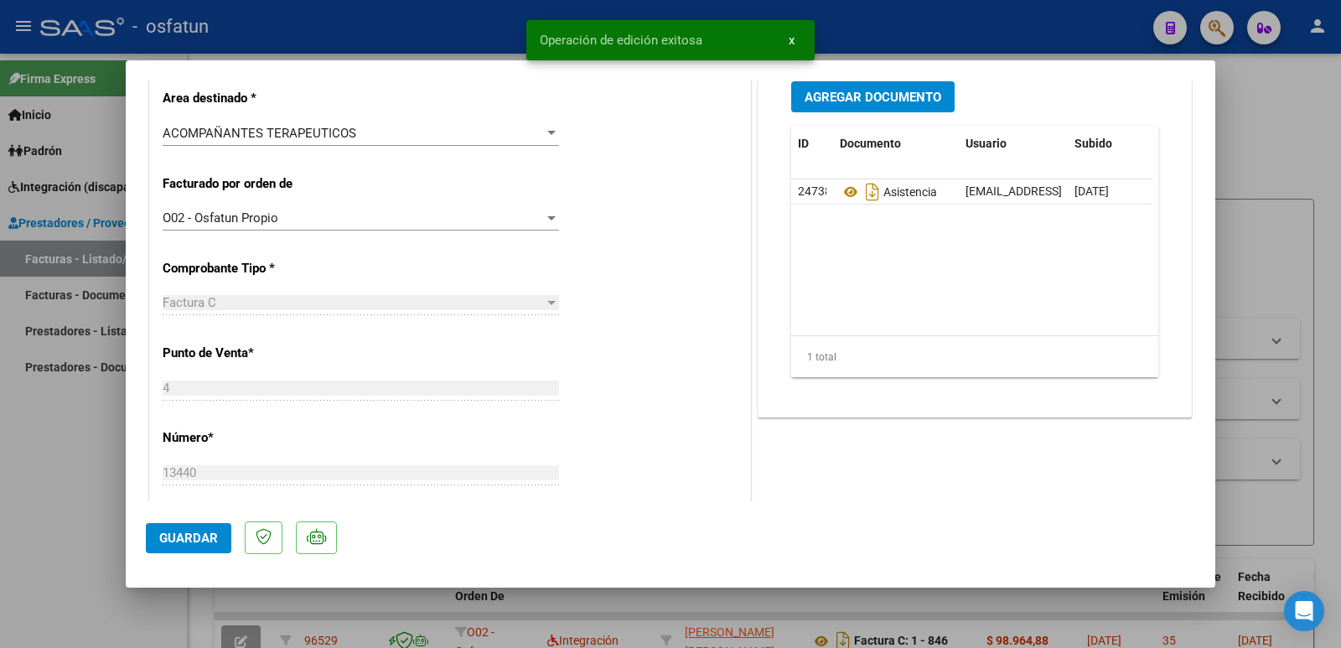
click at [188, 544] on span "Guardar" at bounding box center [188, 538] width 59 height 15
click at [108, 495] on div at bounding box center [670, 324] width 1341 height 648
type input "$ 0,00"
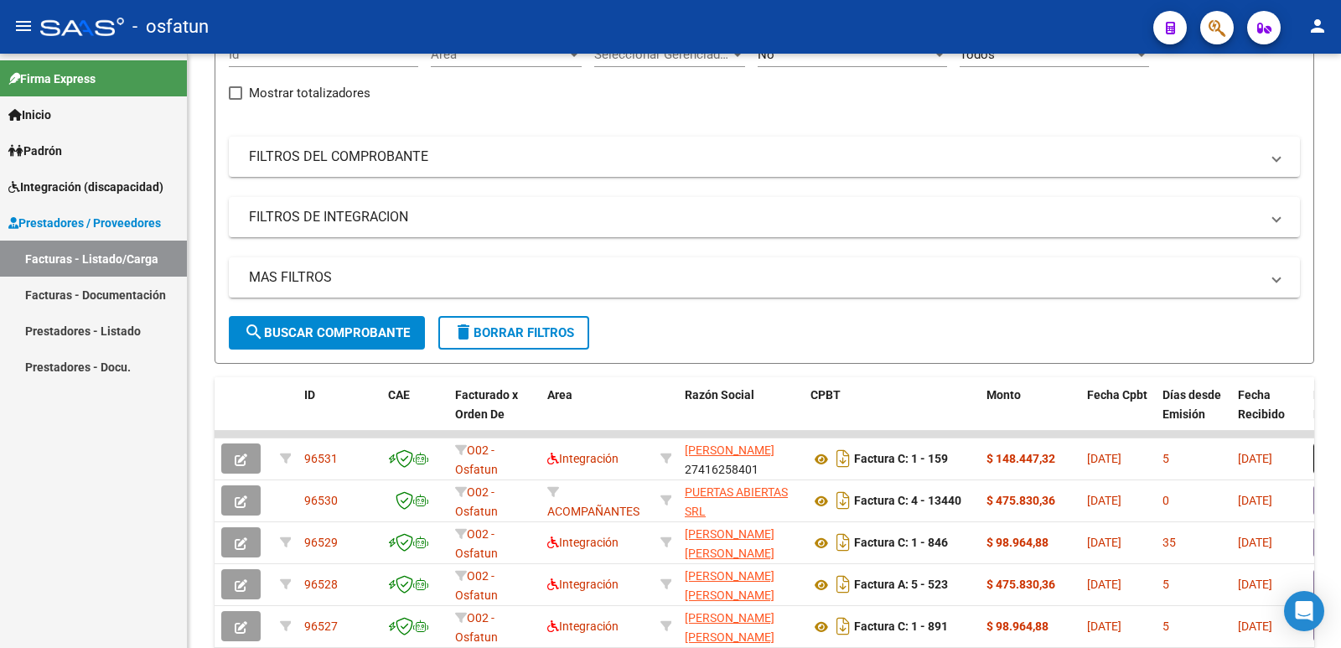
scroll to position [0, 0]
